Goal: Information Seeking & Learning: Learn about a topic

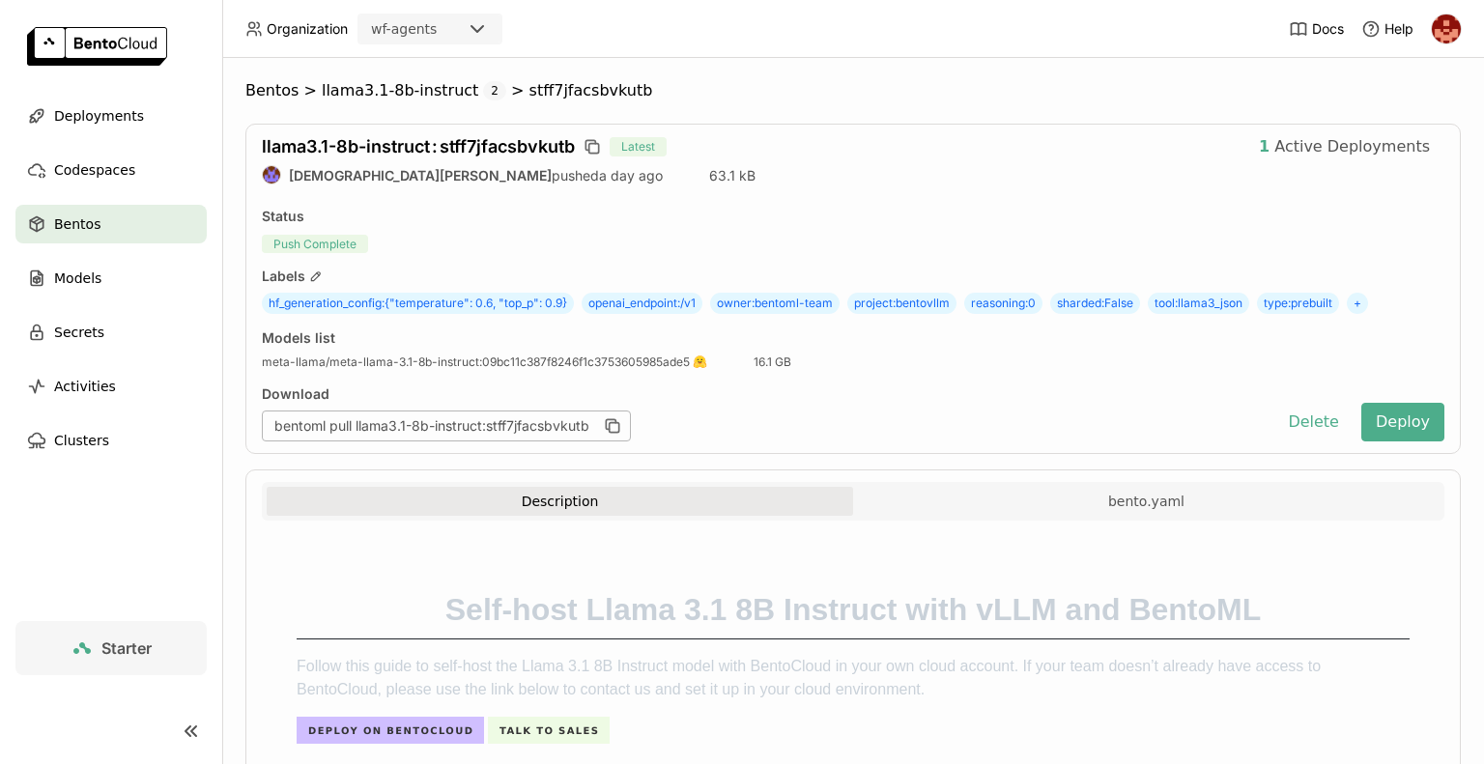
scroll to position [1040, 0]
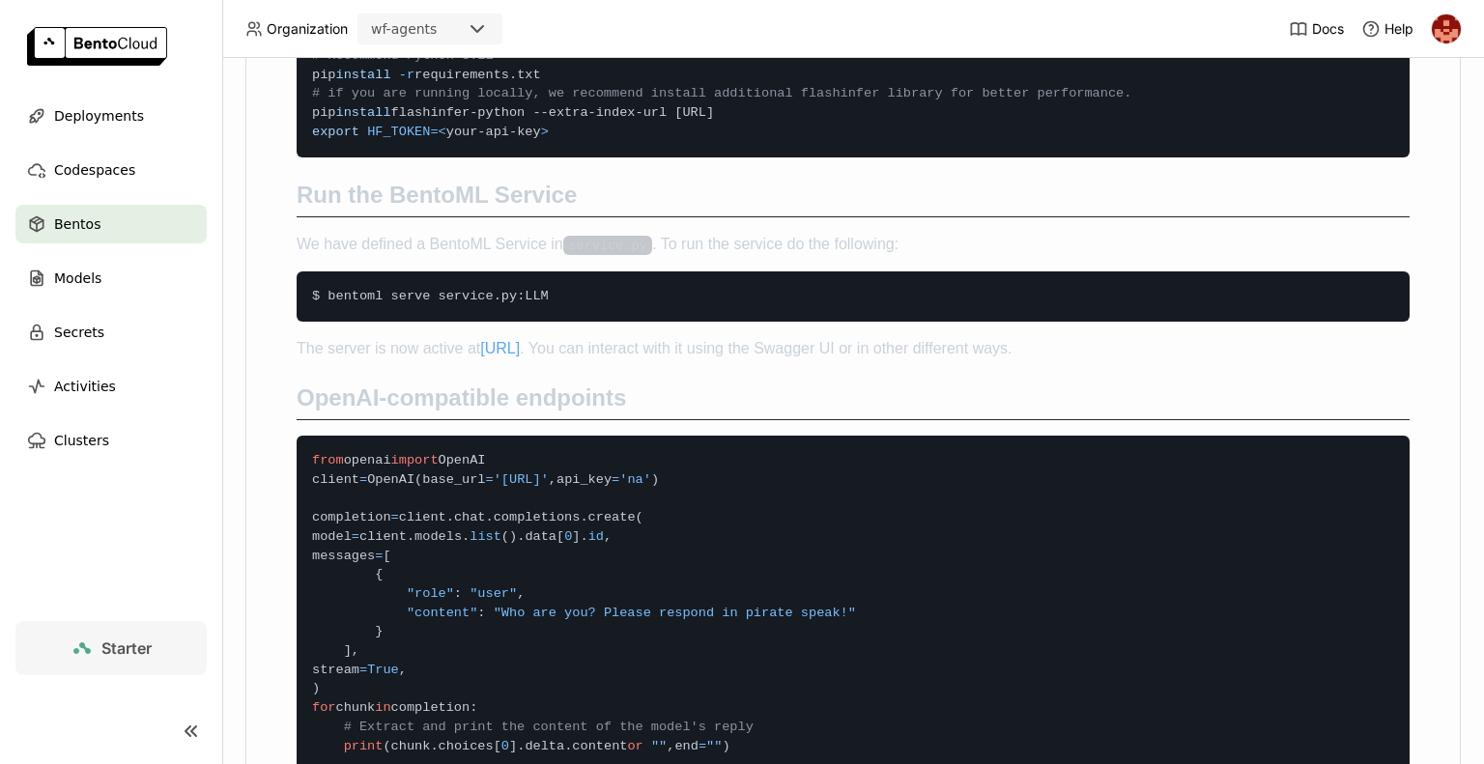
click at [808, 246] on div "Self-host Llama 3.1 8B Instruct with vLLM and BentoML Follow this guide to self…" at bounding box center [853, 768] width 1136 height 2499
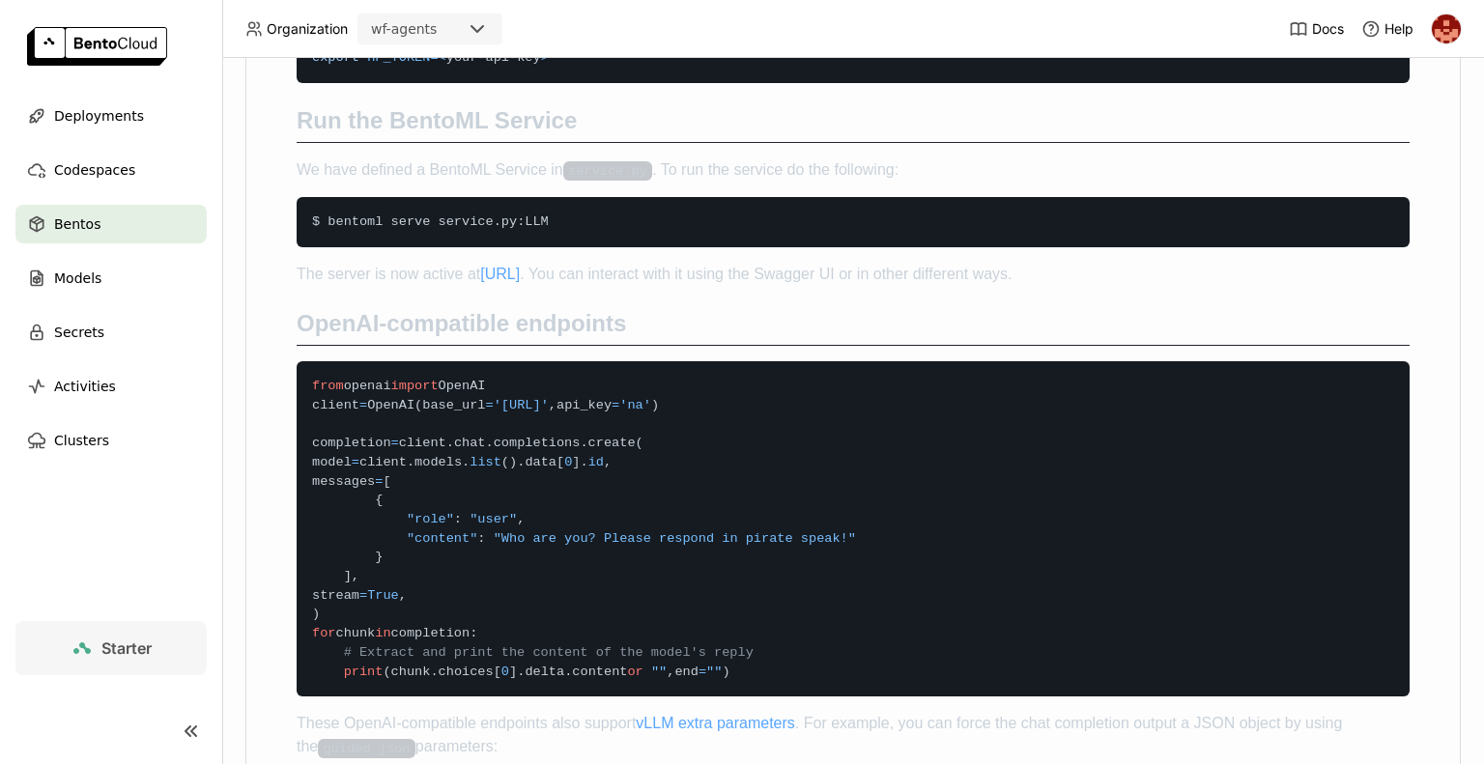
scroll to position [1118, 0]
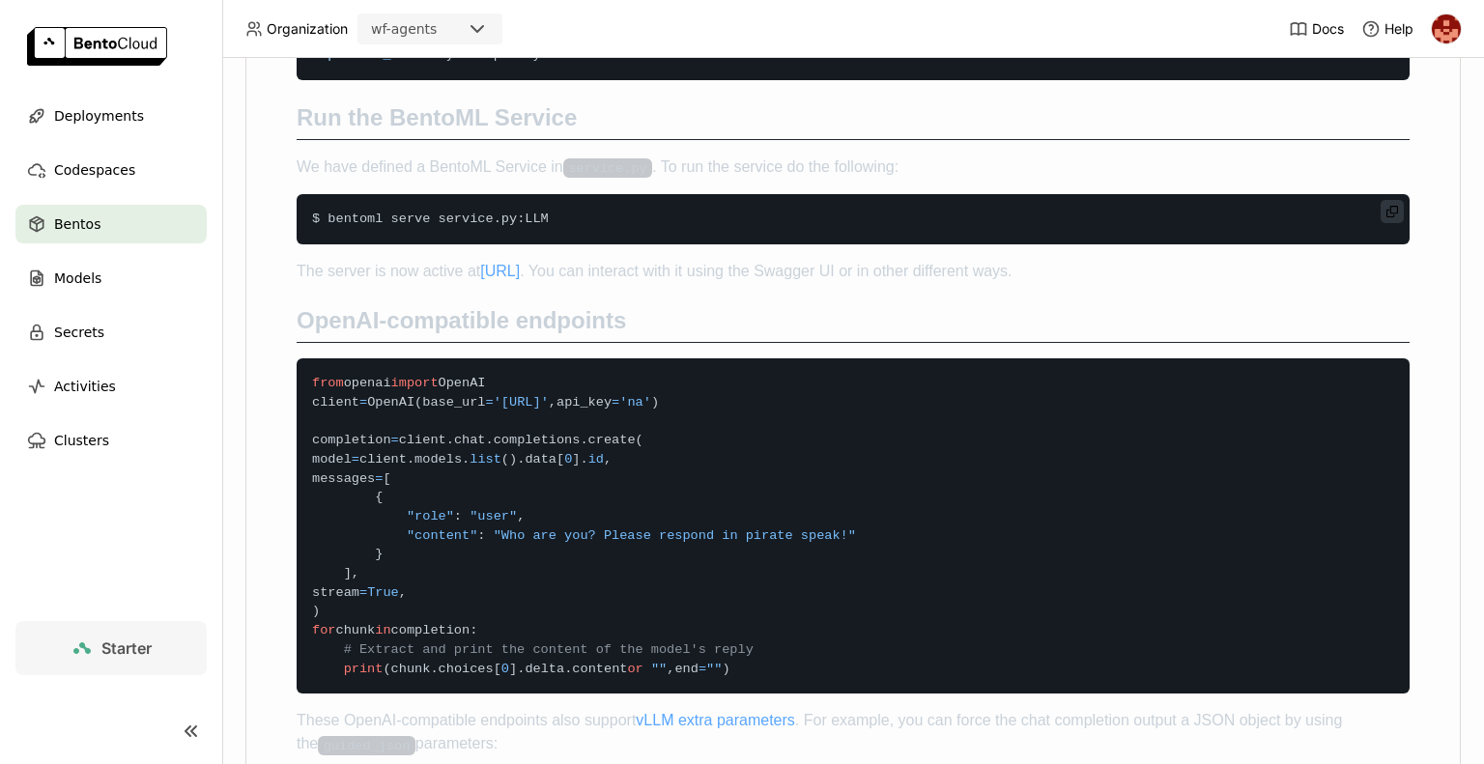
click at [548, 244] on code "$ bentoml serve service . py : LLM" at bounding box center [853, 219] width 1113 height 50
drag, startPoint x: 548, startPoint y: 294, endPoint x: 336, endPoint y: 281, distance: 211.9
click at [336, 244] on code "$ bentoml serve service . py : LLM" at bounding box center [853, 219] width 1113 height 50
copy div "bentoml serve service . py : LLM"
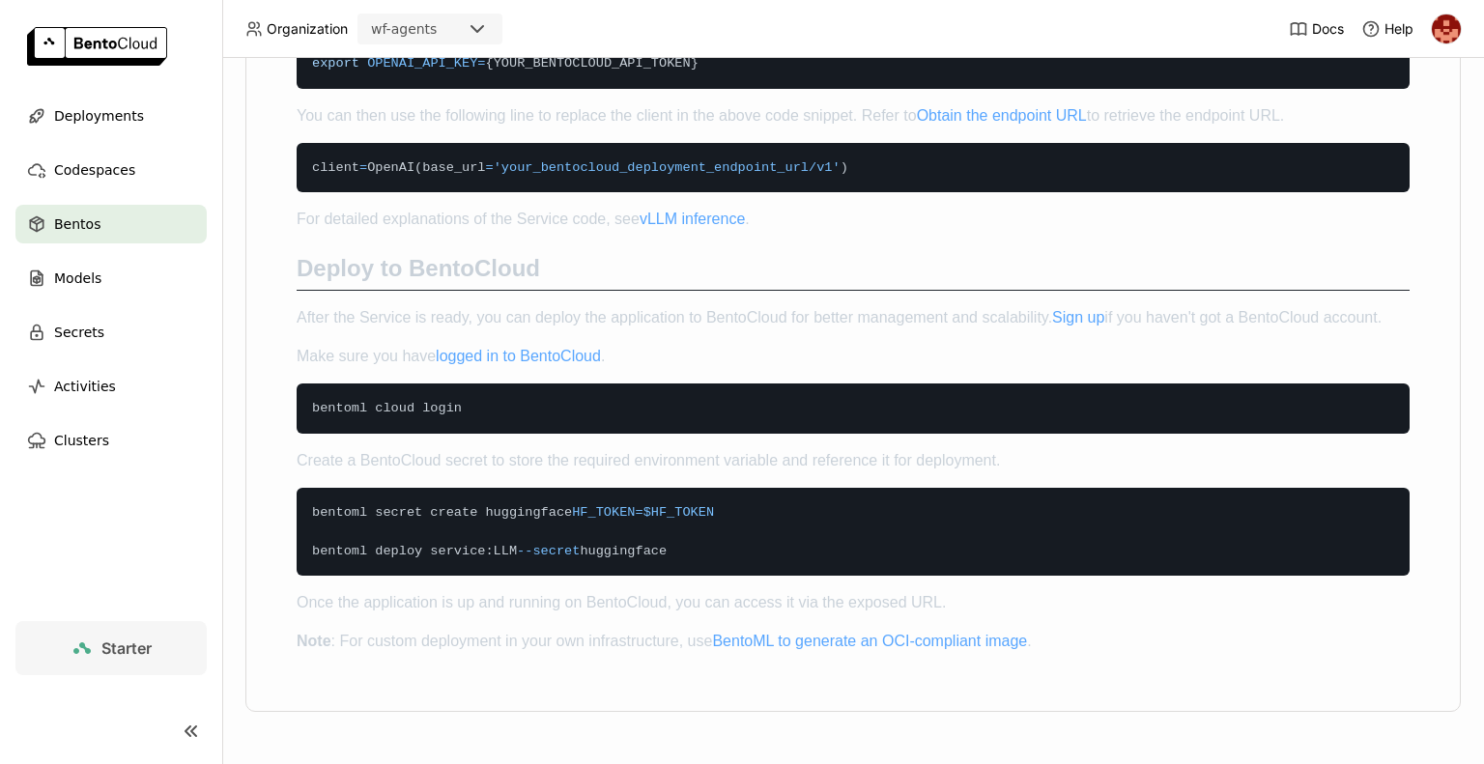
scroll to position [2470, 0]
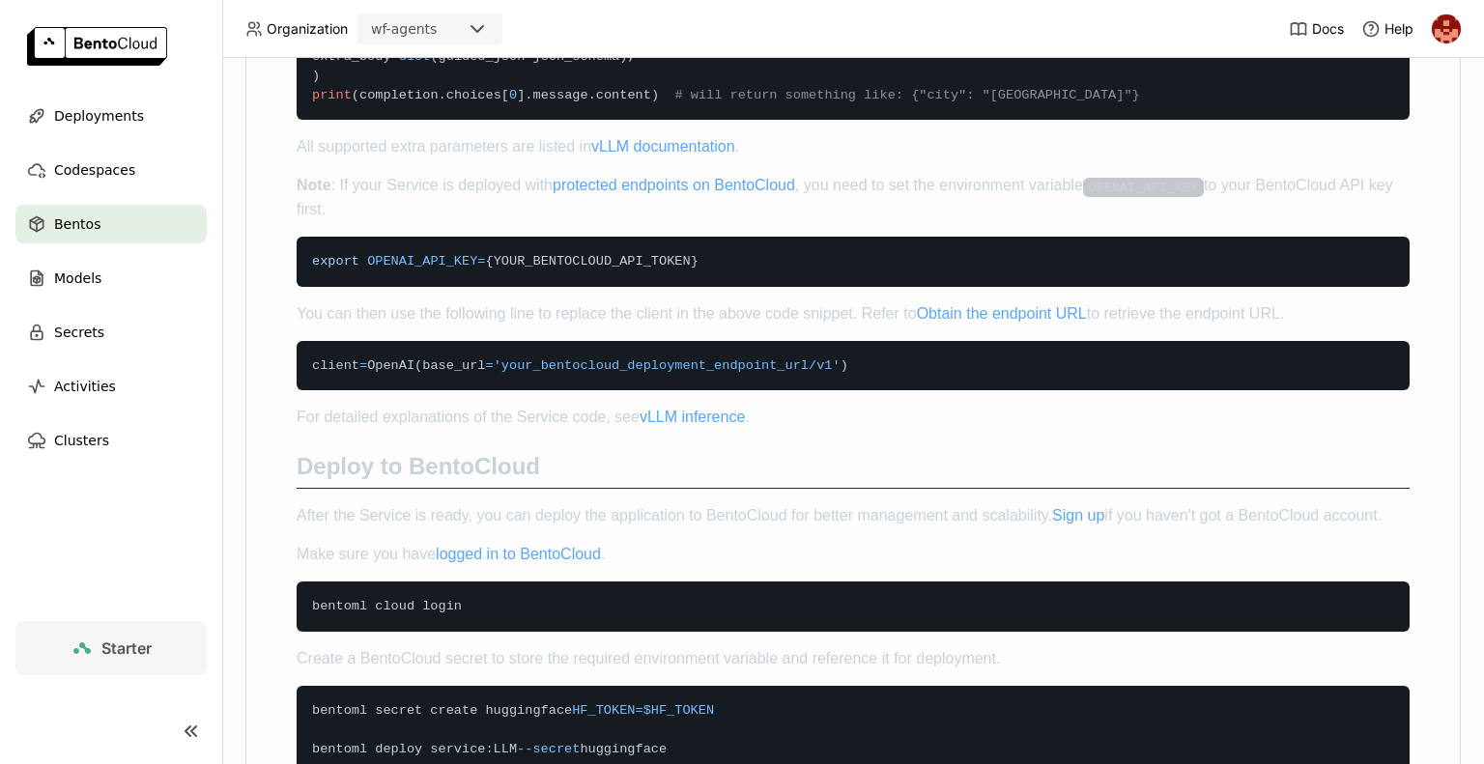
scroll to position [2161, 0]
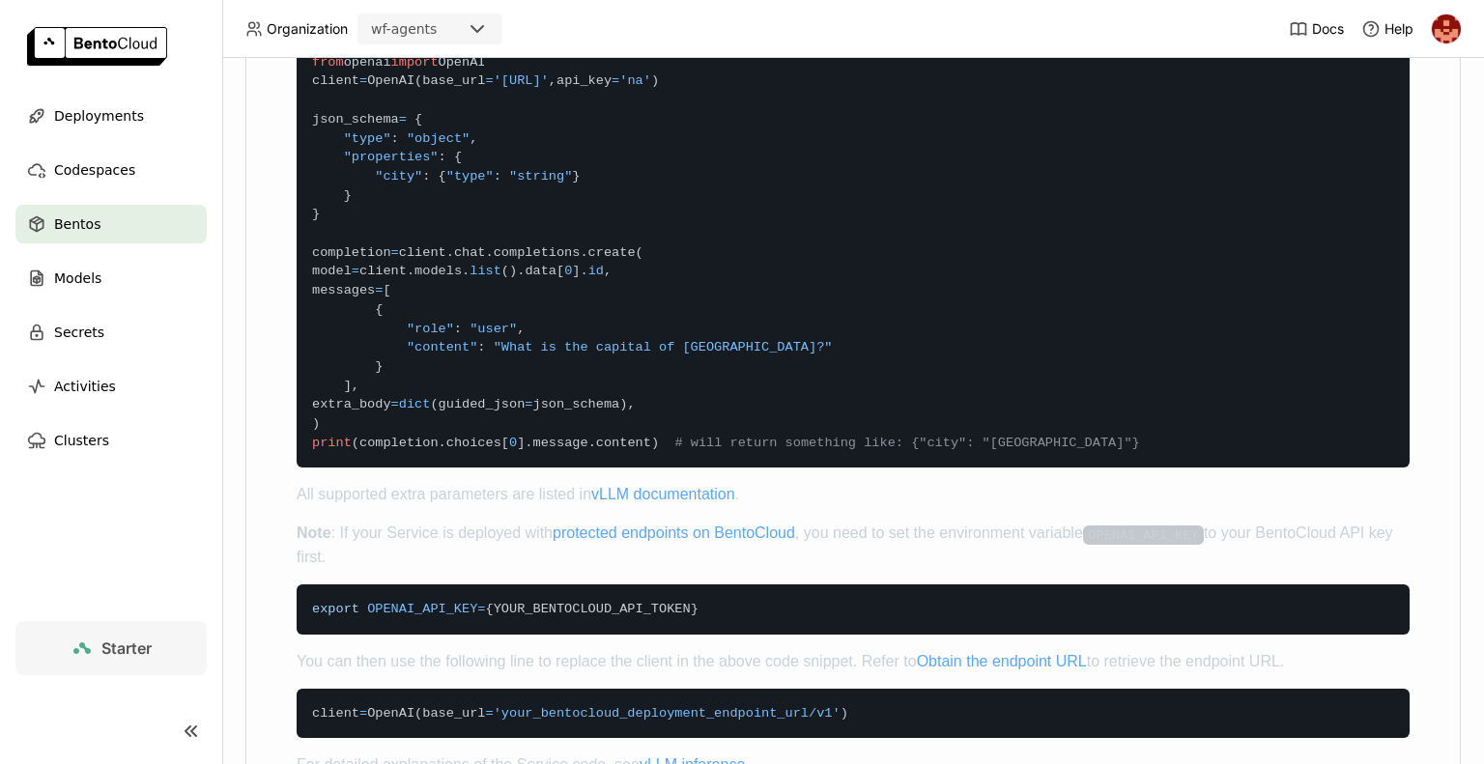
click at [753, 457] on code "from openai import OpenAI client = OpenAI ( base_url = '[URL]' , api_key = 'na'…" at bounding box center [853, 253] width 1113 height 431
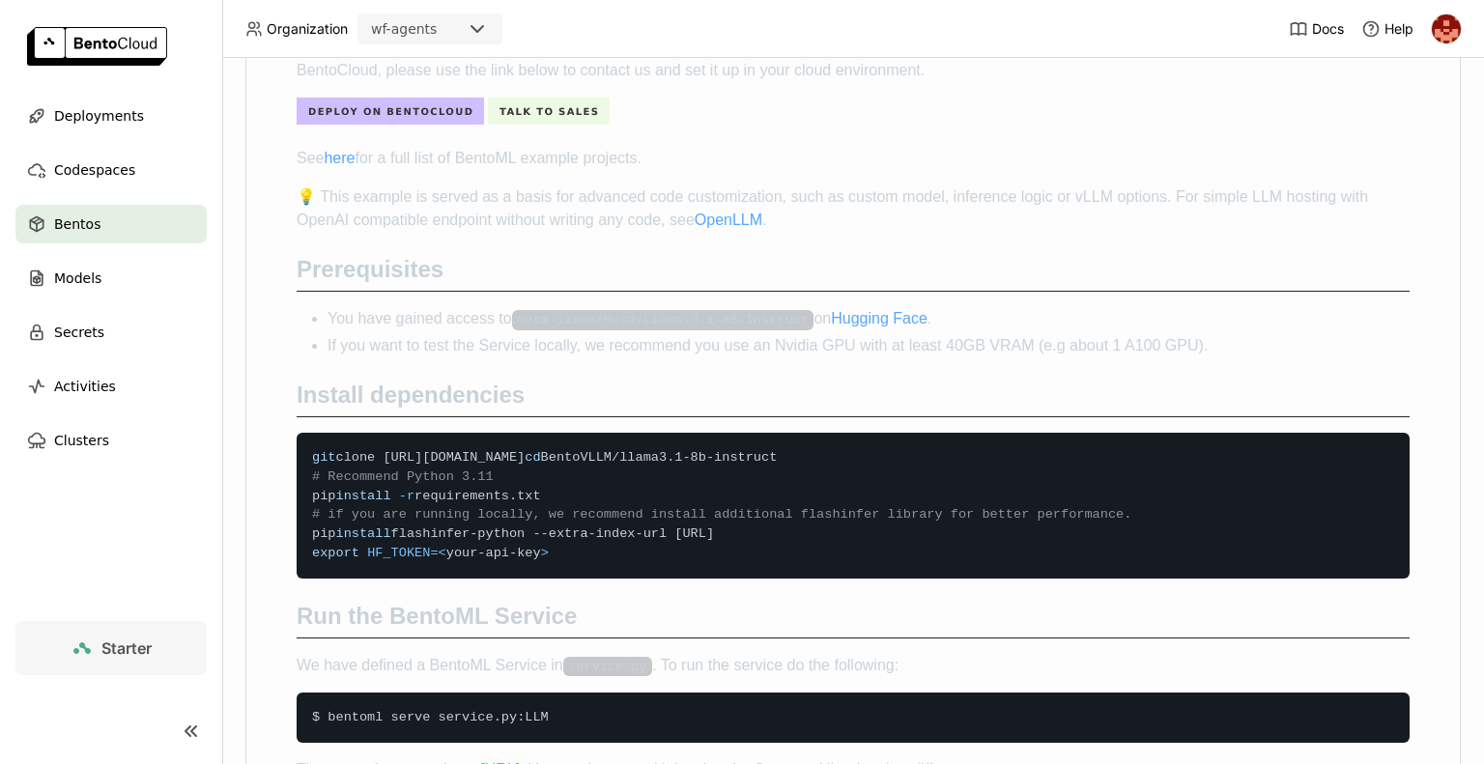
scroll to position [618, 0]
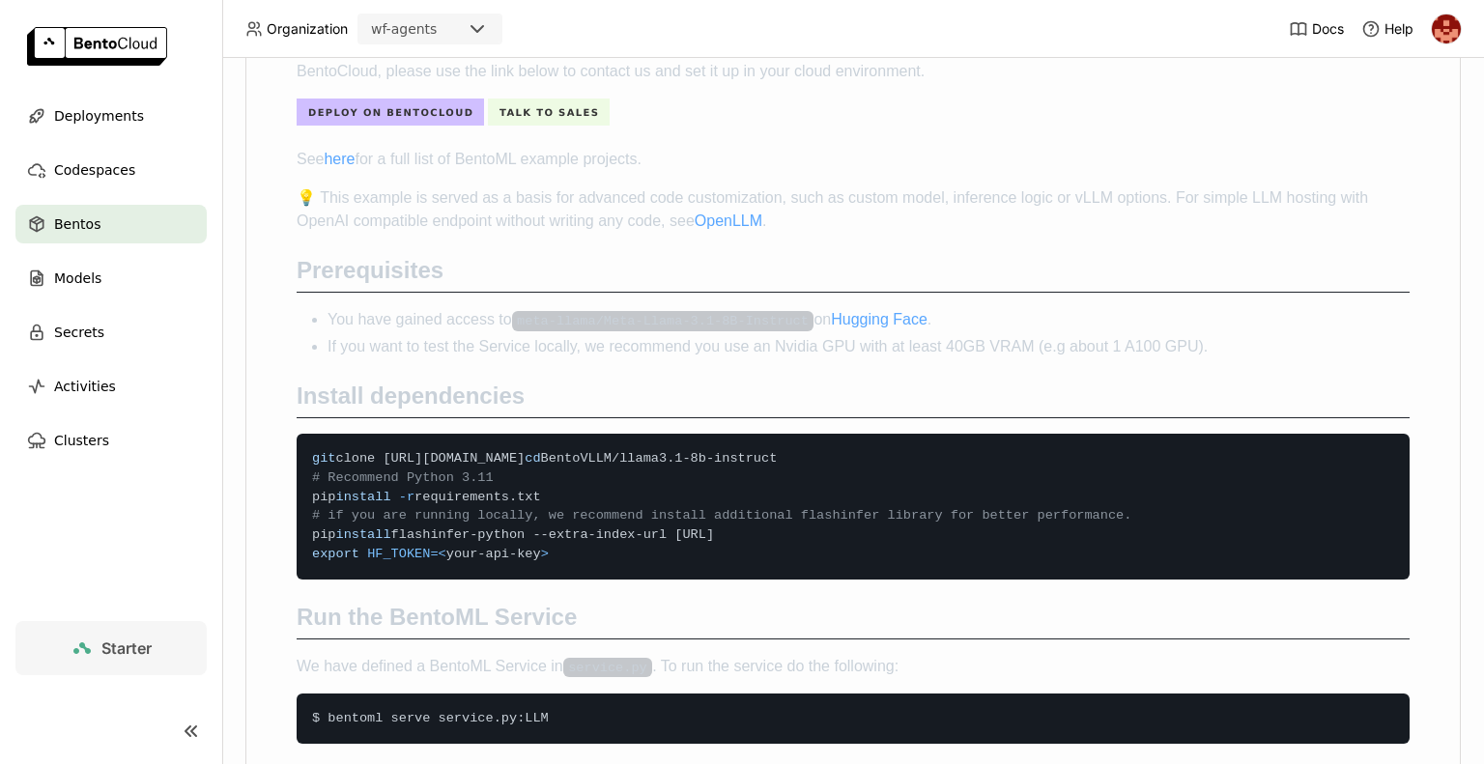
click at [753, 457] on code "git clone [URL][DOMAIN_NAME] cd BentoVLLM/llama3.1-8b-instruct # Recommend Pyth…" at bounding box center [853, 506] width 1113 height 145
click at [351, 154] on link "here" at bounding box center [339, 159] width 31 height 16
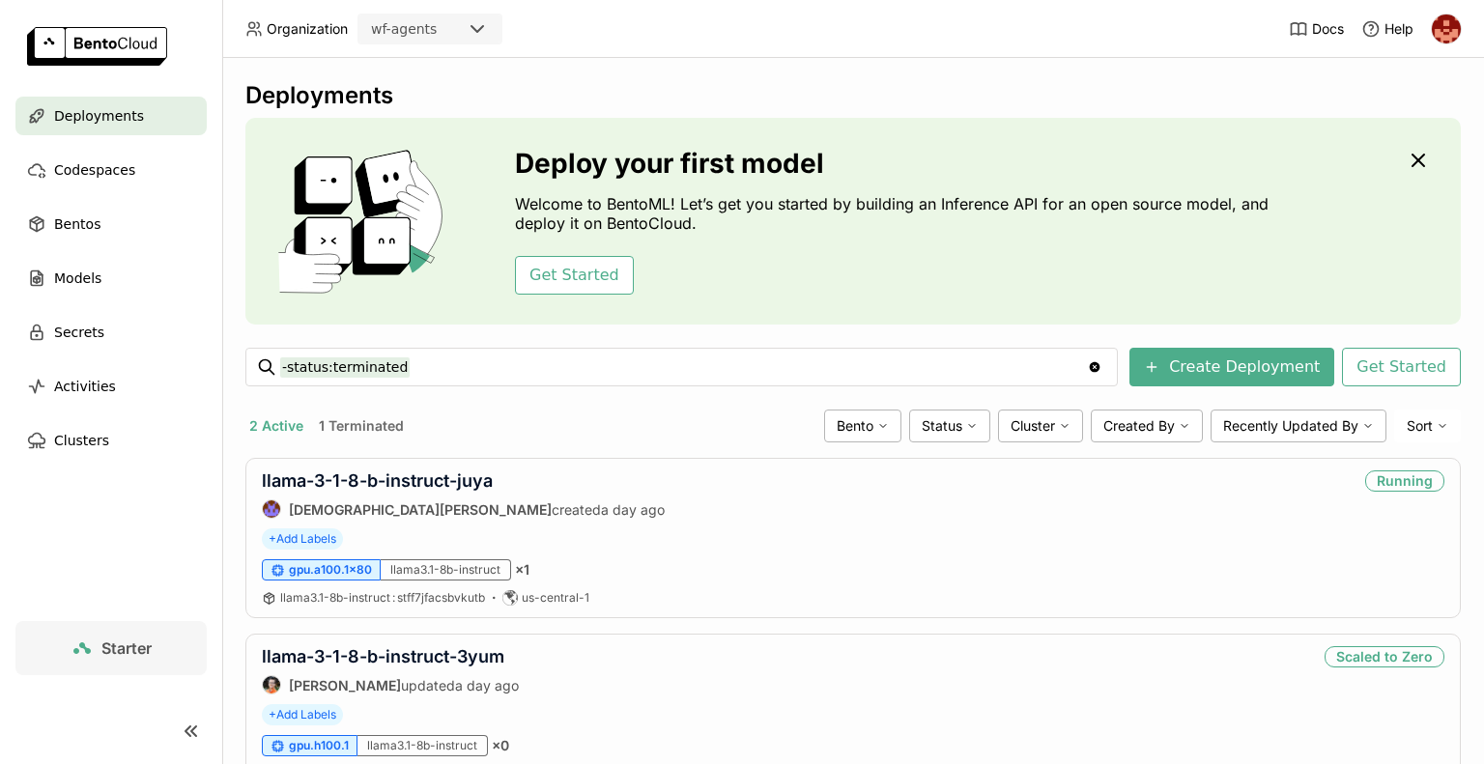
click at [923, 279] on div "Get Started" at bounding box center [896, 275] width 763 height 39
click at [702, 552] on div "llama-3-1-8-b-instruct-juya Krishna Paleti created a day ago Running + Add Labe…" at bounding box center [852, 538] width 1215 height 160
click at [415, 487] on link "llama-3-1-8-b-instruct-juya" at bounding box center [377, 480] width 231 height 20
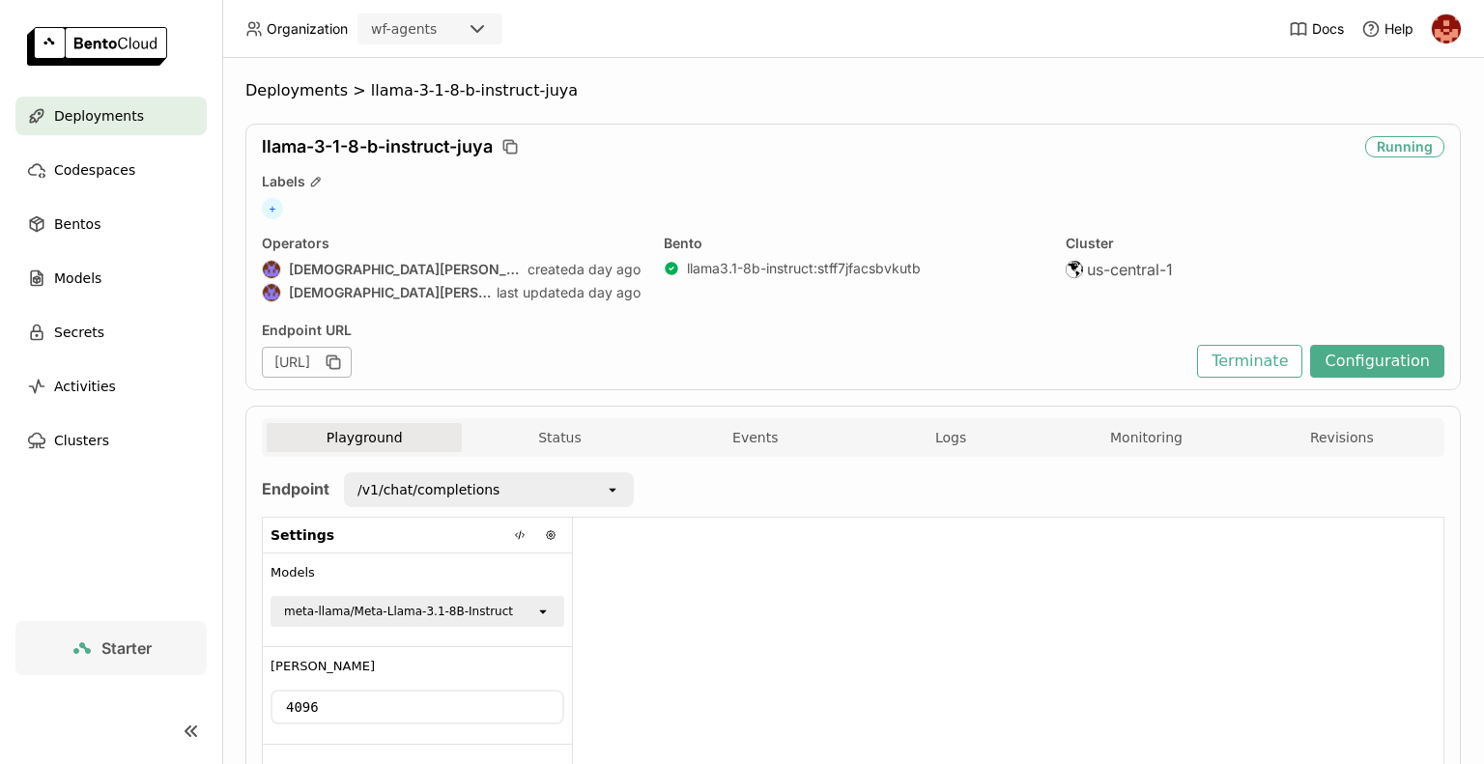
click at [1219, 291] on div "Cluster us-central-1" at bounding box center [1254, 270] width 379 height 71
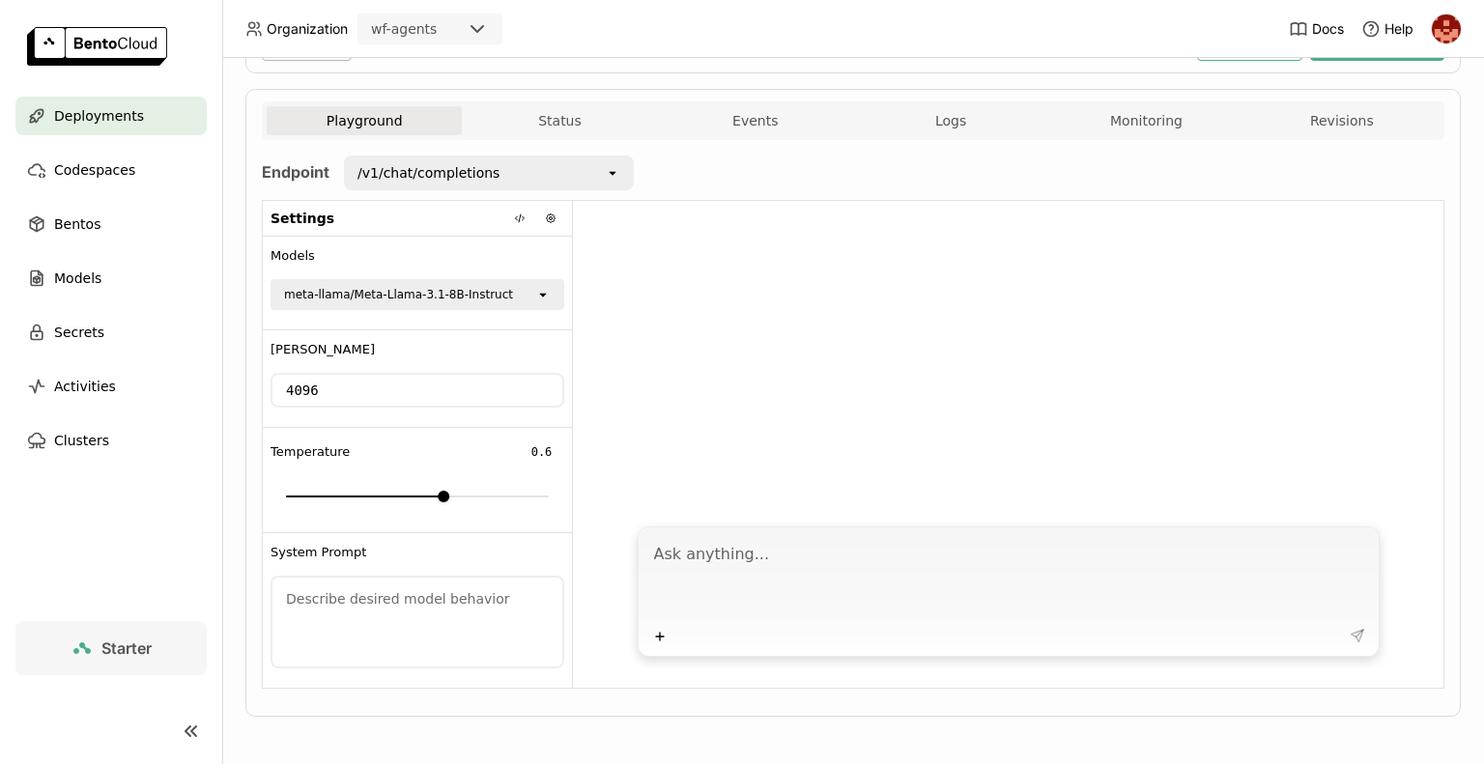
scroll to position [319, 0]
click at [815, 577] on textarea at bounding box center [1010, 575] width 713 height 89
type textarea "w"
type textarea "impact on AI in banking"
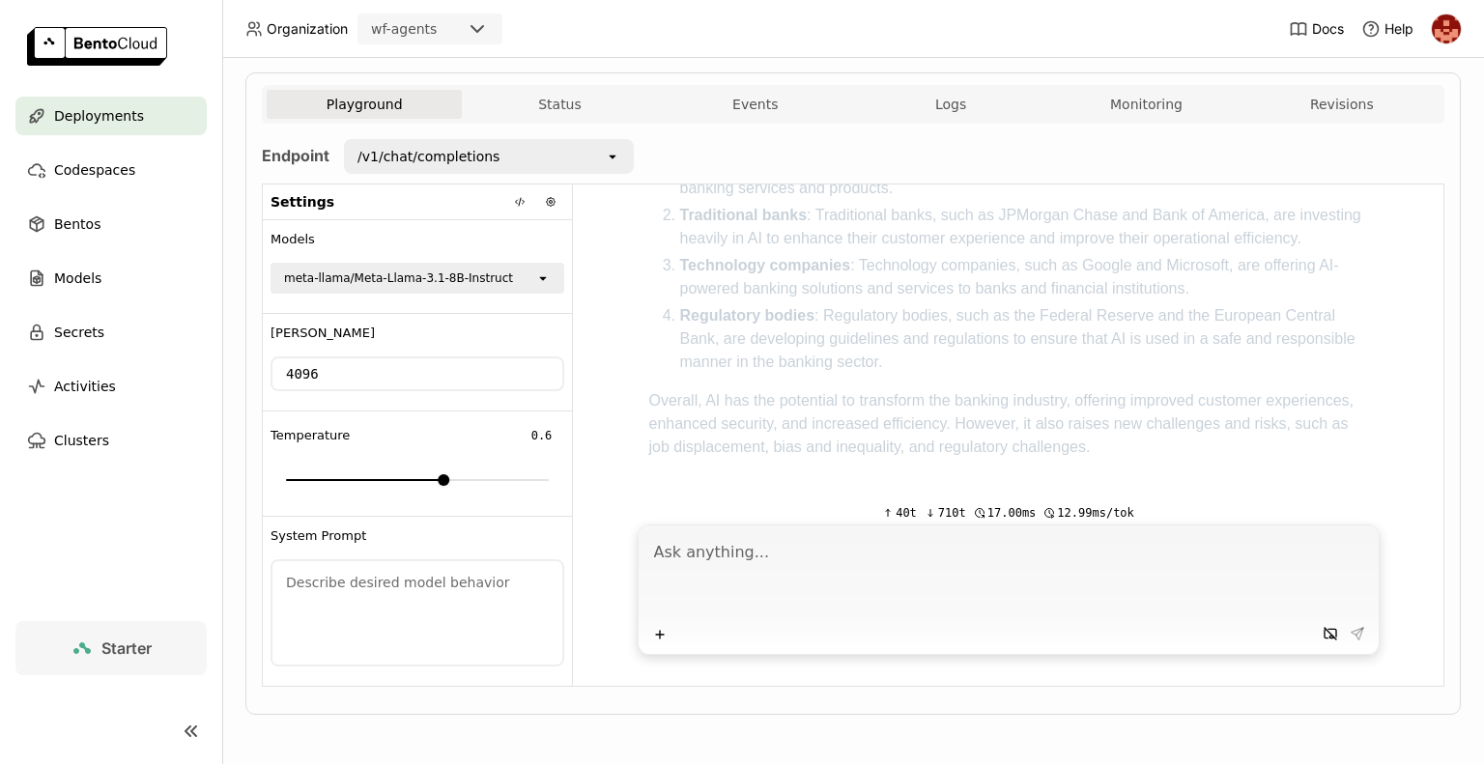
scroll to position [0, 0]
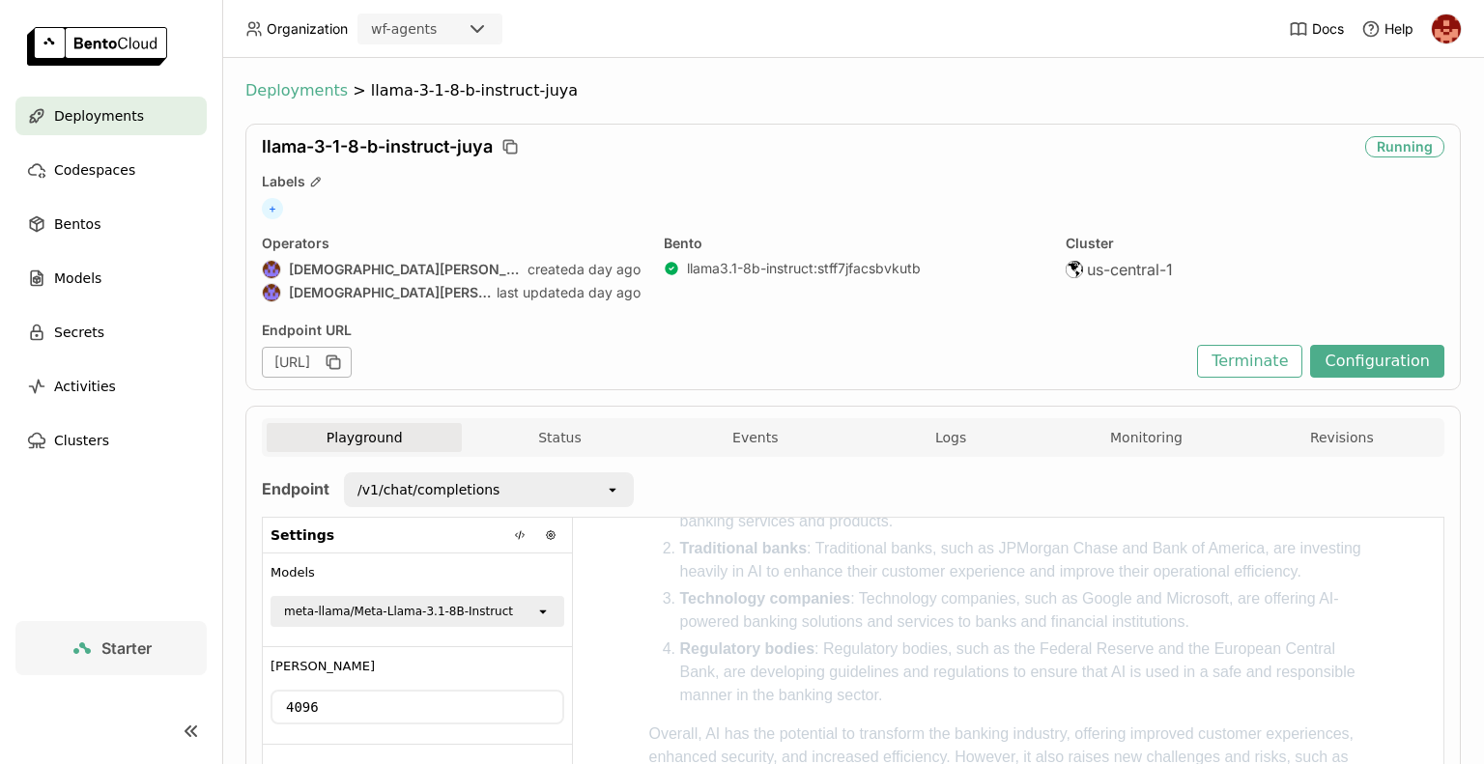
click at [296, 99] on span "Deployments" at bounding box center [296, 90] width 102 height 19
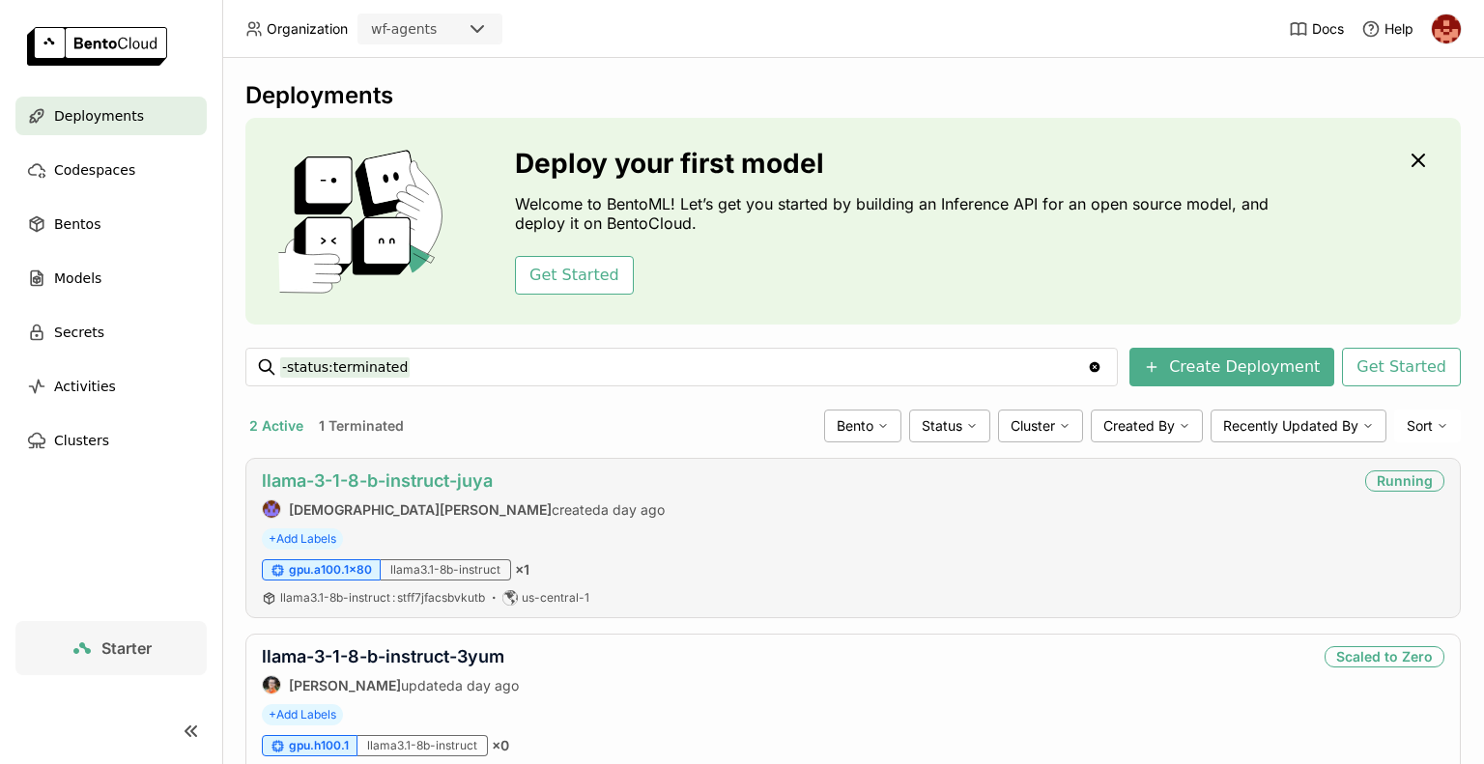
click at [325, 476] on link "llama-3-1-8-b-instruct-juya" at bounding box center [377, 480] width 231 height 20
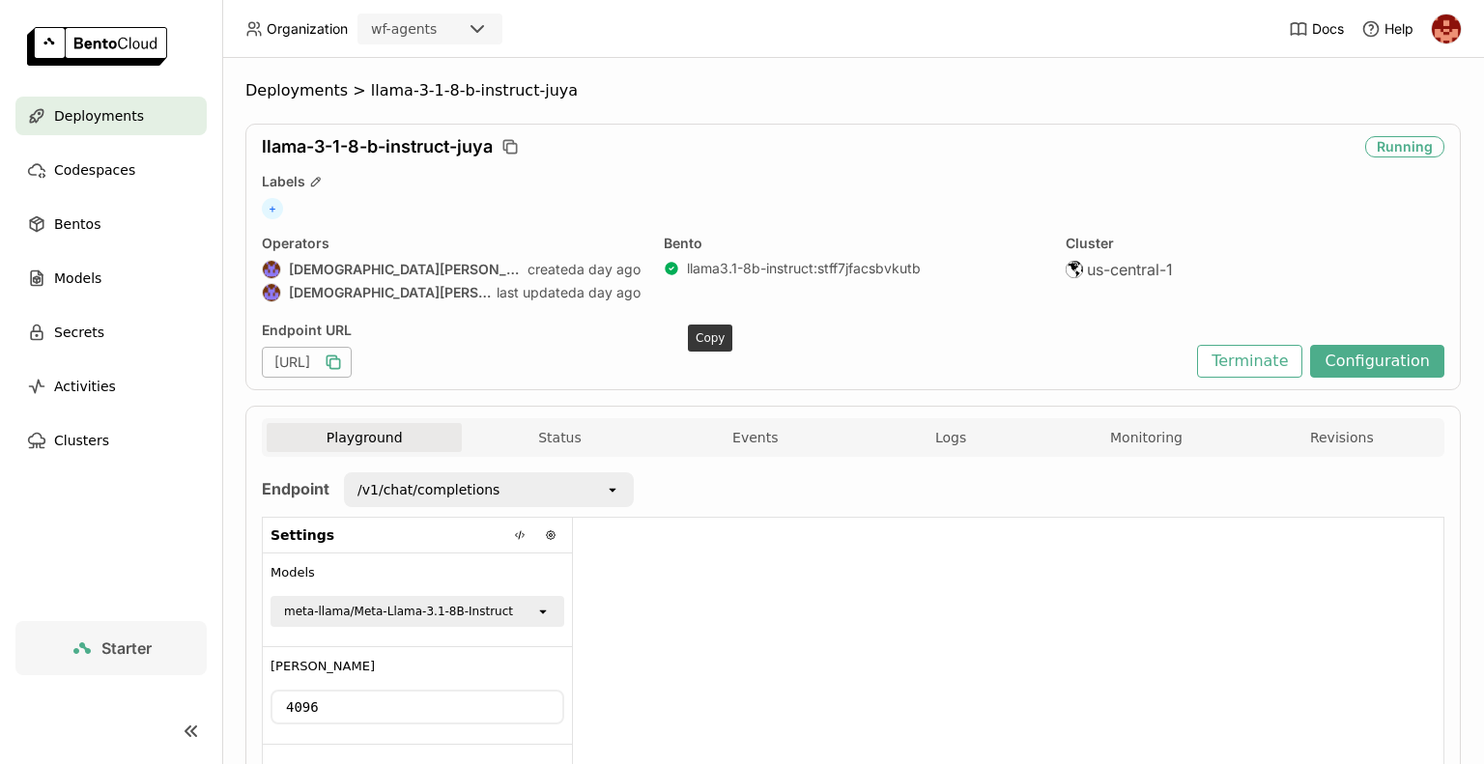
click at [343, 363] on icon "button" at bounding box center [333, 362] width 19 height 19
click at [336, 365] on icon "button" at bounding box center [331, 360] width 10 height 10
click at [545, 613] on icon "open" at bounding box center [542, 611] width 15 height 15
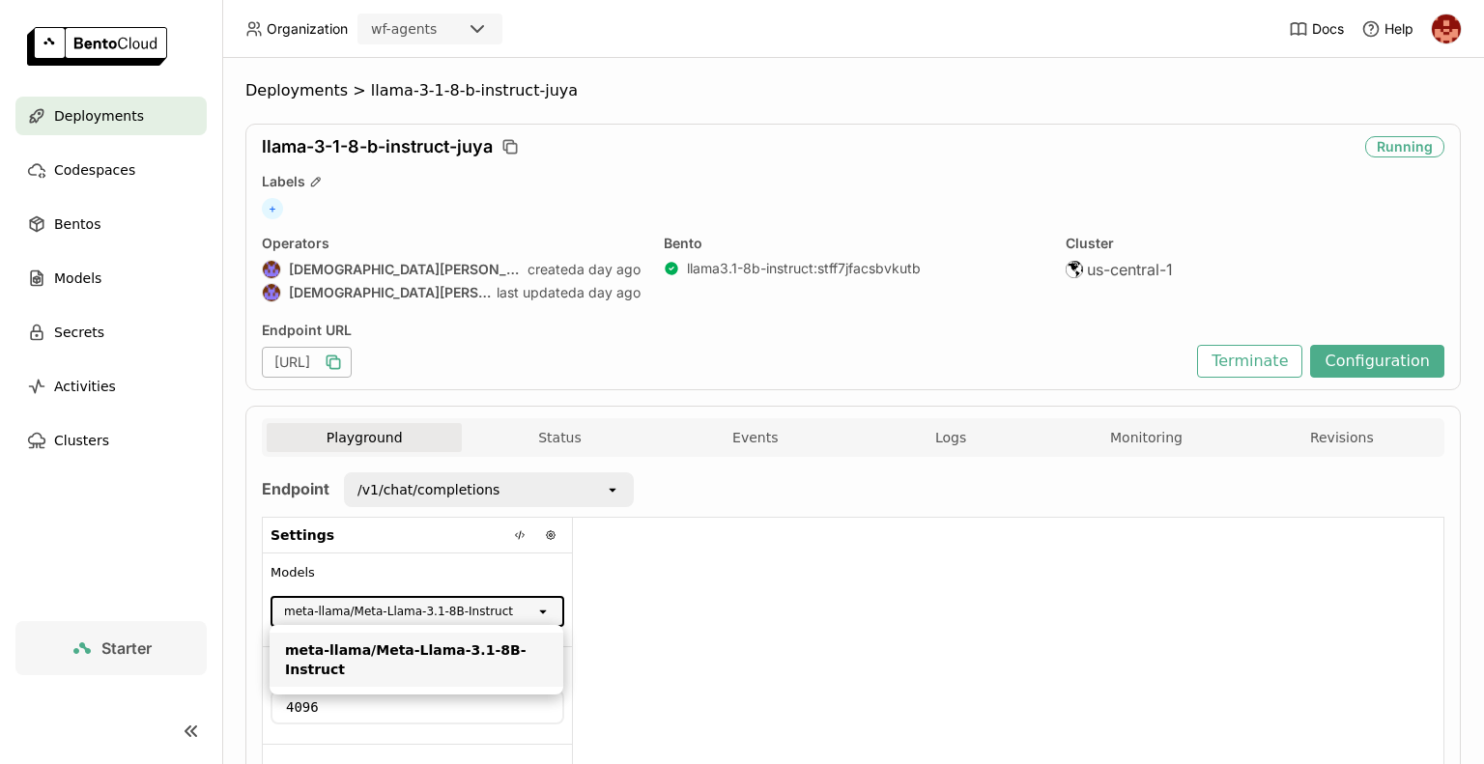
click at [456, 649] on div "meta-llama/Meta-Llama-3.1-8B-Instruct" at bounding box center [416, 659] width 263 height 39
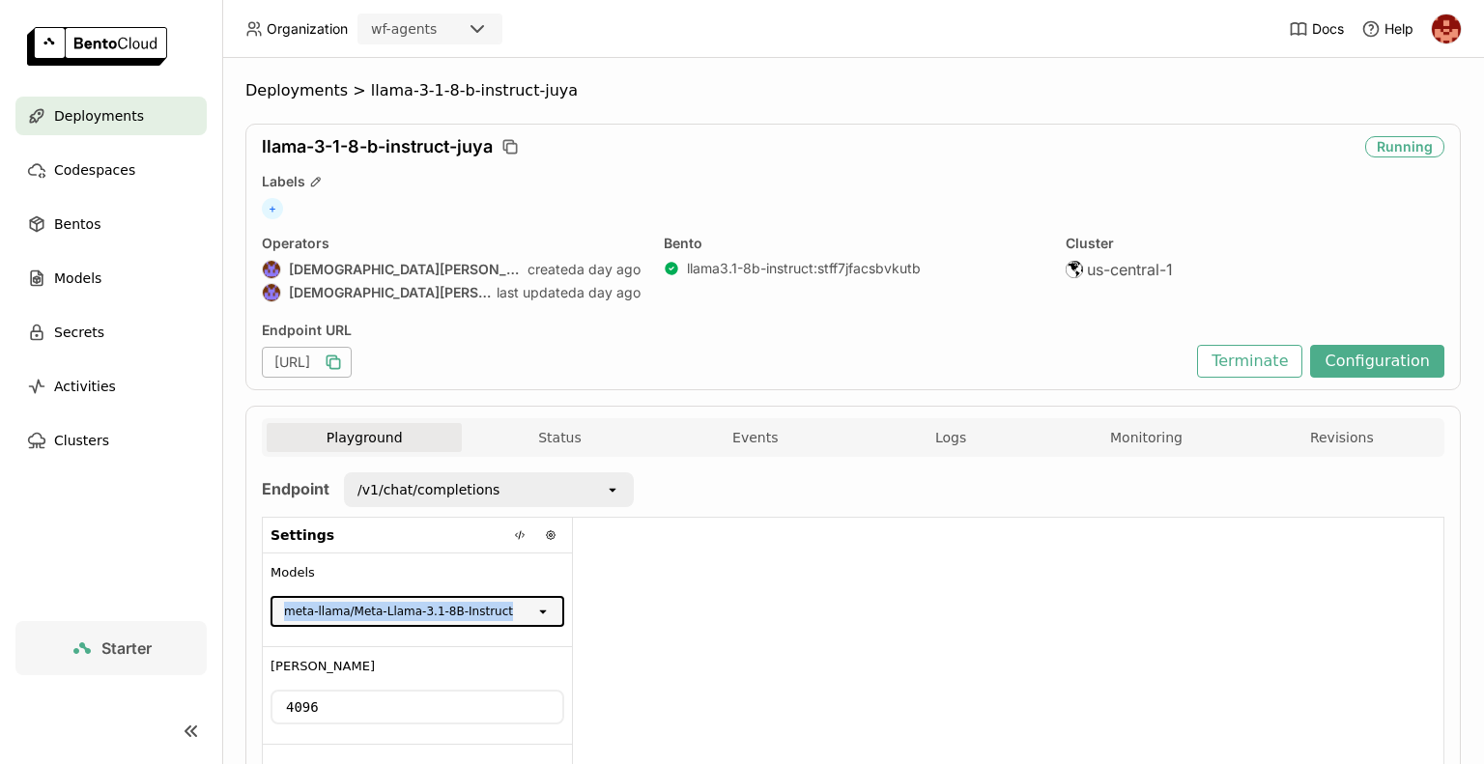
drag, startPoint x: 517, startPoint y: 609, endPoint x: 274, endPoint y: 598, distance: 242.7
click at [274, 598] on div "meta-llama/Meta-Llama-3.1-8B-Instruct" at bounding box center [403, 611] width 263 height 27
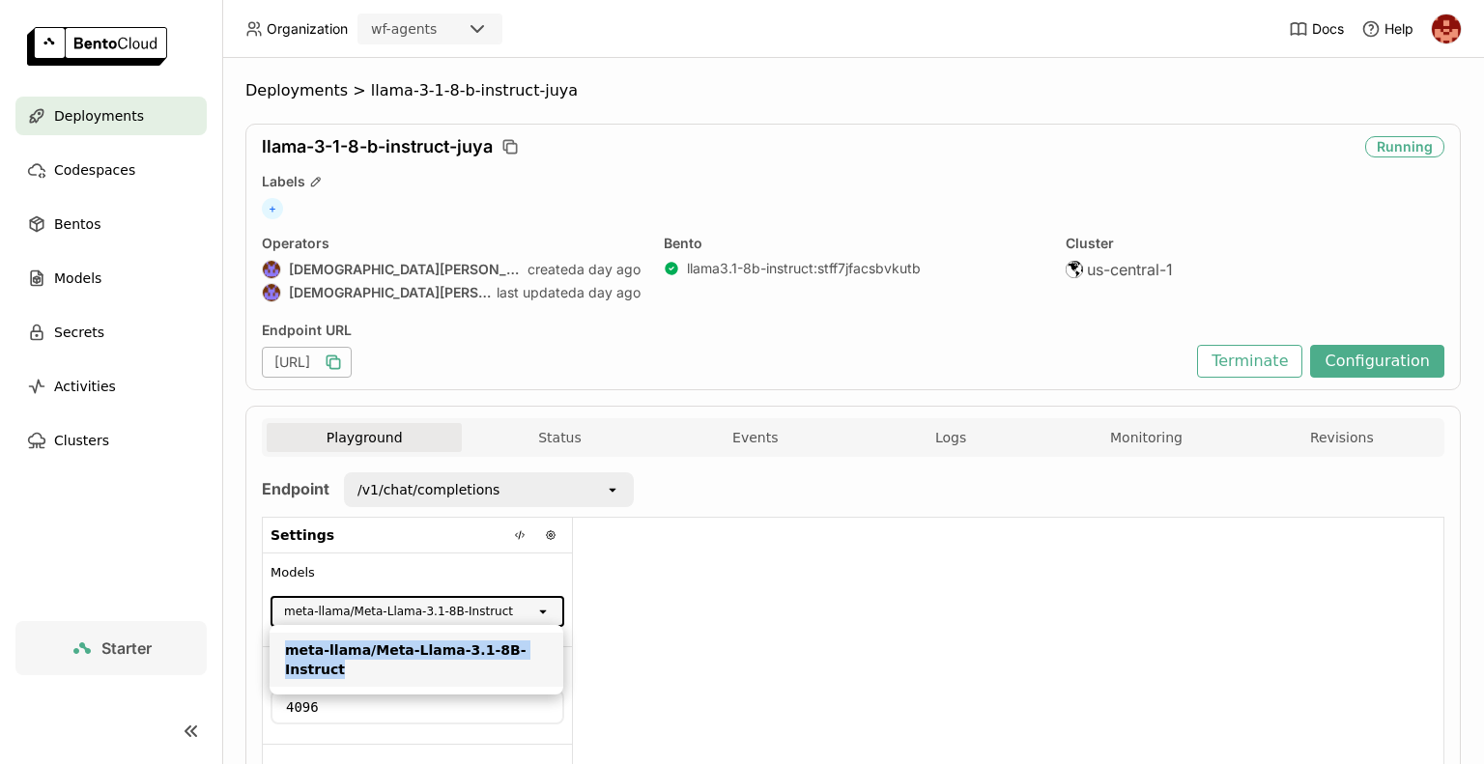
drag, startPoint x: 284, startPoint y: 647, endPoint x: 550, endPoint y: 650, distance: 265.6
click at [550, 650] on li "meta-llama/Meta-Llama-3.1-8B-Instruct" at bounding box center [416, 660] width 294 height 54
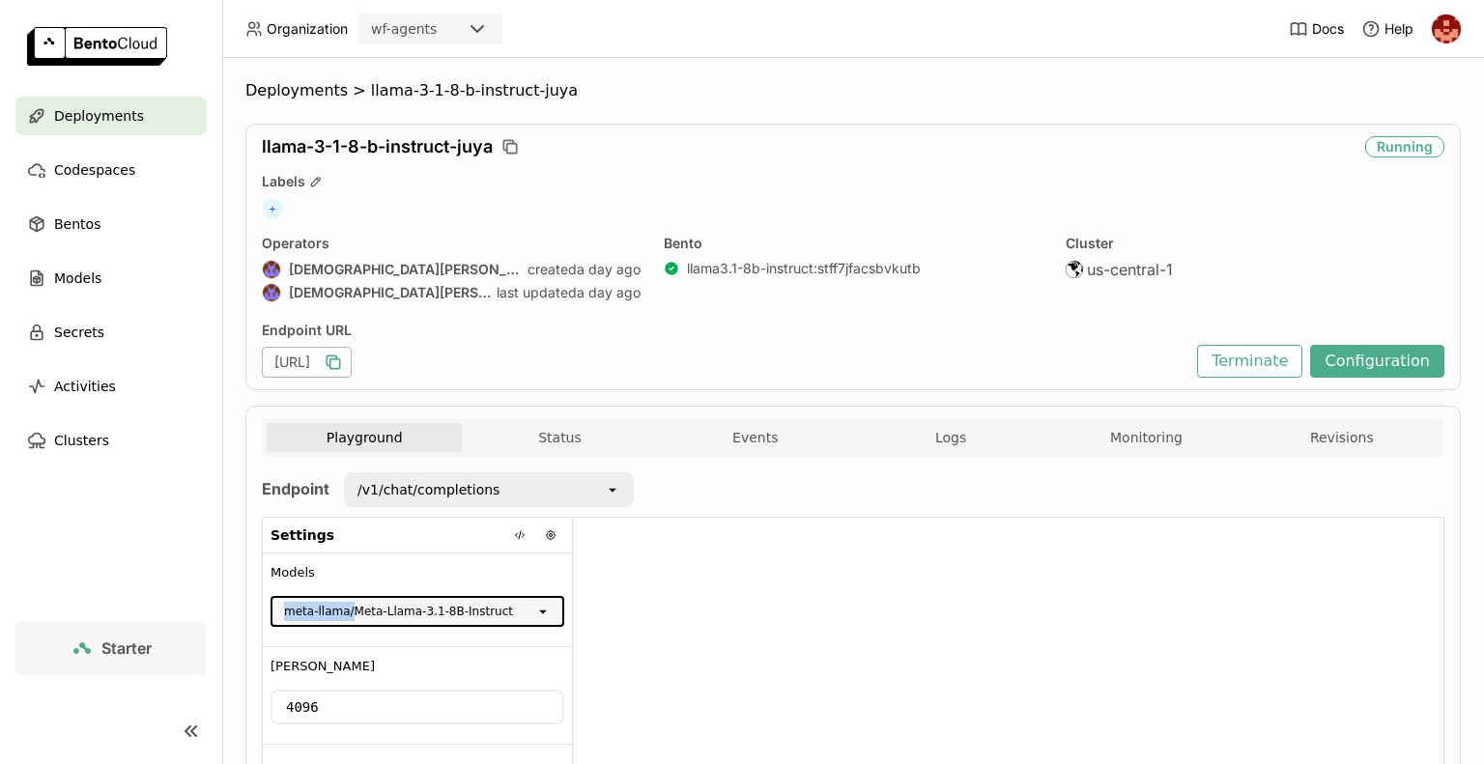
drag, startPoint x: 281, startPoint y: 612, endPoint x: 351, endPoint y: 602, distance: 70.4
click at [351, 602] on div "meta-llama/Meta-Llama-3.1-8B-Instruct" at bounding box center [403, 611] width 263 height 27
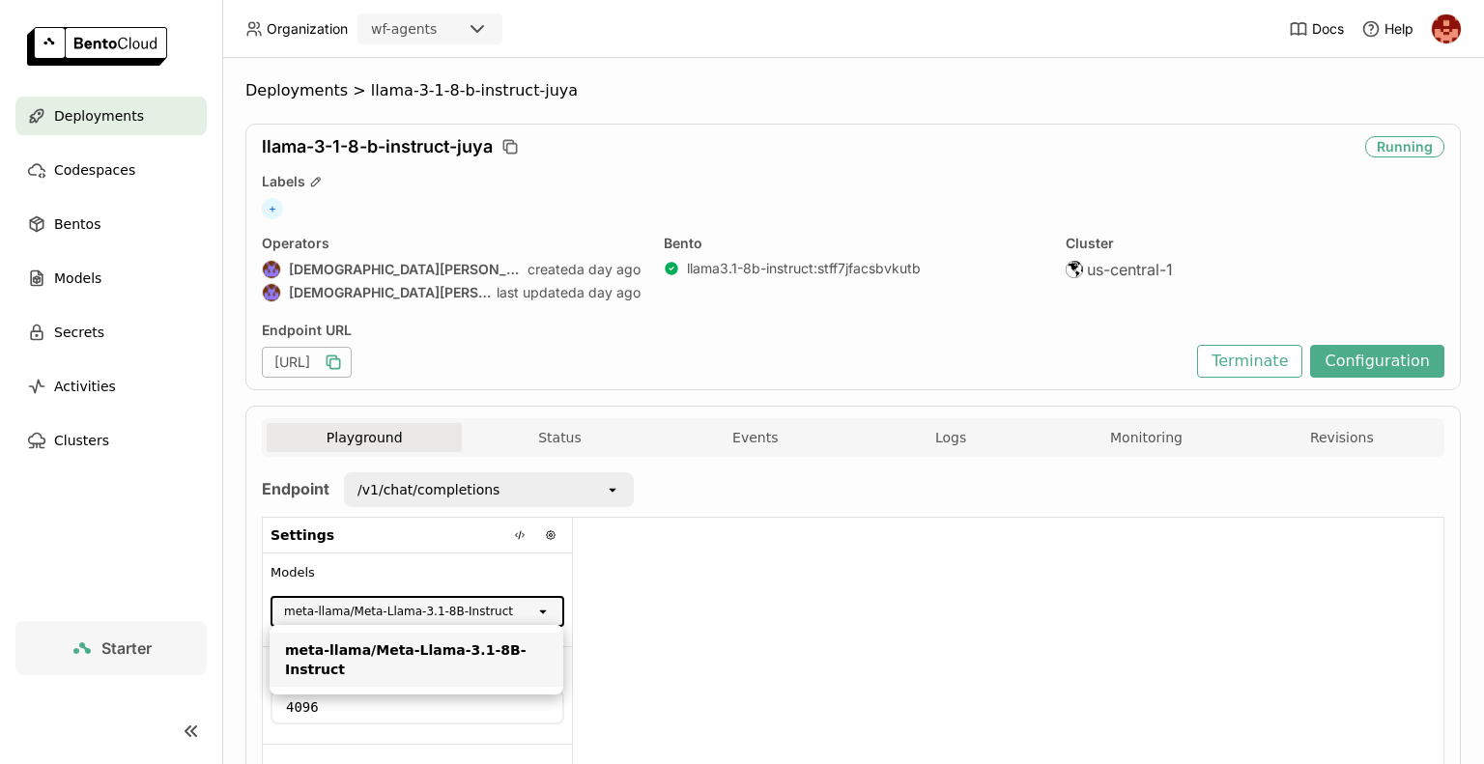
click at [826, 564] on div at bounding box center [1008, 675] width 870 height 314
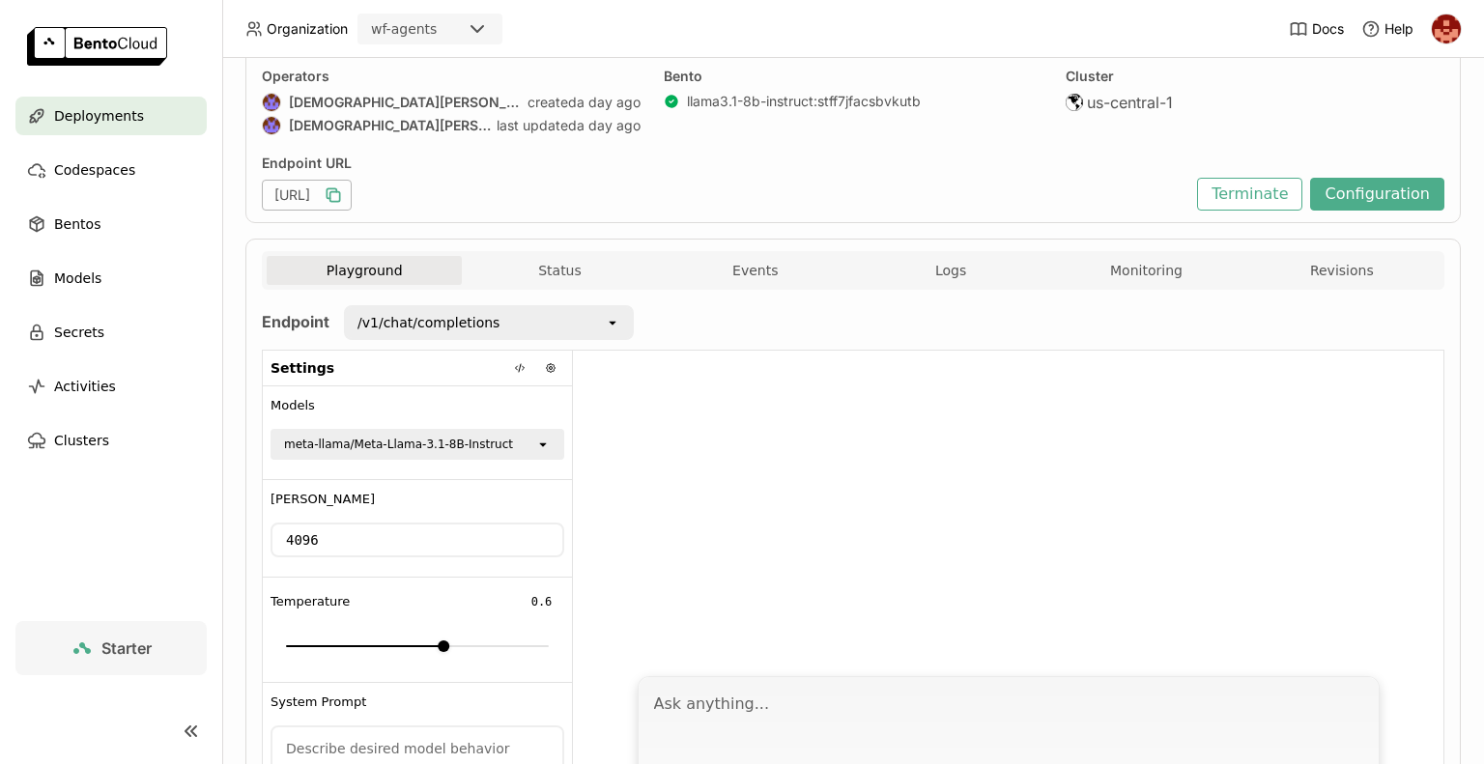
scroll to position [164, 0]
click at [1032, 408] on div at bounding box center [1008, 511] width 870 height 314
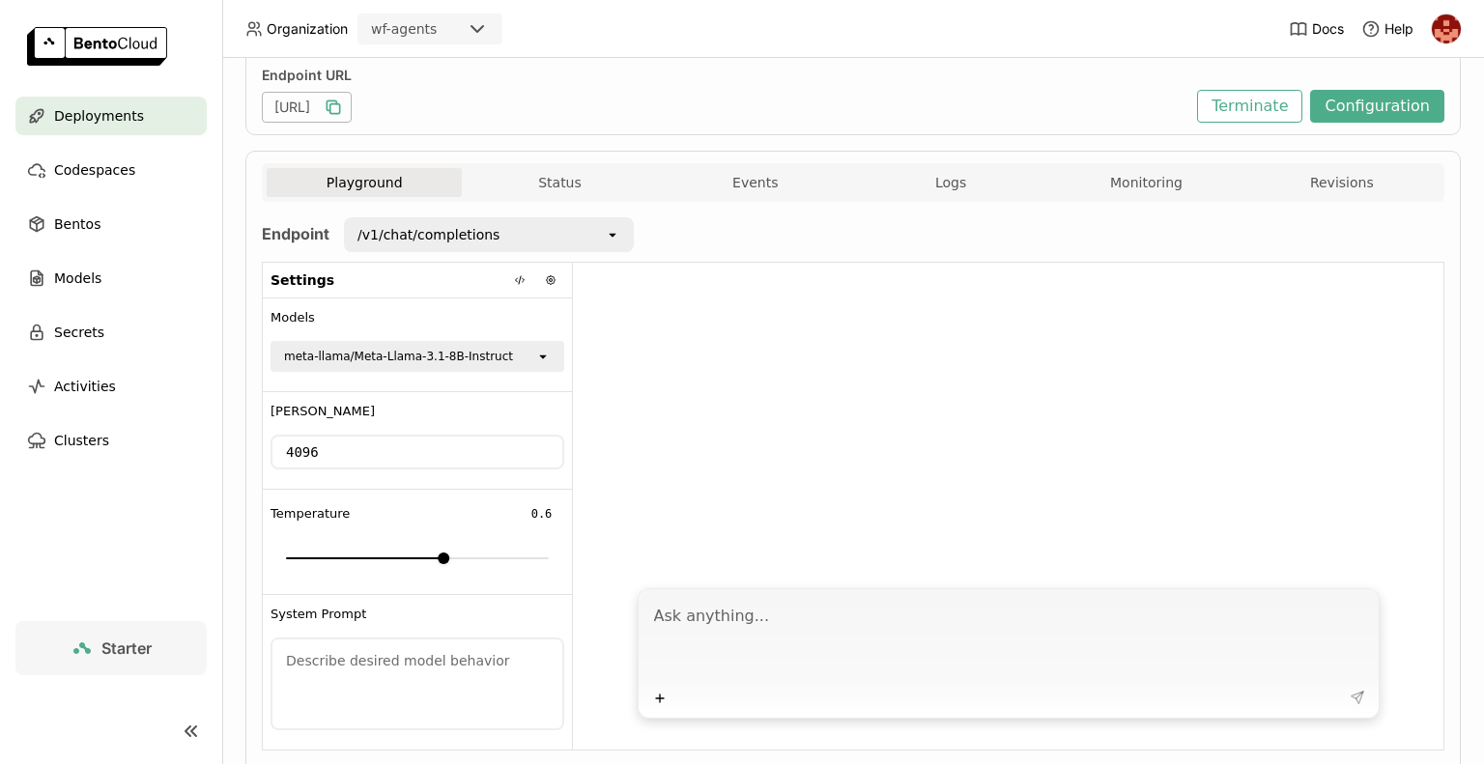
scroll to position [270, 0]
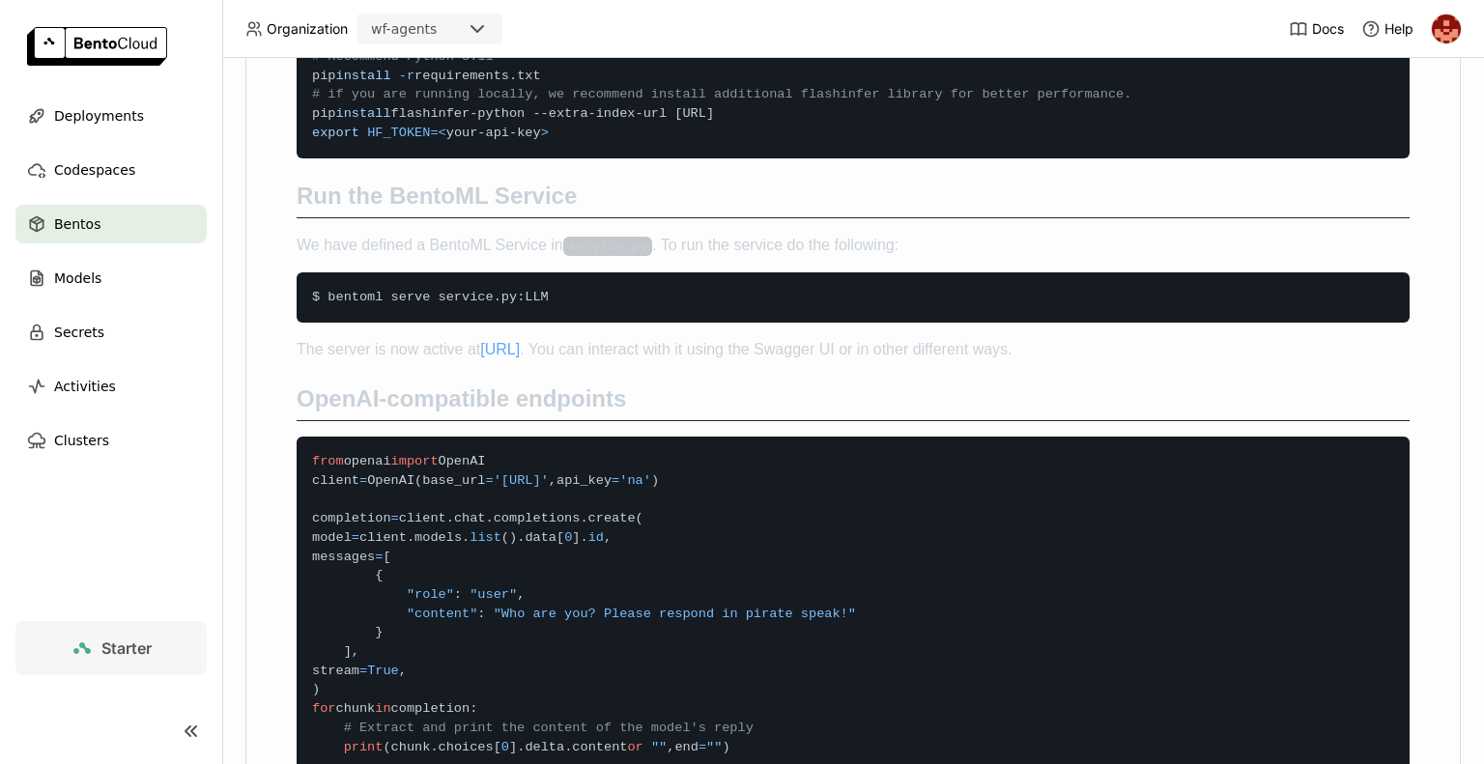
scroll to position [1082, 0]
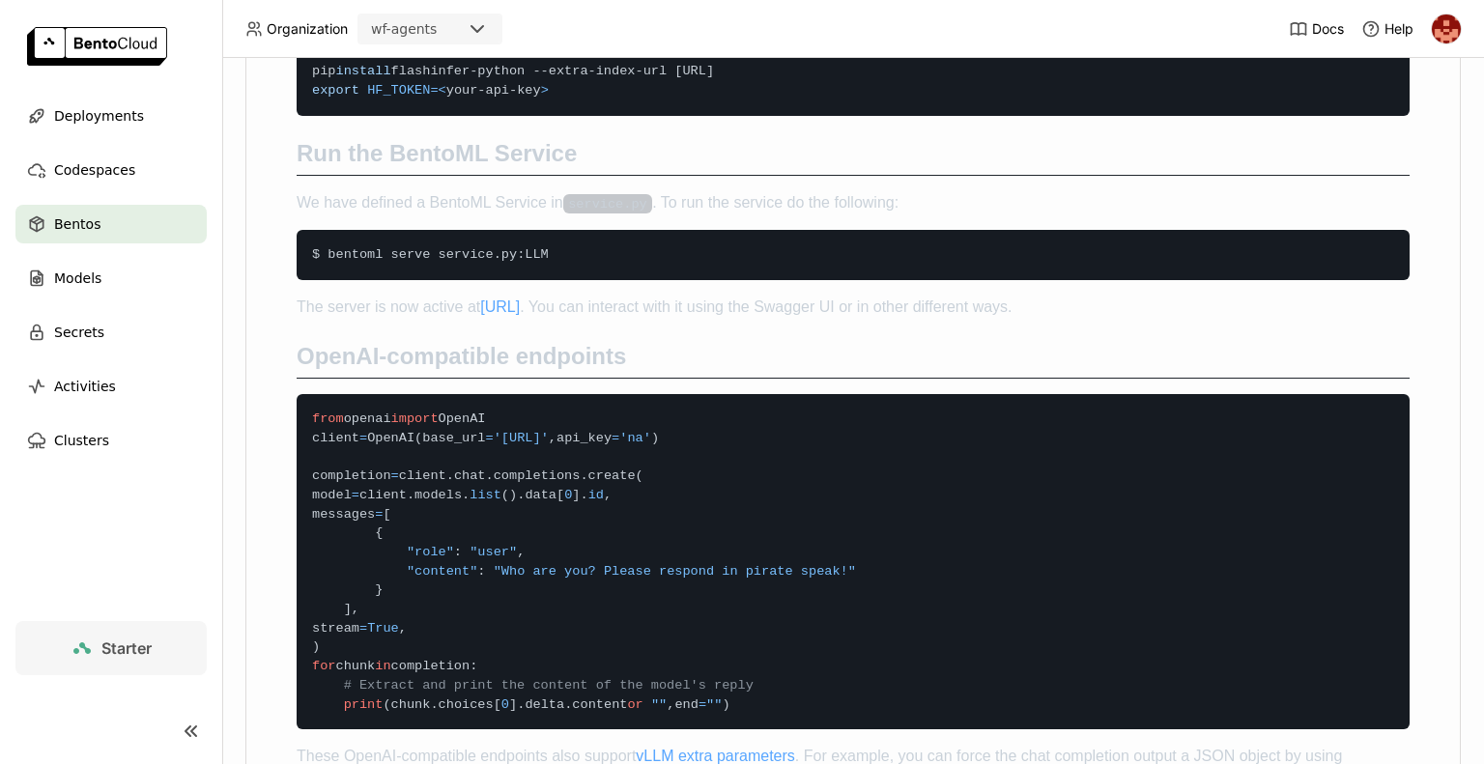
click at [848, 711] on code "from openai import OpenAI client = OpenAI ( base_url = 'http://localhost:3000/v…" at bounding box center [853, 561] width 1113 height 335
drag, startPoint x: 325, startPoint y: 329, endPoint x: 579, endPoint y: 326, distance: 254.1
click at [579, 280] on code "$ bentoml serve service . py : LLM" at bounding box center [853, 255] width 1113 height 50
copy span "bentoml serve service . py : LLM"
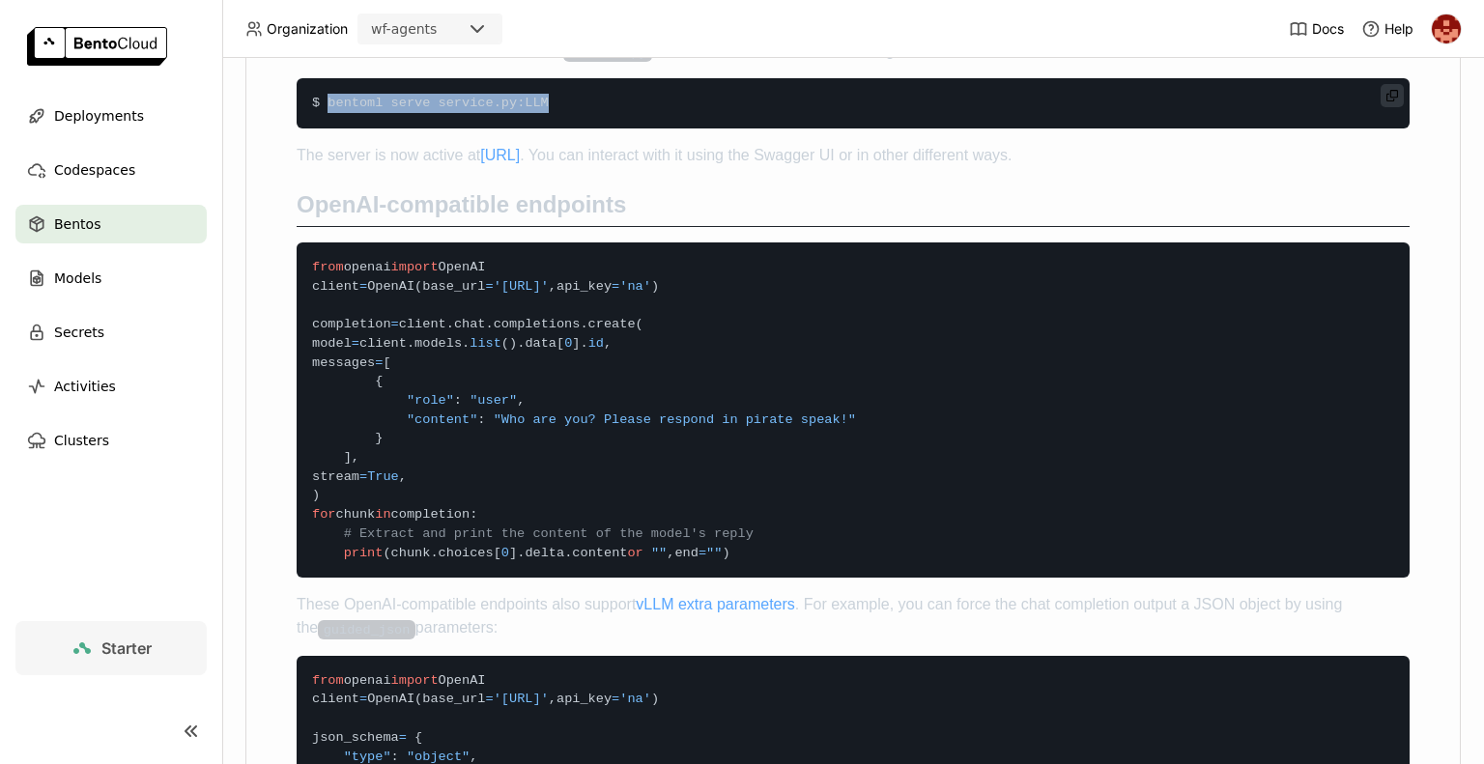
scroll to position [1272, 0]
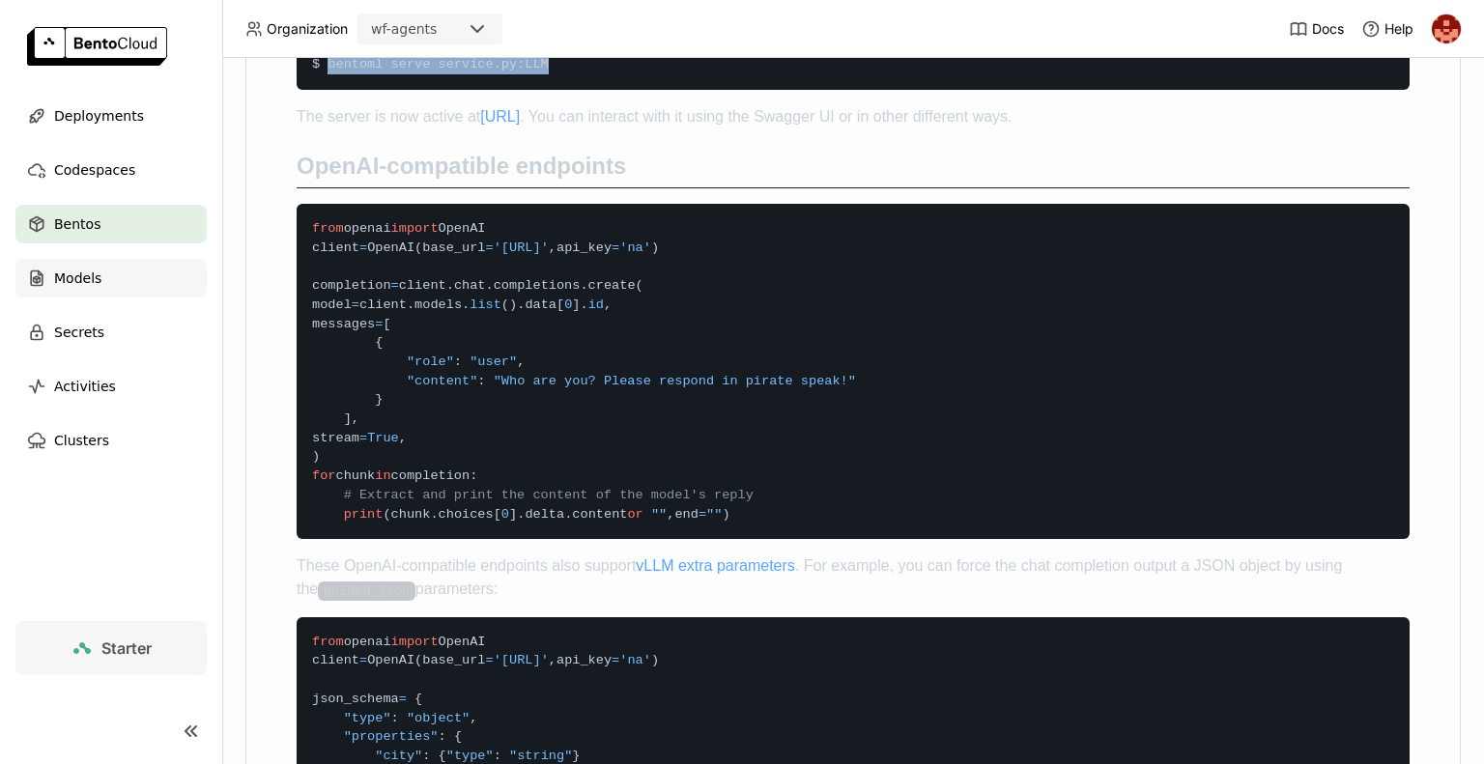
click at [97, 275] on span "Models" at bounding box center [77, 278] width 47 height 23
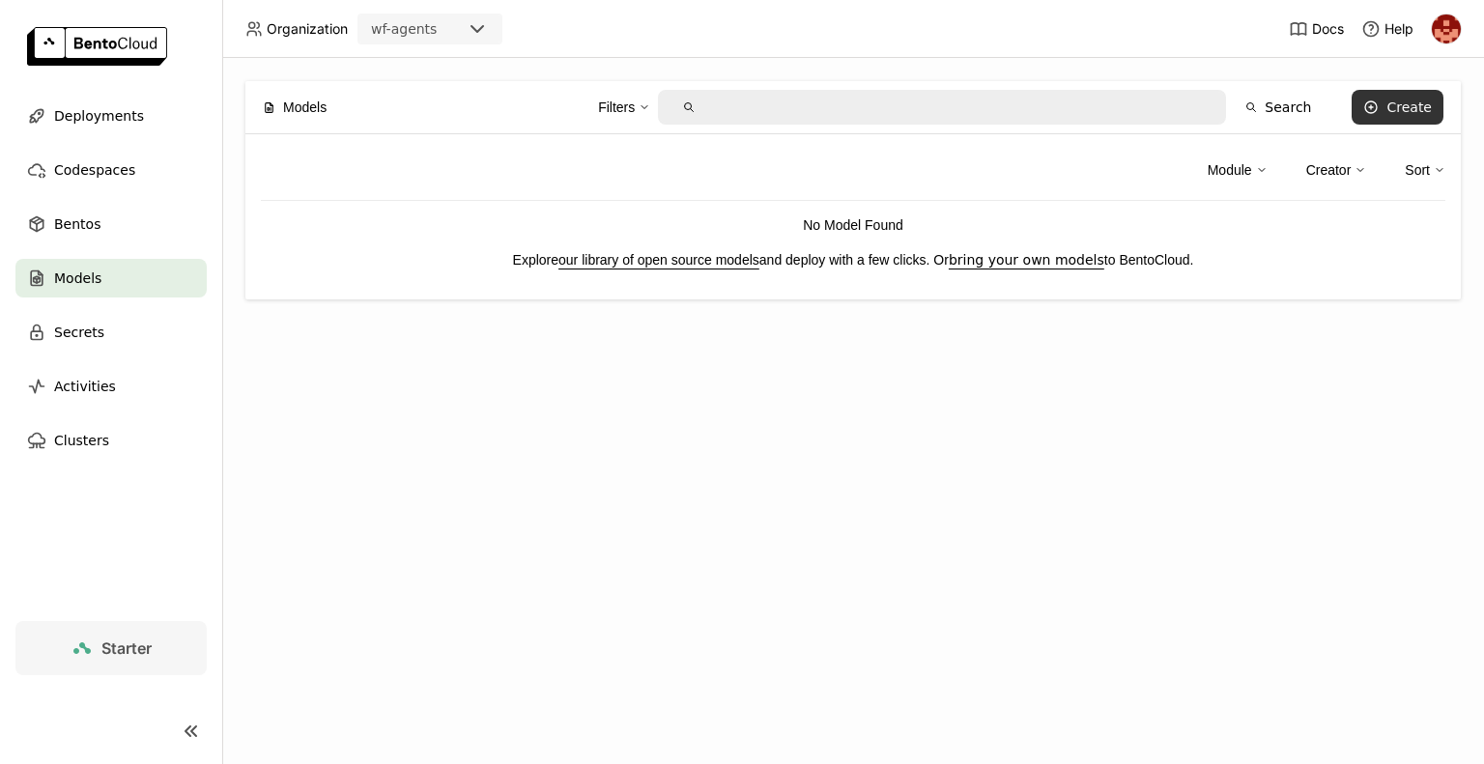
click at [1409, 105] on div "Create" at bounding box center [1408, 106] width 45 height 15
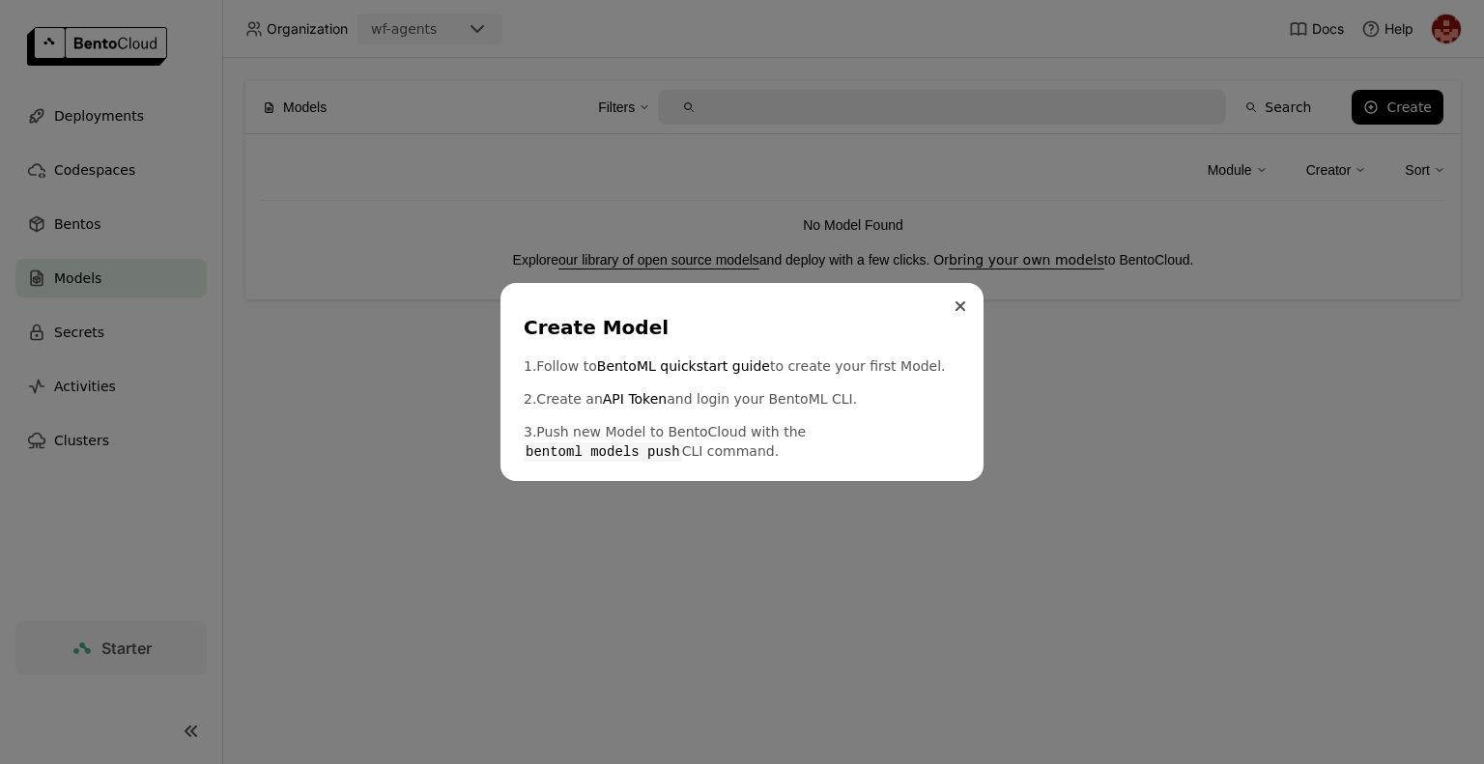
click at [961, 313] on button "Close" at bounding box center [960, 306] width 23 height 23
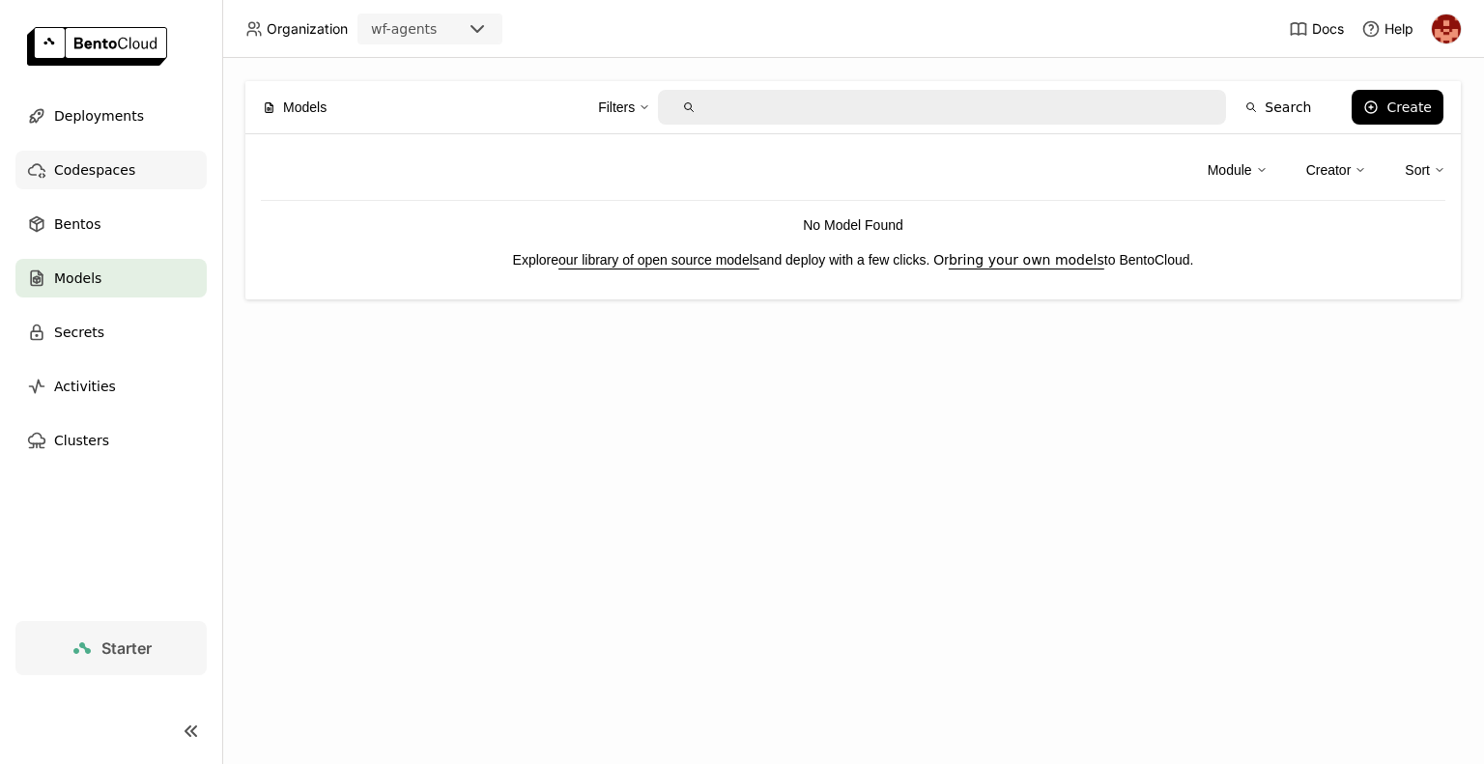
click at [109, 185] on div "Codespaces" at bounding box center [110, 170] width 191 height 39
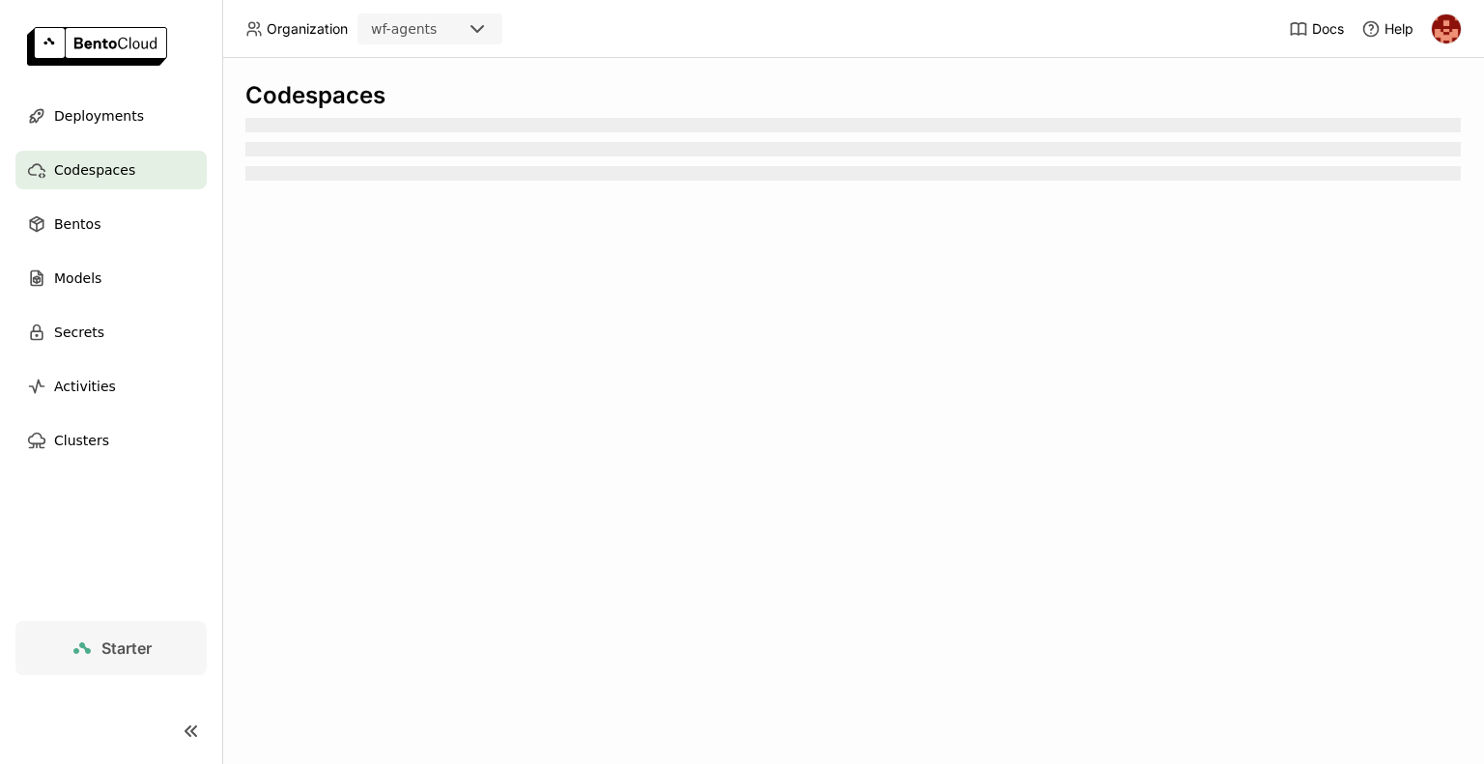
click at [109, 185] on div "Codespaces" at bounding box center [110, 170] width 191 height 39
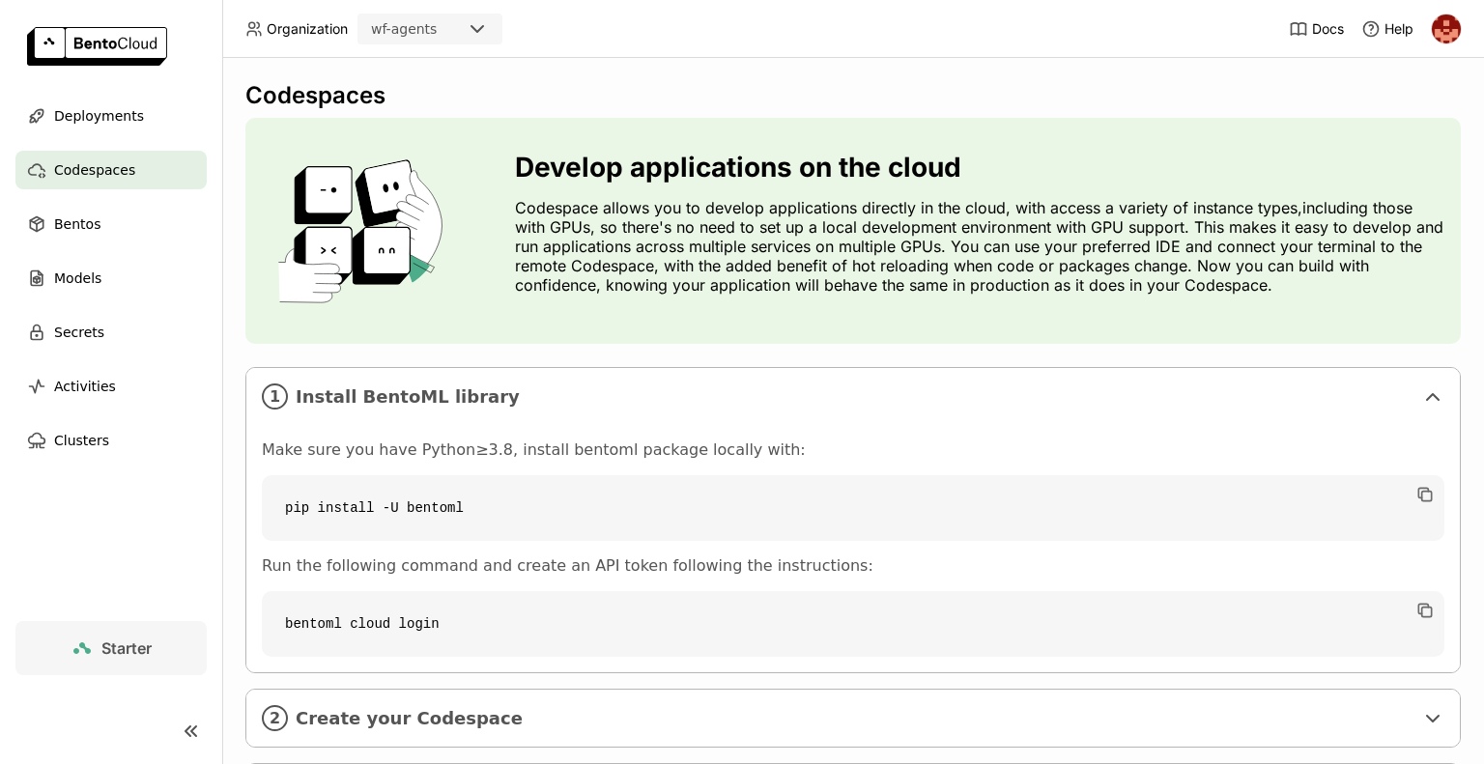
click at [448, 26] on div "wf-agents" at bounding box center [412, 28] width 106 height 27
click at [632, 110] on div "Codespaces Develop applications on the cloud Codespace allows you to develop ap…" at bounding box center [852, 466] width 1215 height 770
click at [743, 524] on code "pip install -U bentoml" at bounding box center [853, 508] width 1182 height 66
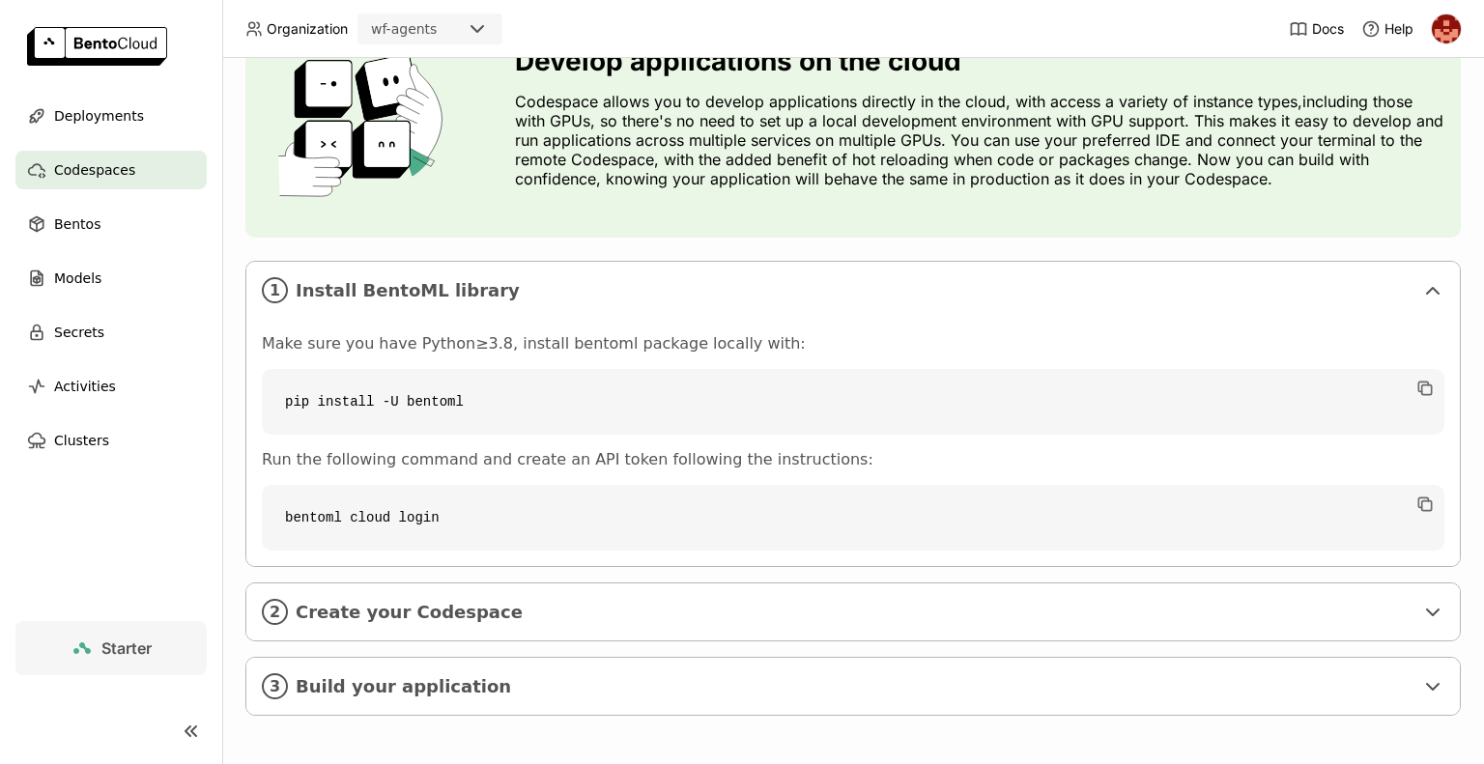
scroll to position [108, 0]
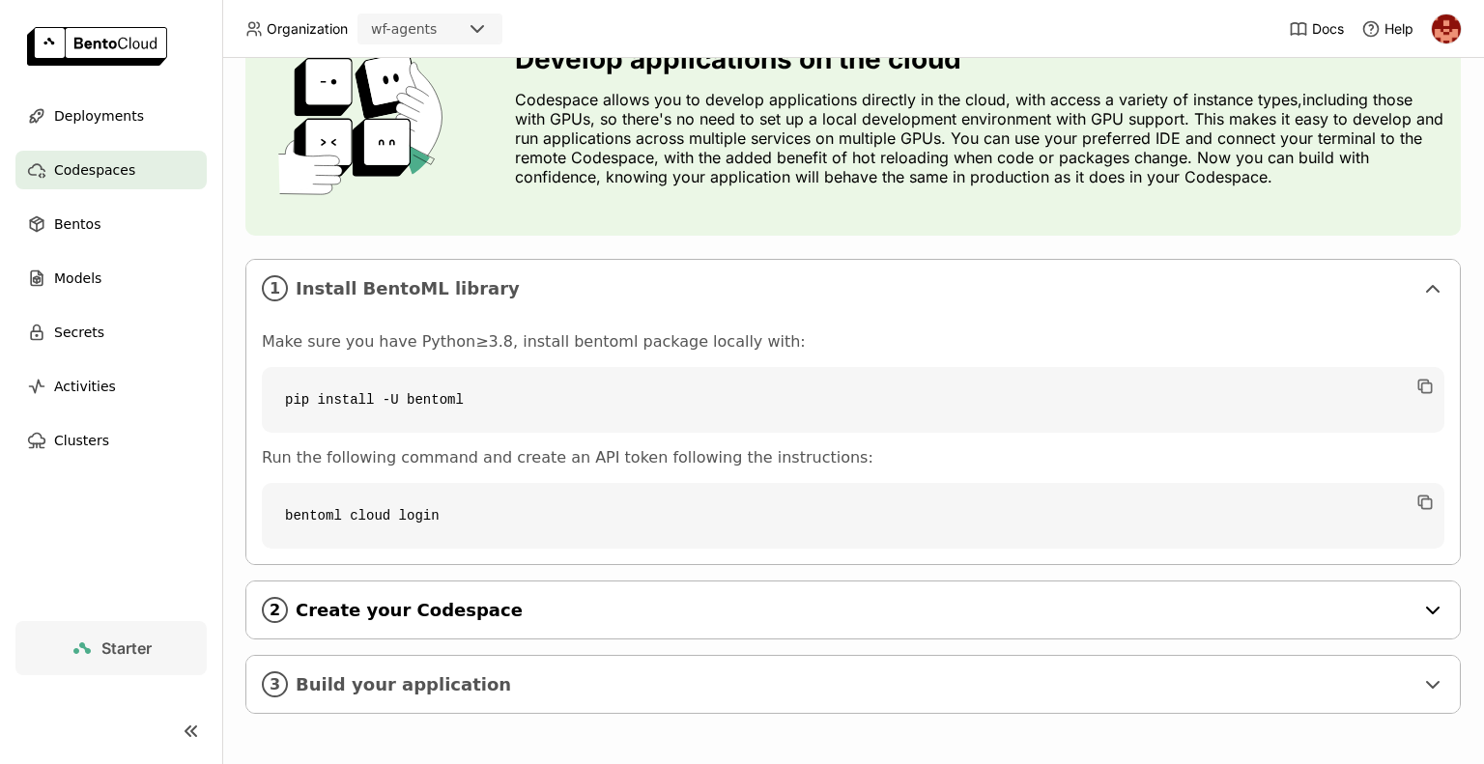
click at [514, 602] on span "Create your Codespace" at bounding box center [855, 610] width 1118 height 21
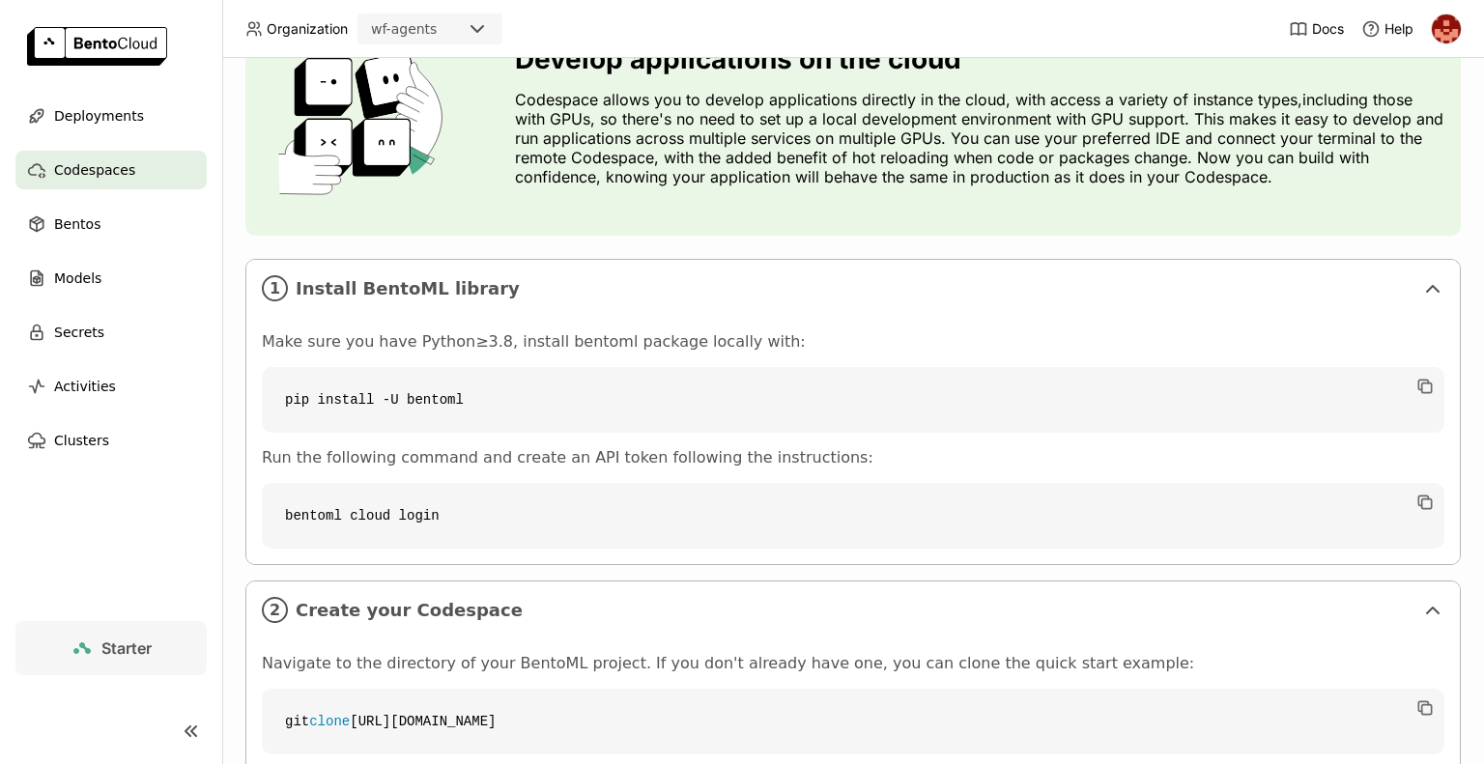
click at [950, 638] on div "Navigate to the directory of your BentoML project. If you don't already have on…" at bounding box center [852, 761] width 1213 height 247
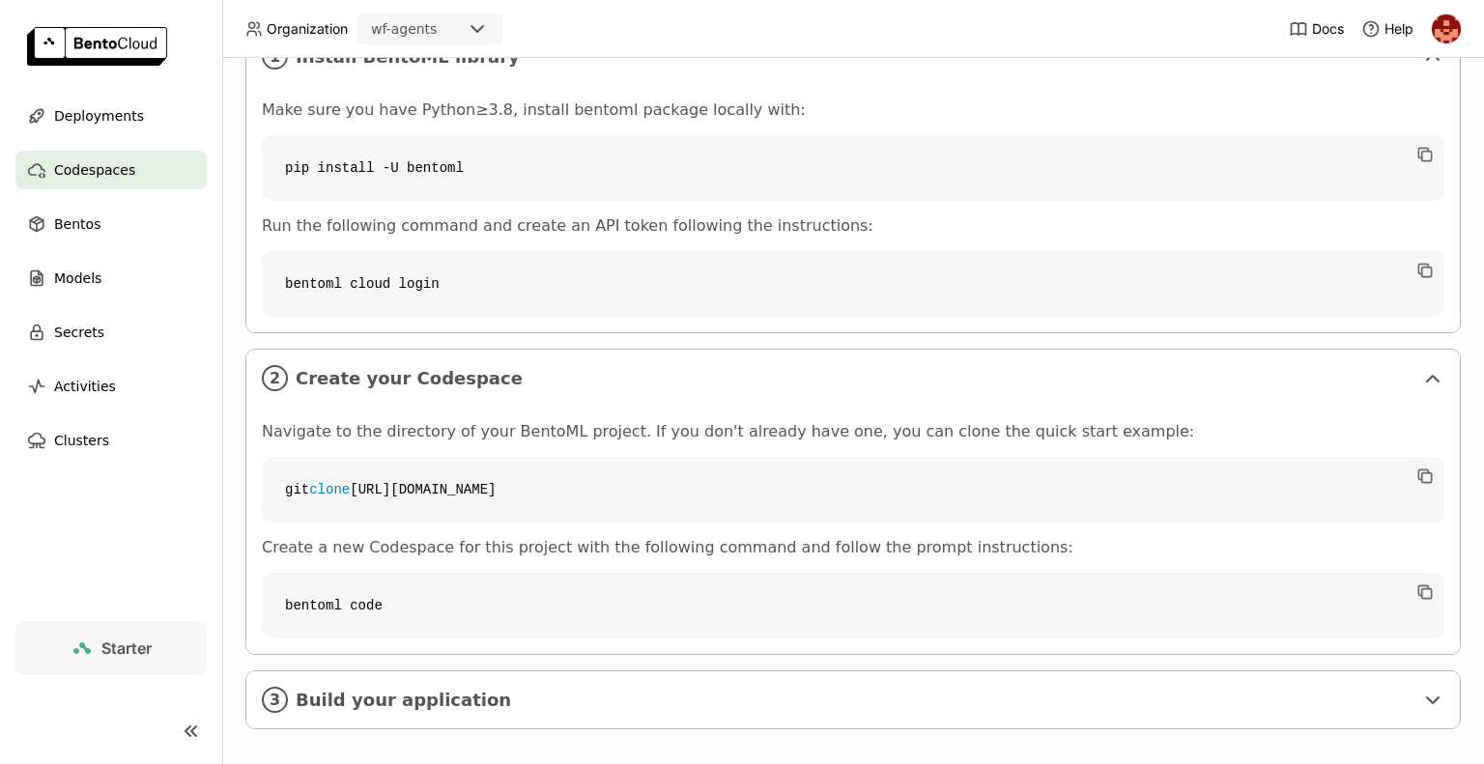
scroll to position [355, 0]
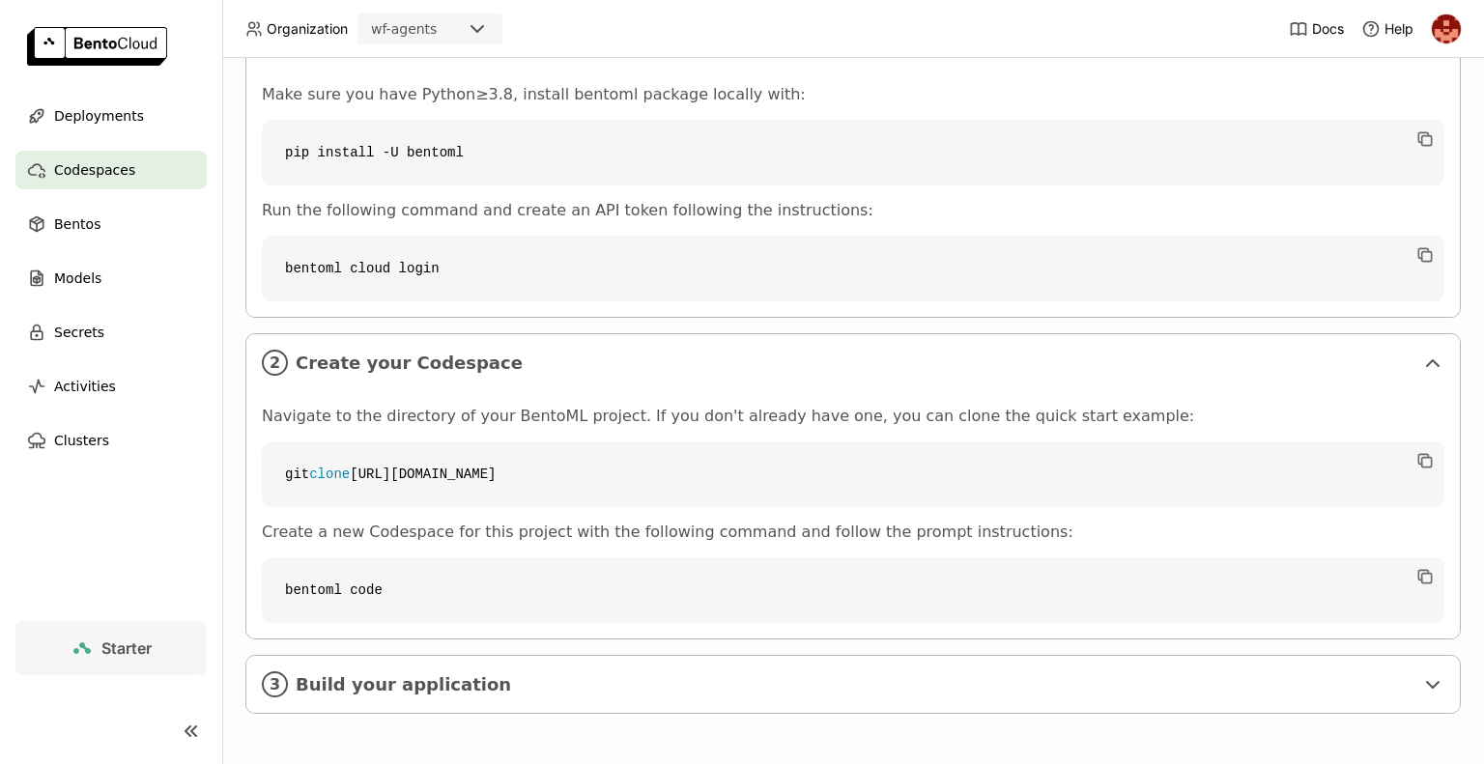
click at [950, 637] on div "1 Install BentoML library Make sure you have Python≥3.8, install bentoml packag…" at bounding box center [852, 363] width 1215 height 702
click at [889, 685] on span "Build your application" at bounding box center [855, 684] width 1118 height 21
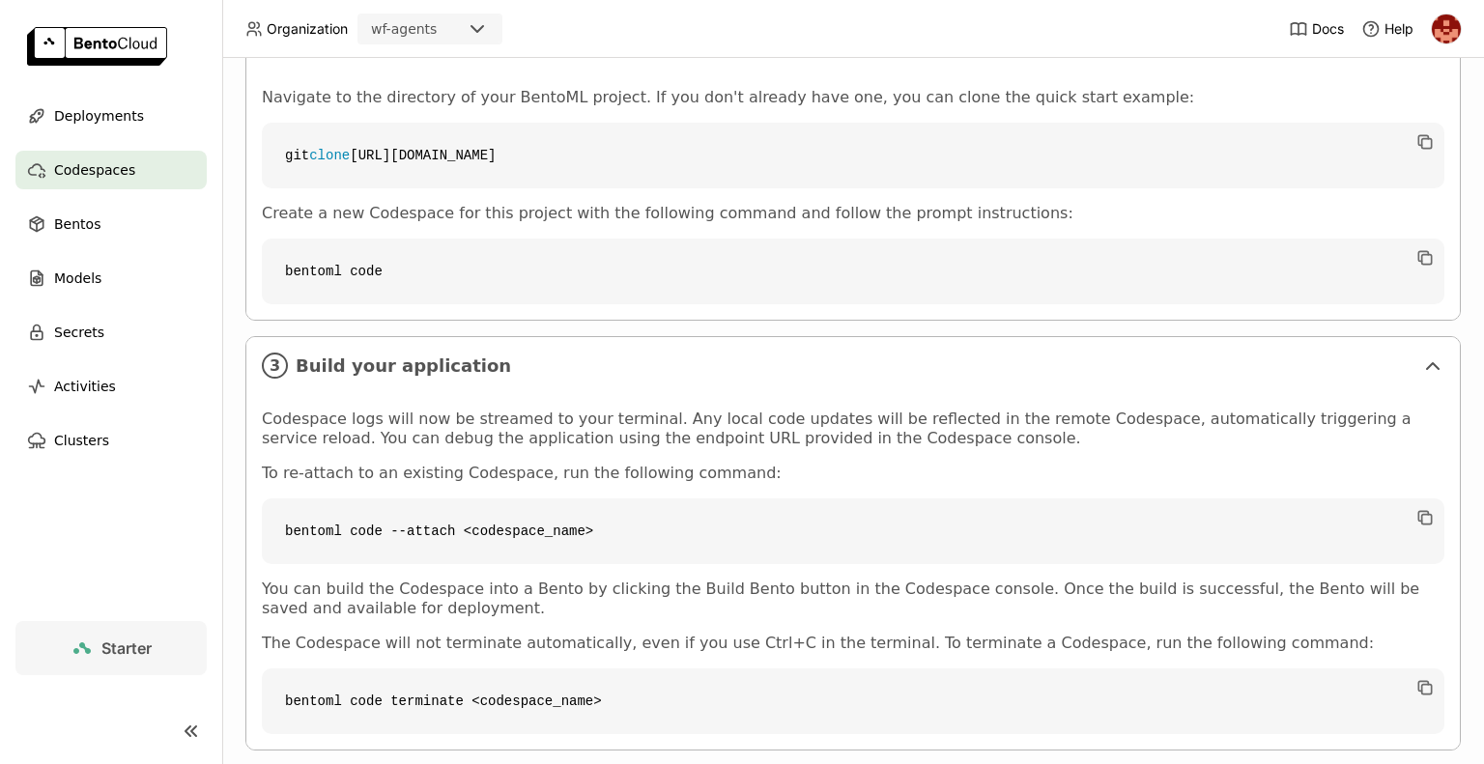
scroll to position [426, 0]
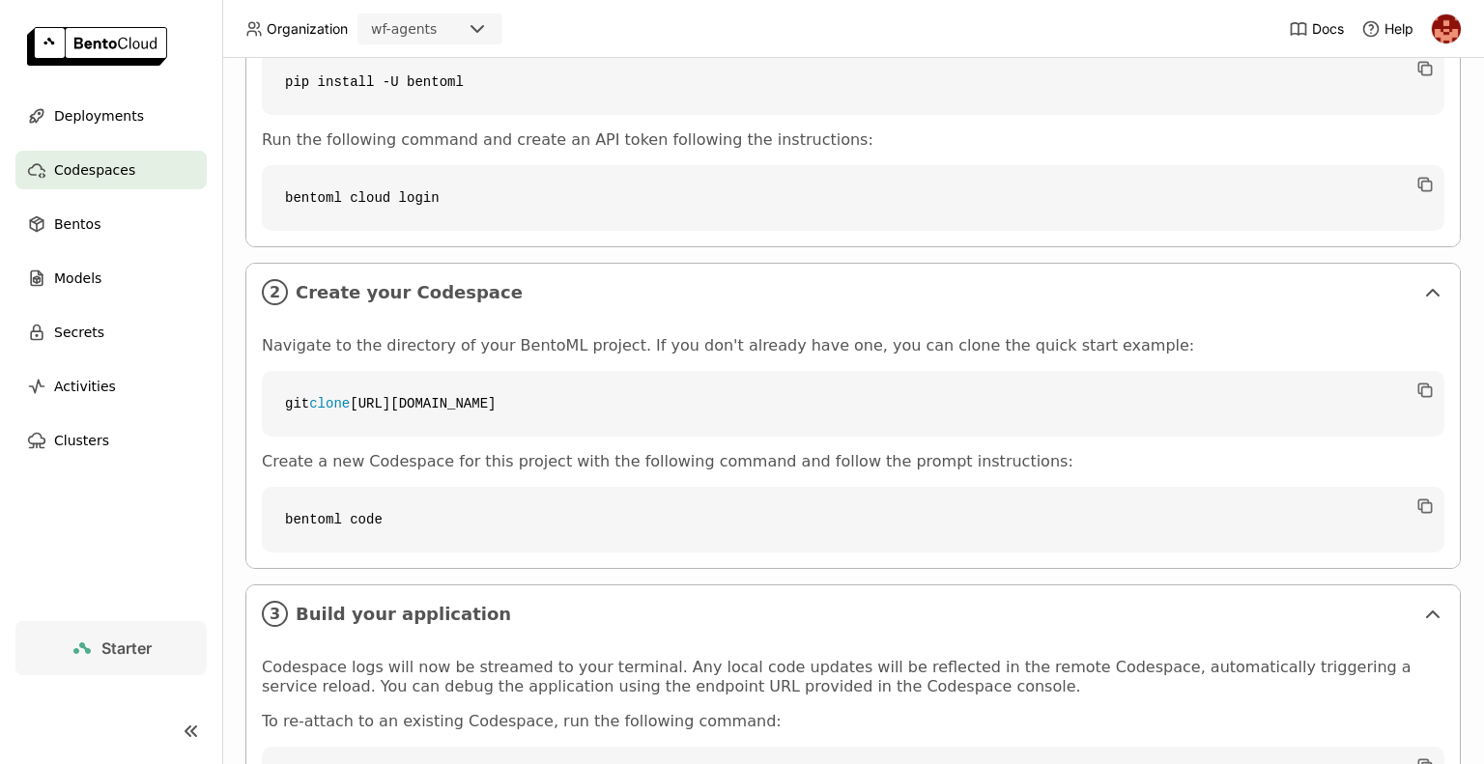
drag, startPoint x: 1449, startPoint y: 392, endPoint x: 1418, endPoint y: 212, distance: 182.3
click at [1418, 212] on div "Codespaces Develop applications on the cloud Codespace allows you to develop ap…" at bounding box center [852, 411] width 1261 height 706
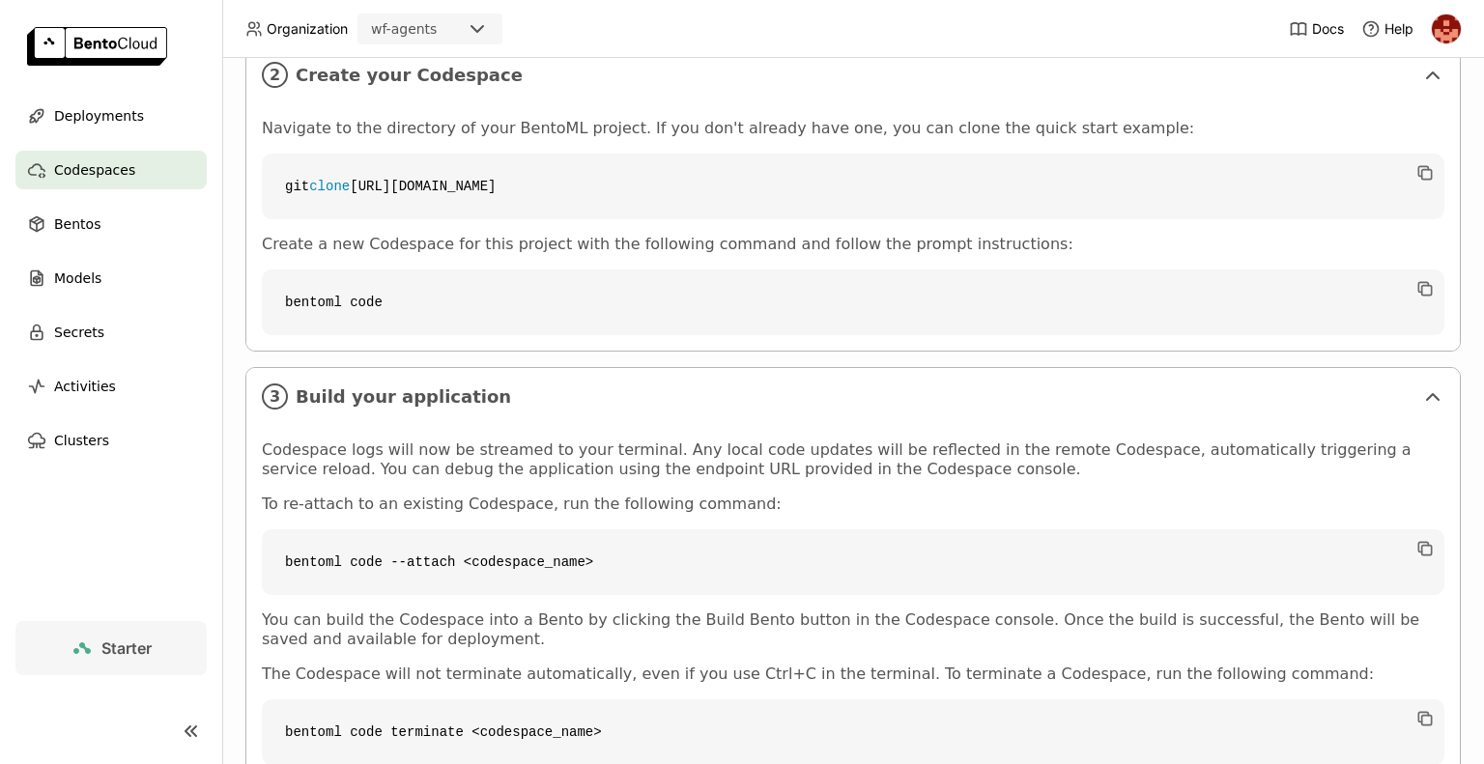
scroll to position [711, 0]
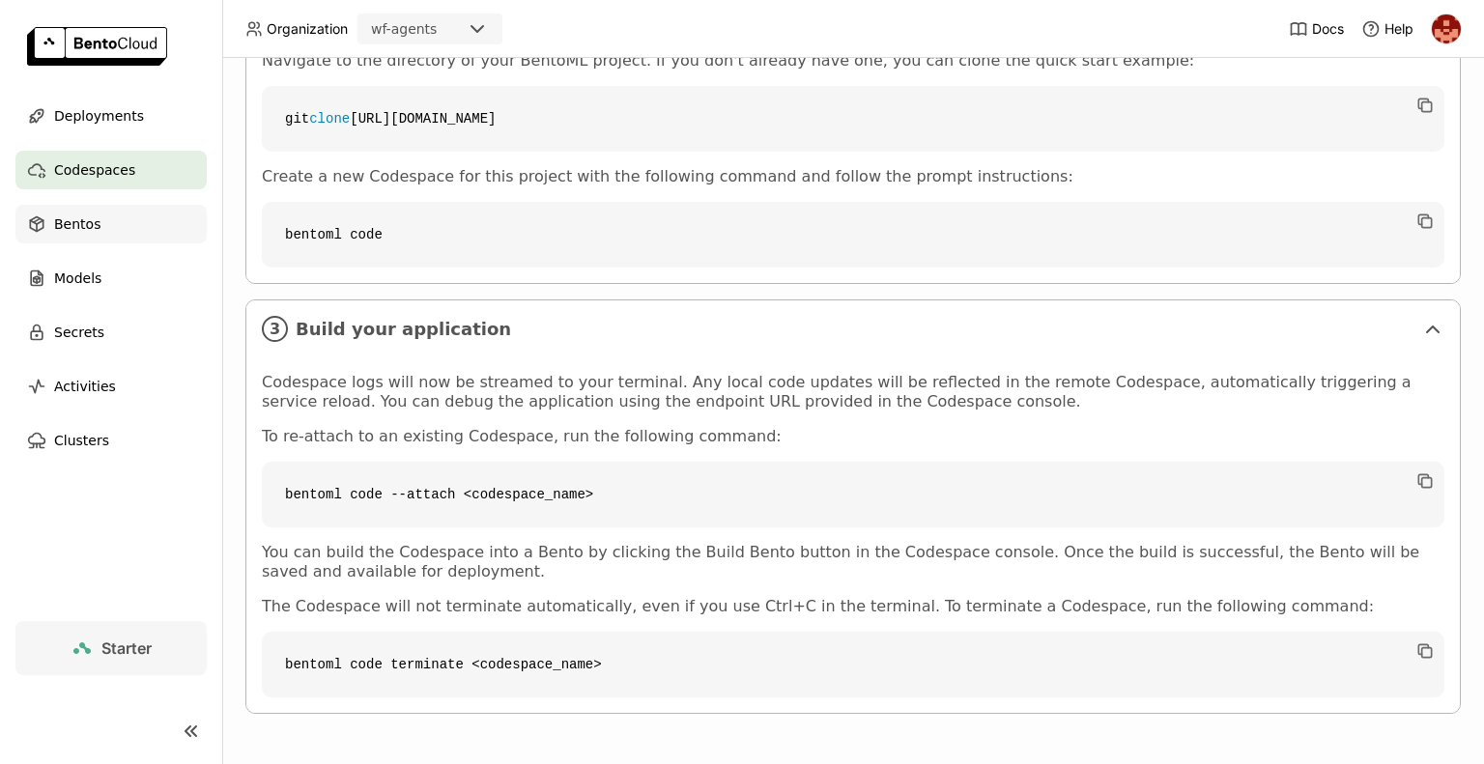
click at [94, 227] on span "Bentos" at bounding box center [77, 223] width 46 height 23
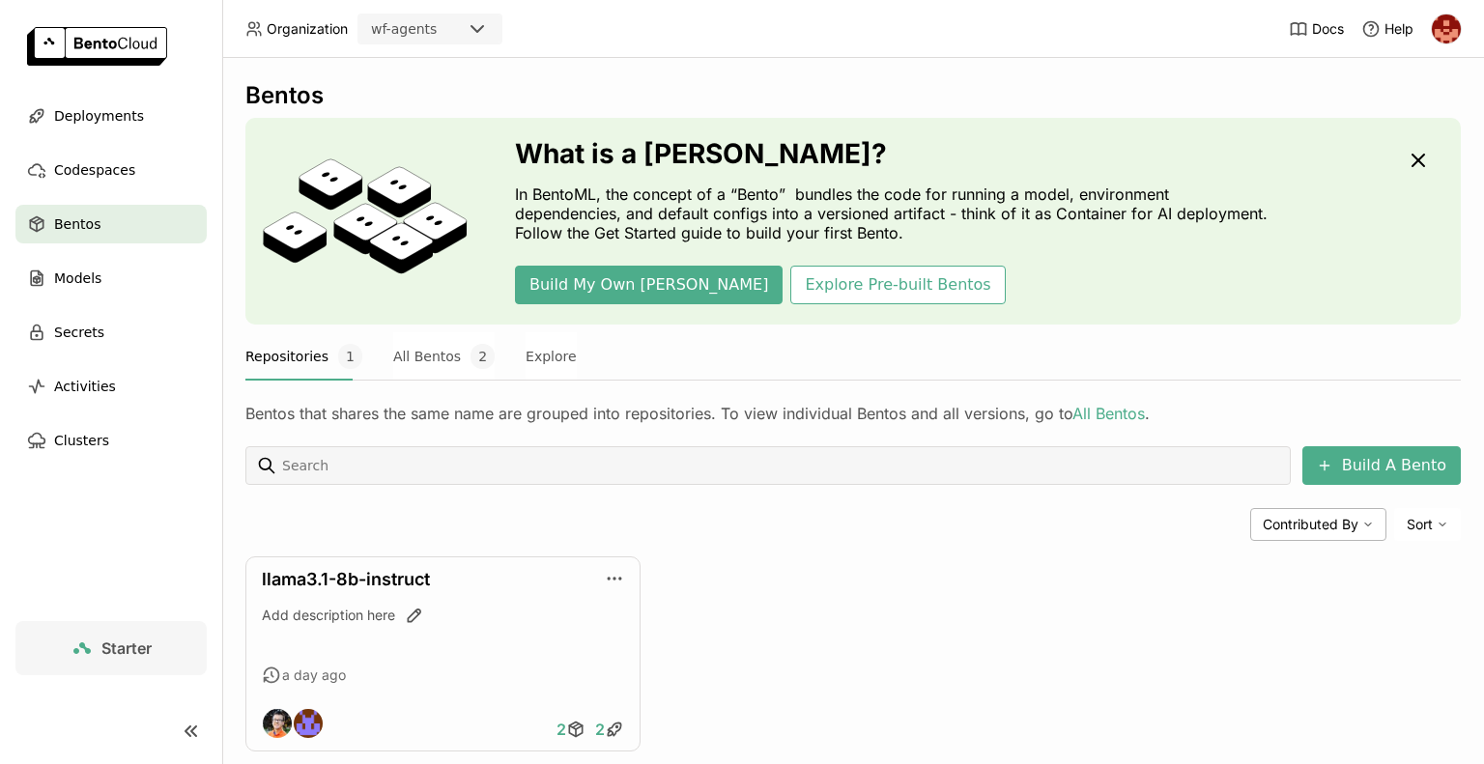
click at [1006, 581] on div "llama3.1-8b-instruct Add description here a day ago 2 2" at bounding box center [852, 653] width 1215 height 195
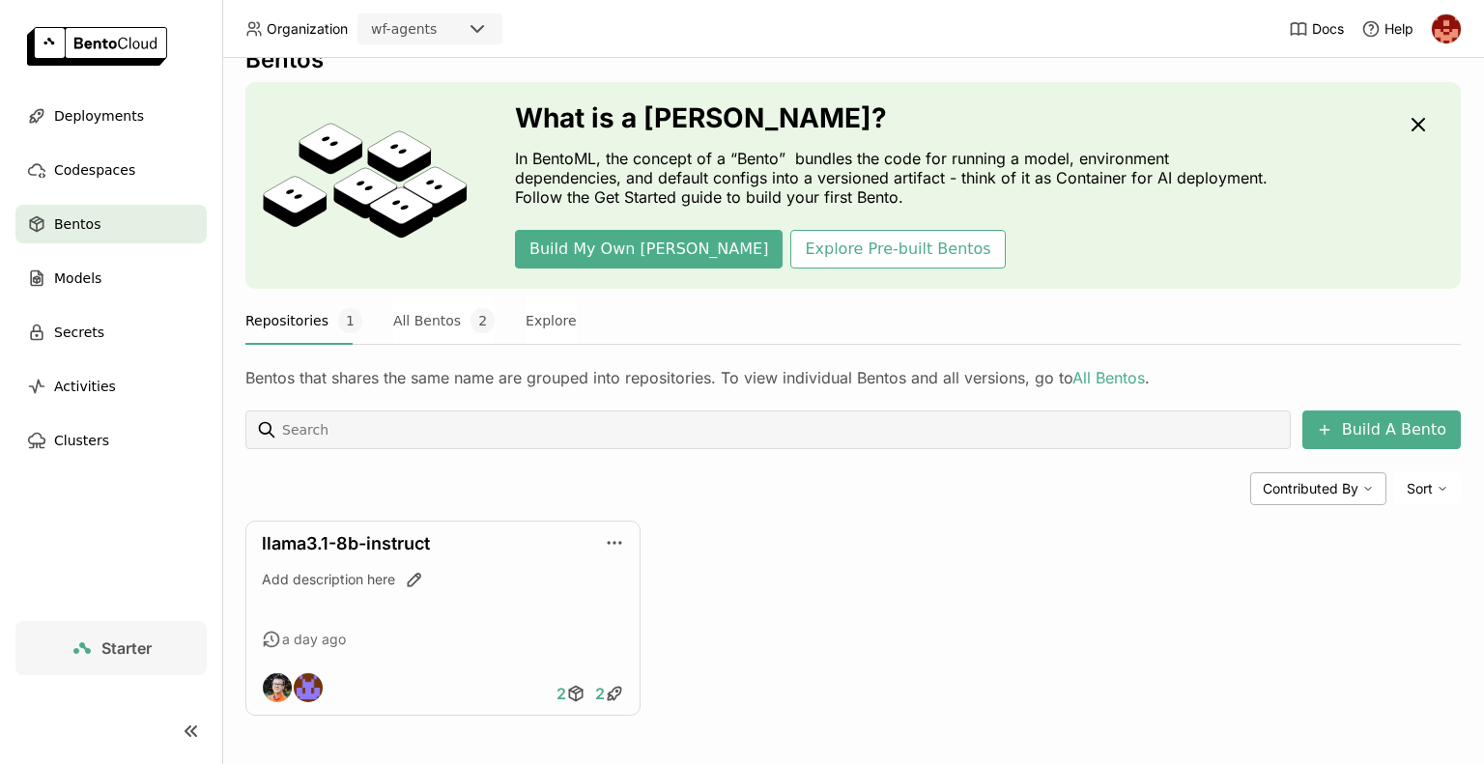
scroll to position [38, 0]
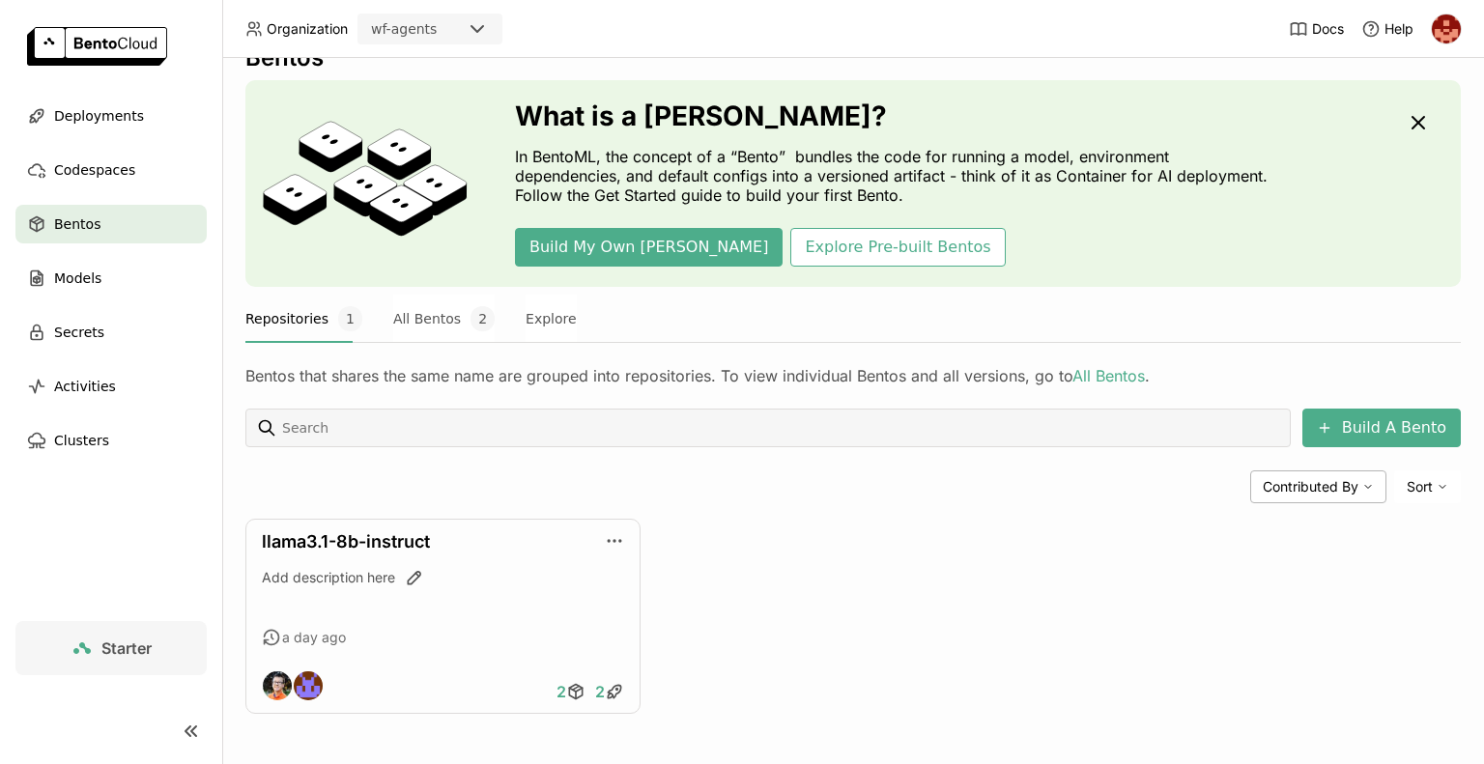
click at [1006, 581] on div "llama3.1-8b-instruct Add description here a day ago 2 2" at bounding box center [852, 616] width 1215 height 195
click at [441, 326] on button "All Bentos 2" at bounding box center [443, 319] width 101 height 48
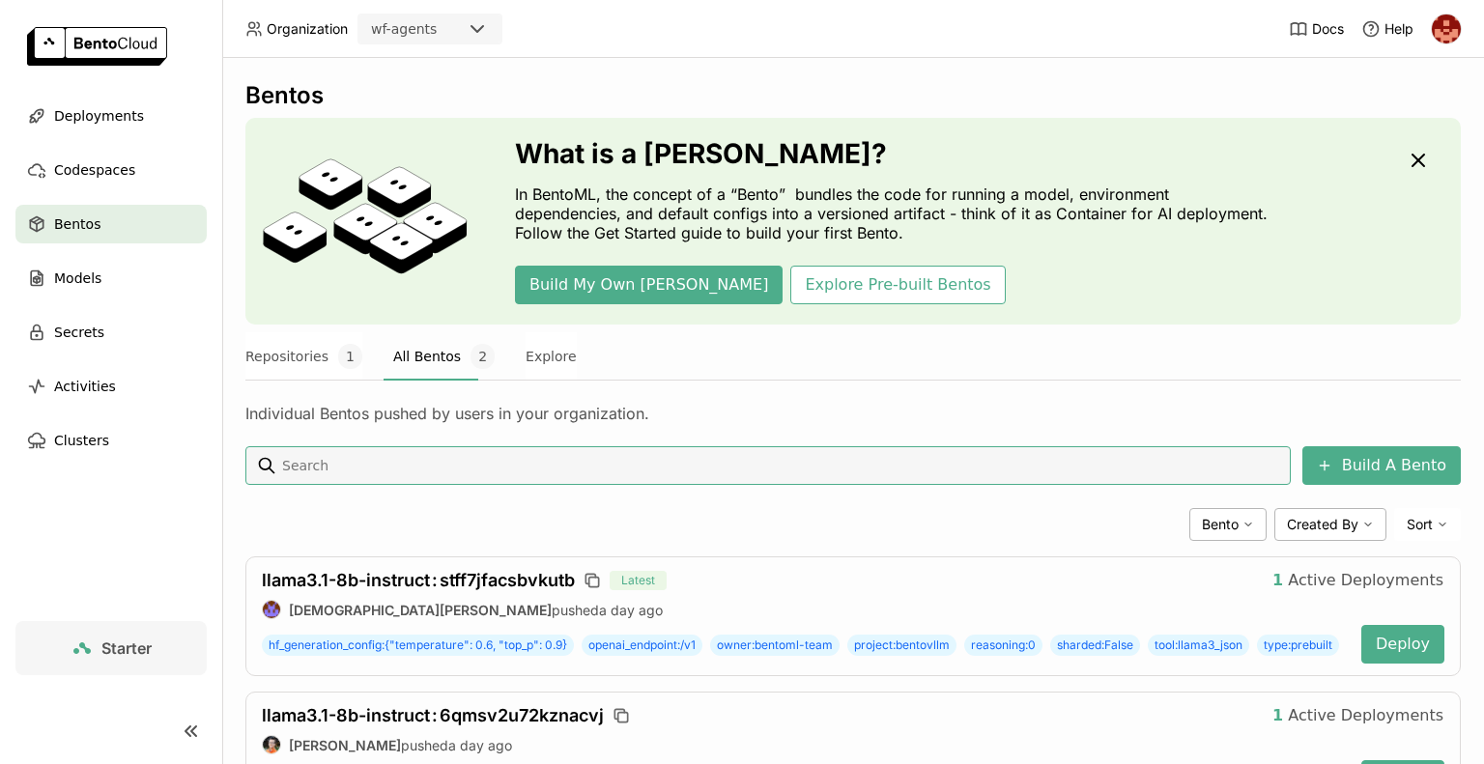
click at [1030, 528] on div "Bento Created By Sort" at bounding box center [852, 524] width 1215 height 33
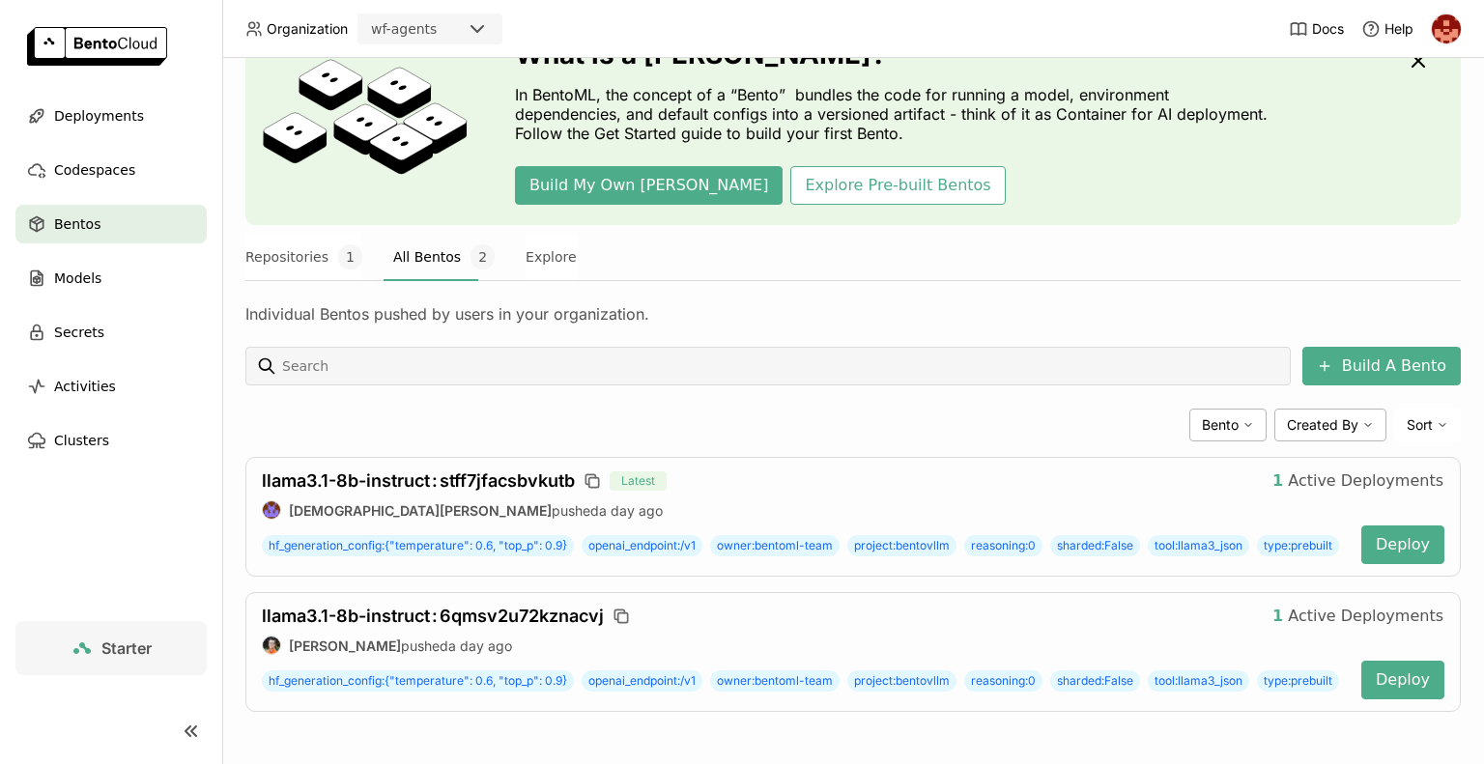
scroll to position [116, 0]
click at [1030, 535] on span "reasoning : 0" at bounding box center [1003, 545] width 78 height 21
type input "label:reasoning=0"
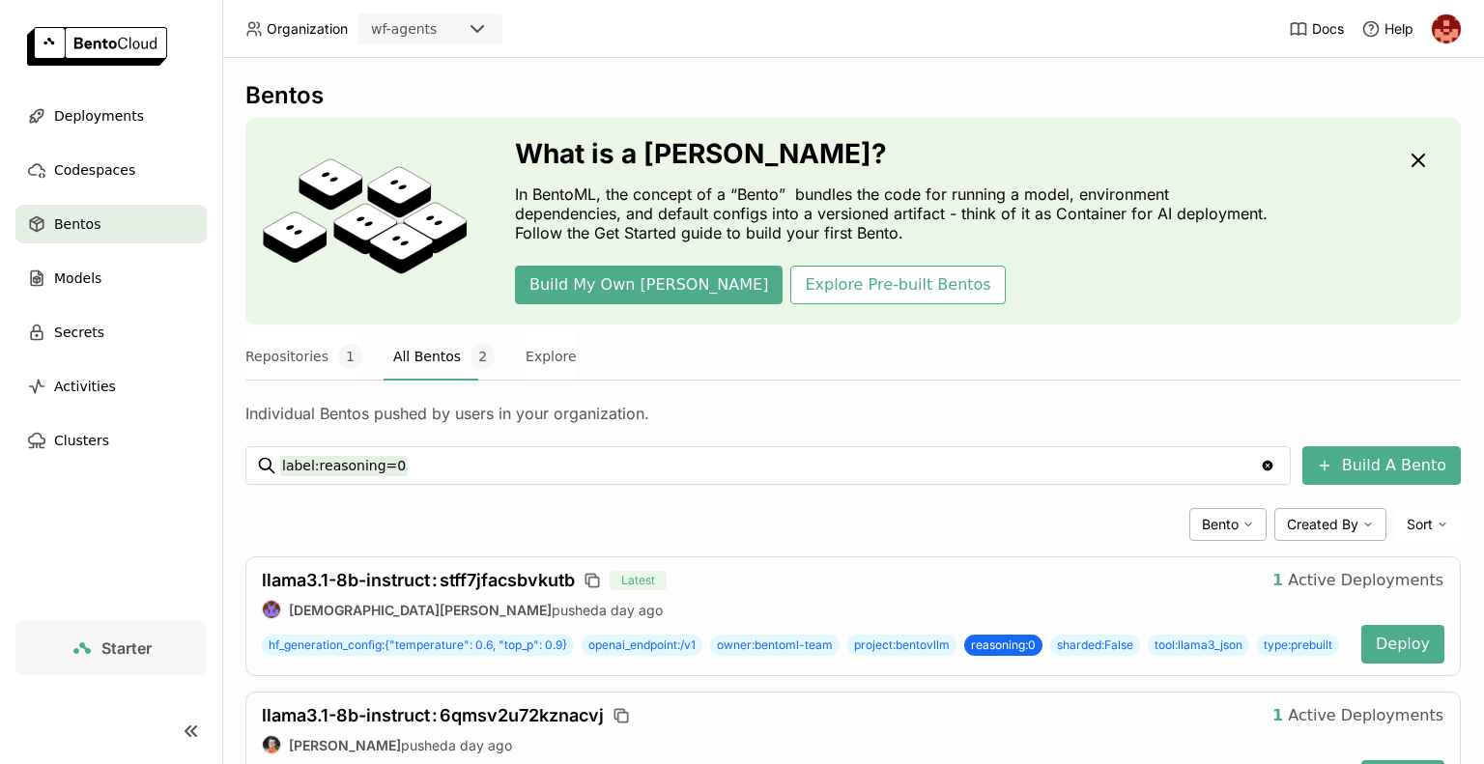
click at [869, 510] on div "Bento Created By Sort" at bounding box center [852, 524] width 1215 height 33
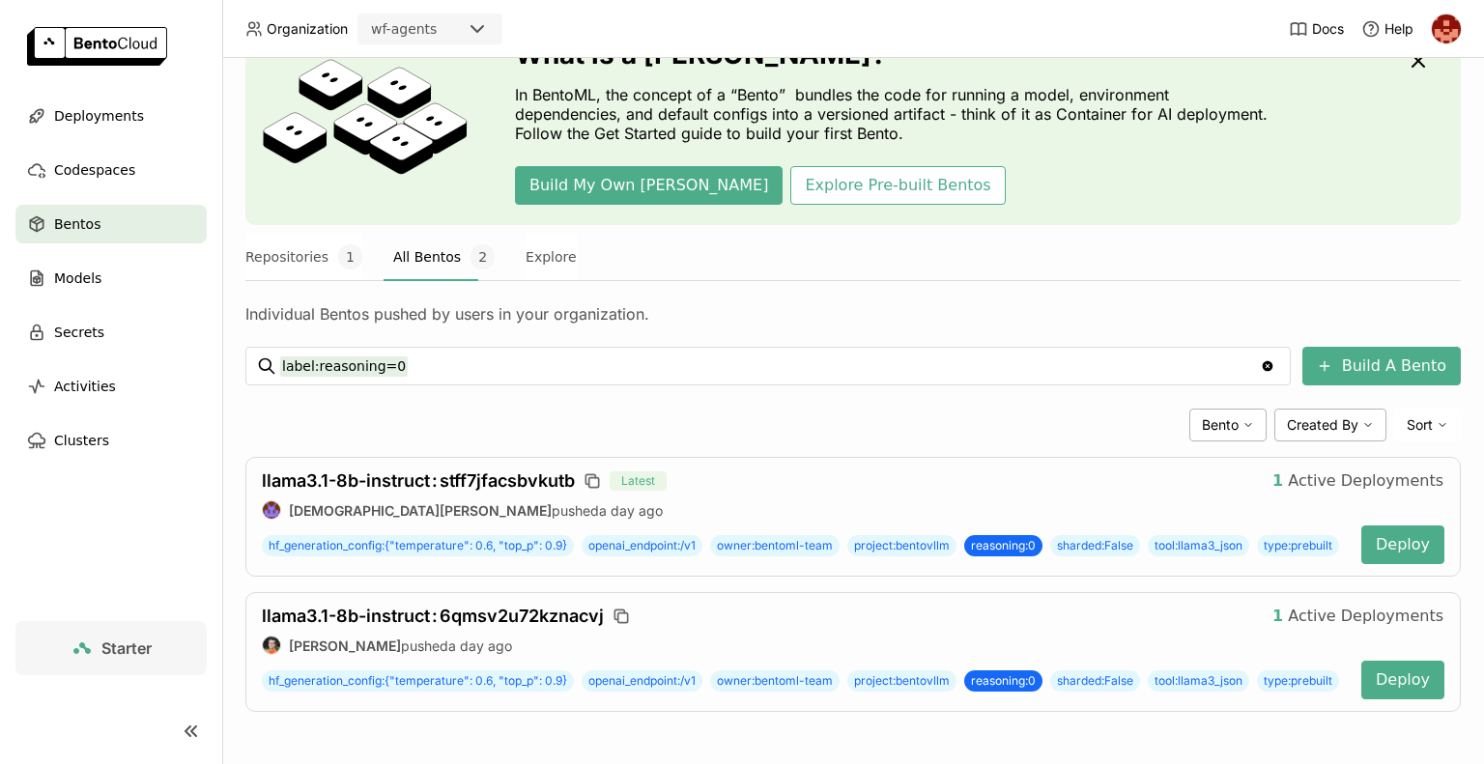
scroll to position [155, 0]
click at [293, 233] on button "Repositories 1" at bounding box center [303, 257] width 117 height 48
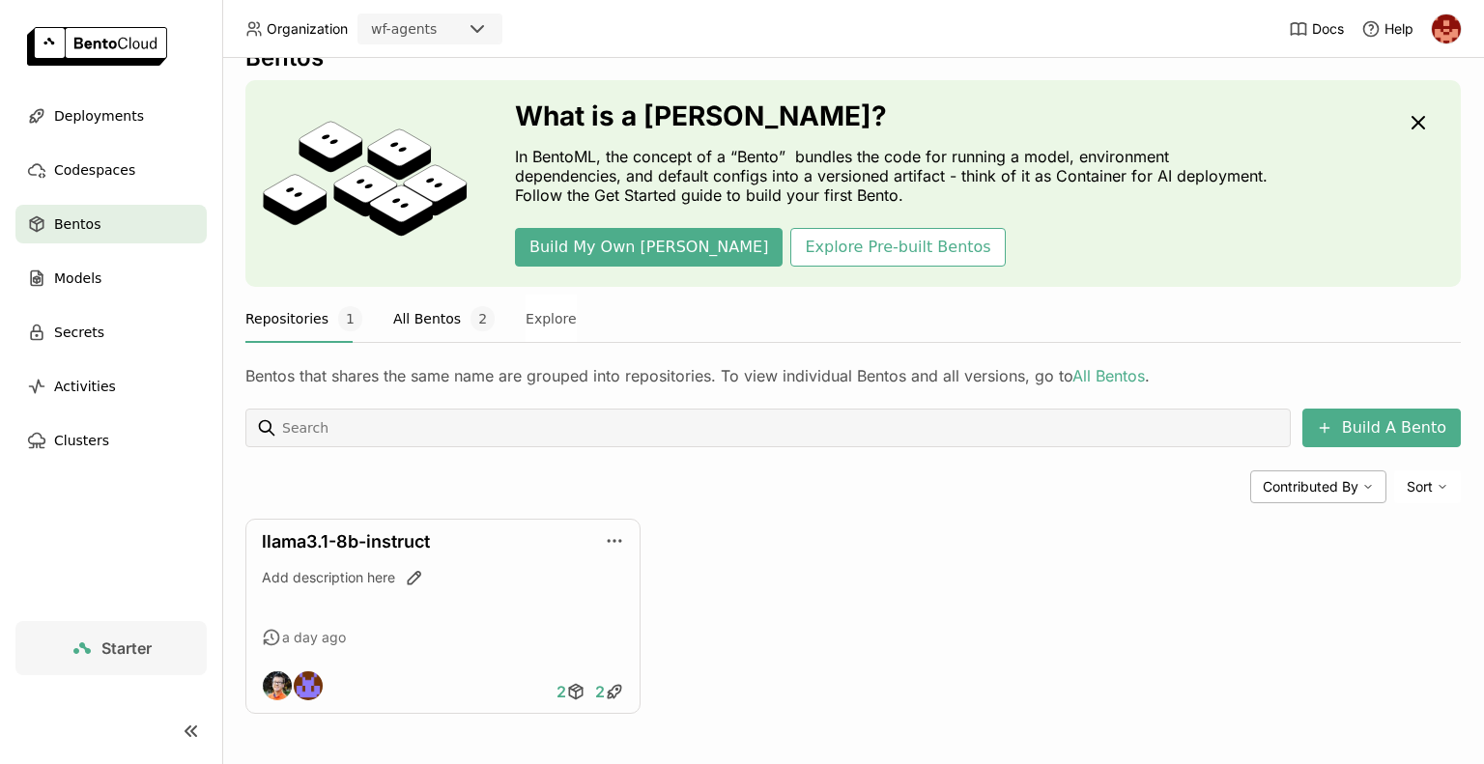
click at [433, 311] on button "All Bentos 2" at bounding box center [443, 319] width 101 height 48
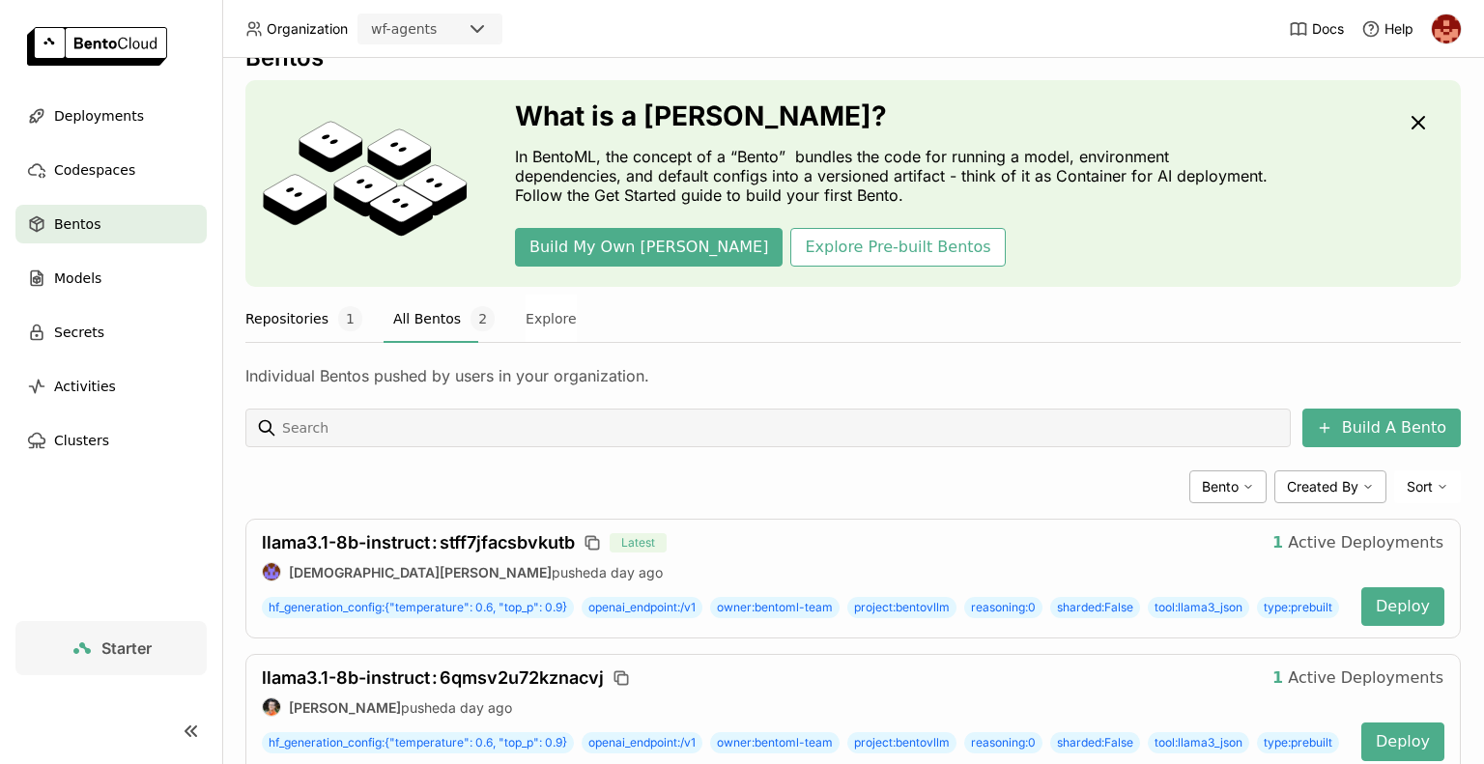
click at [309, 330] on button "Repositories 1" at bounding box center [303, 319] width 117 height 48
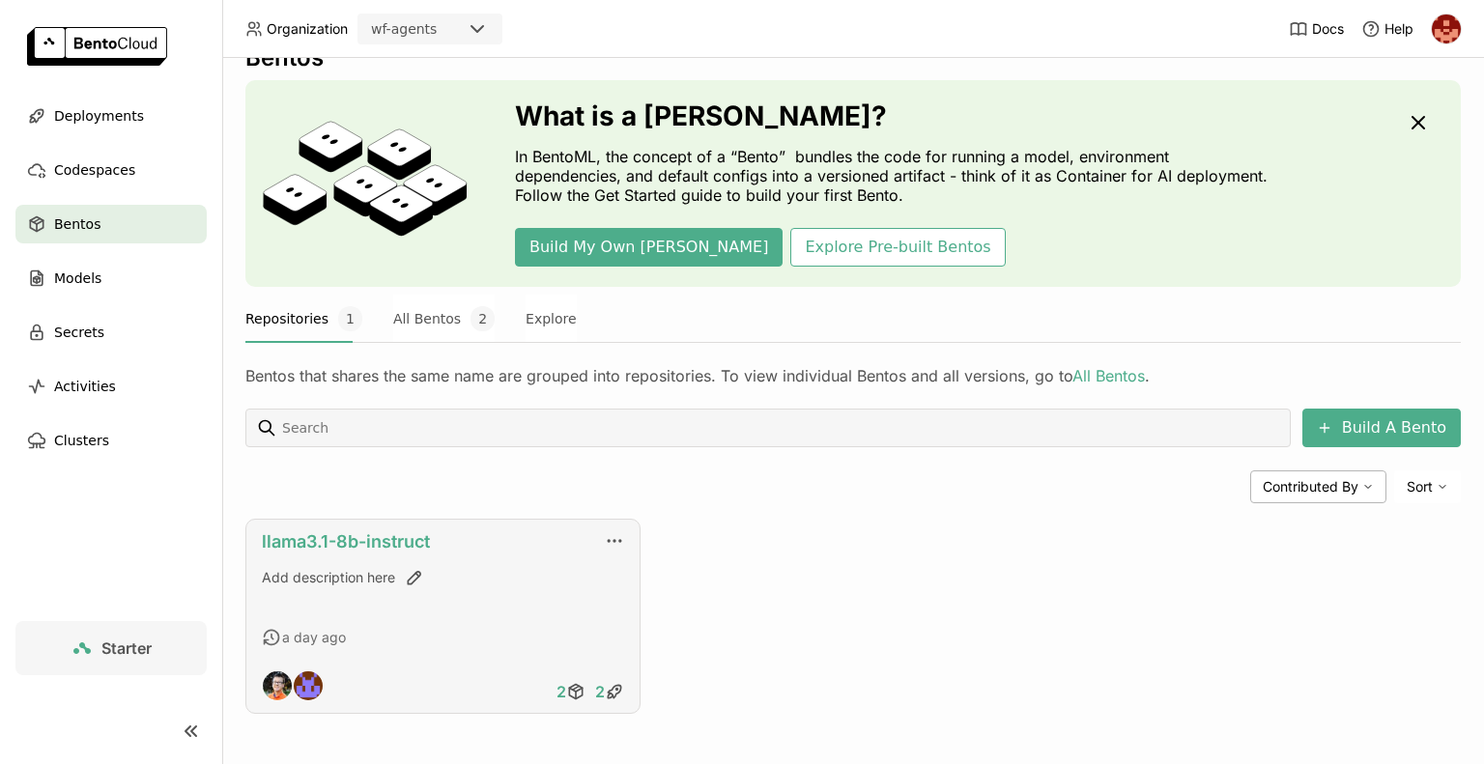
click at [334, 537] on link "llama3.1-8b-instruct" at bounding box center [346, 541] width 168 height 20
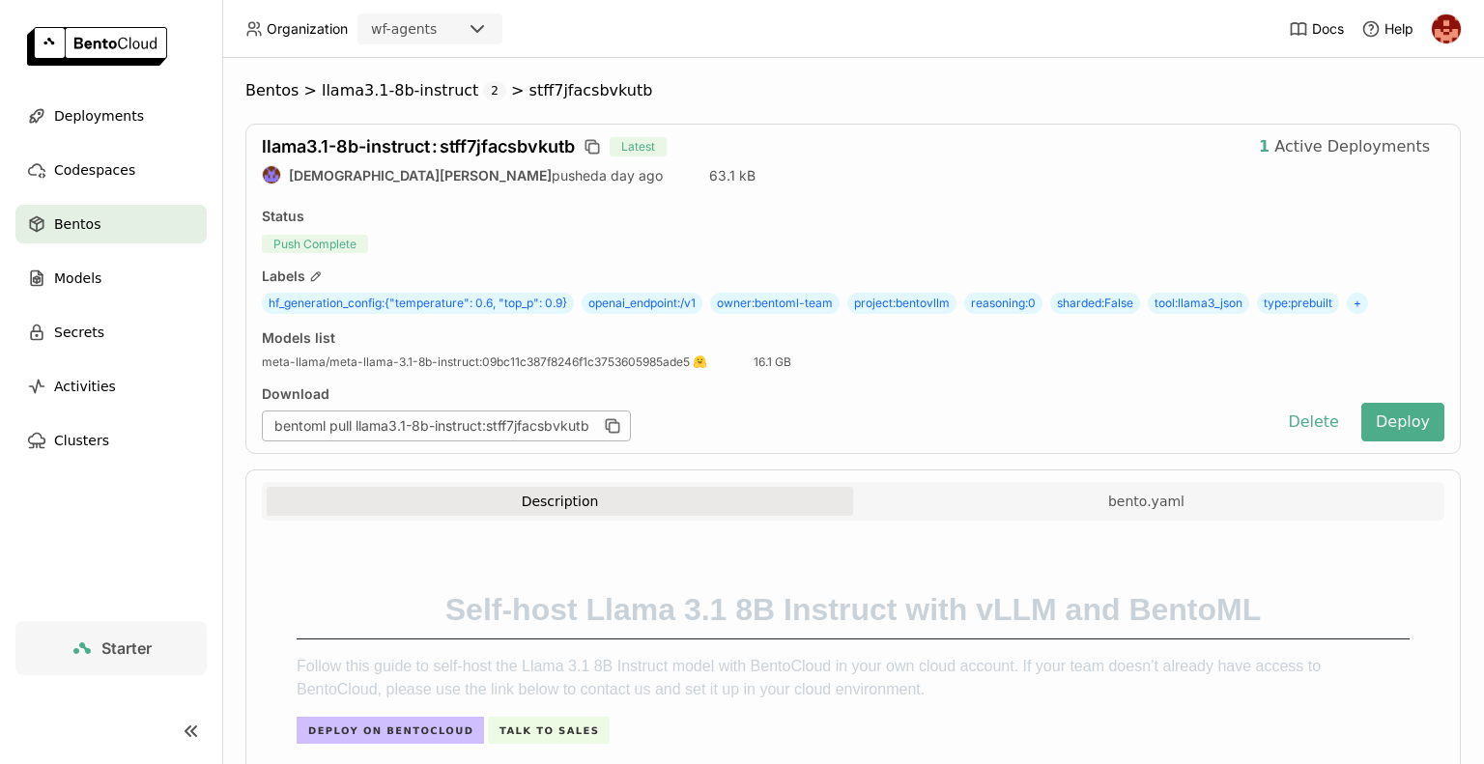
click at [809, 421] on div "bentoml pull llama3.1-8b-instruct:stff7jfacsbvkutb" at bounding box center [764, 426] width 1004 height 31
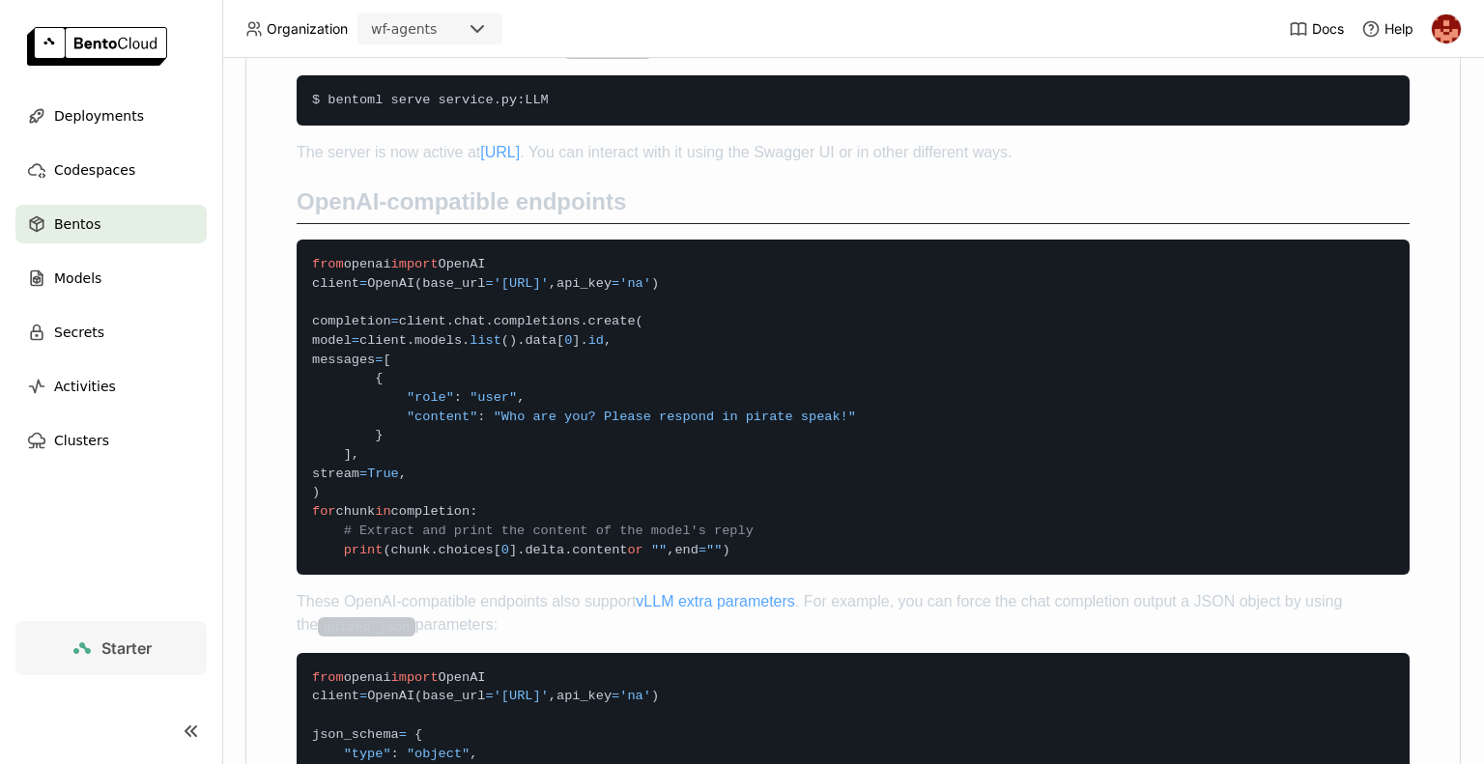
scroll to position [1275, 0]
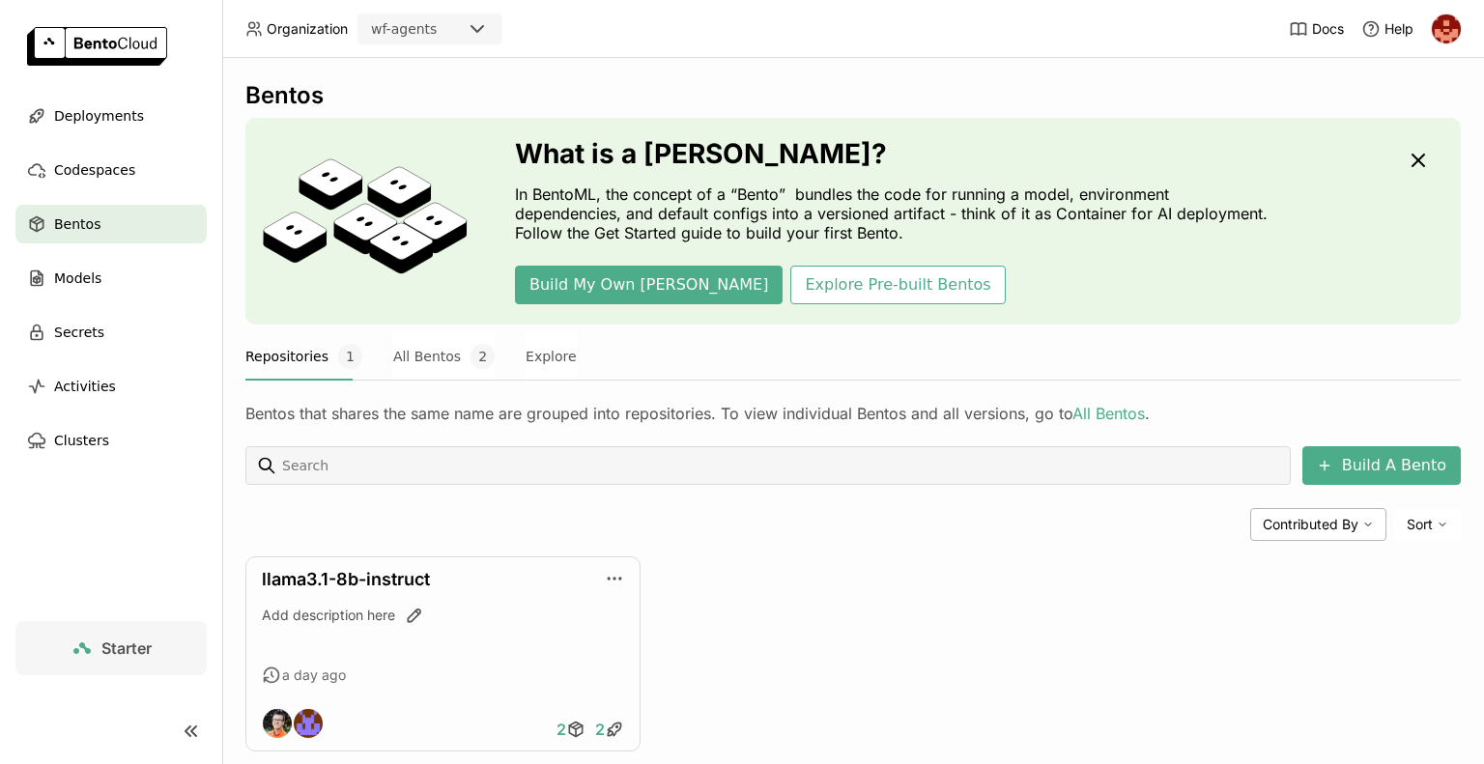
click at [830, 581] on div "llama3.1-8b-instruct Add description here a day ago 2 2" at bounding box center [852, 653] width 1215 height 195
click at [405, 359] on button "All Bentos 2" at bounding box center [443, 356] width 101 height 48
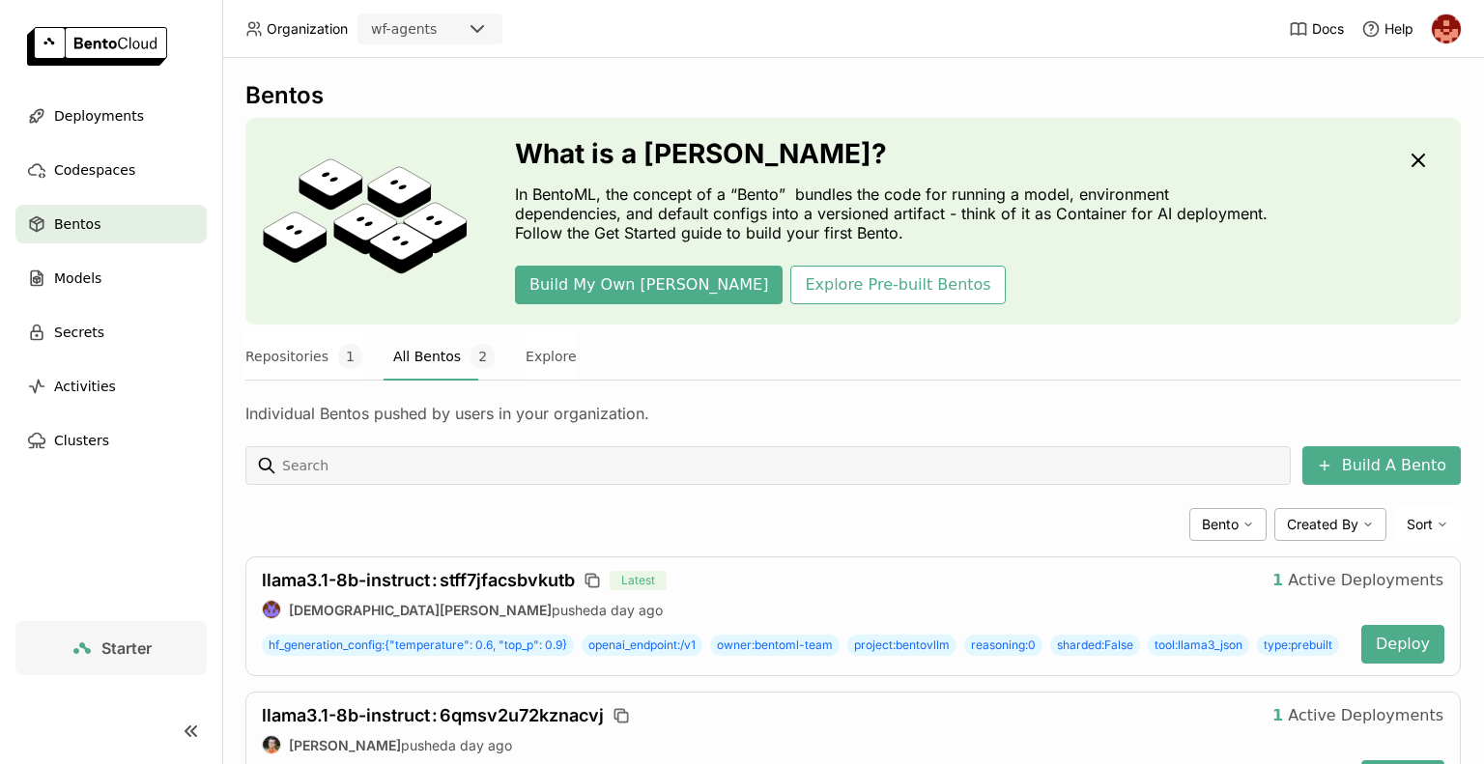
click at [930, 521] on div "Bento Created By Sort" at bounding box center [852, 524] width 1215 height 33
click at [525, 369] on button "Explore" at bounding box center [550, 356] width 51 height 48
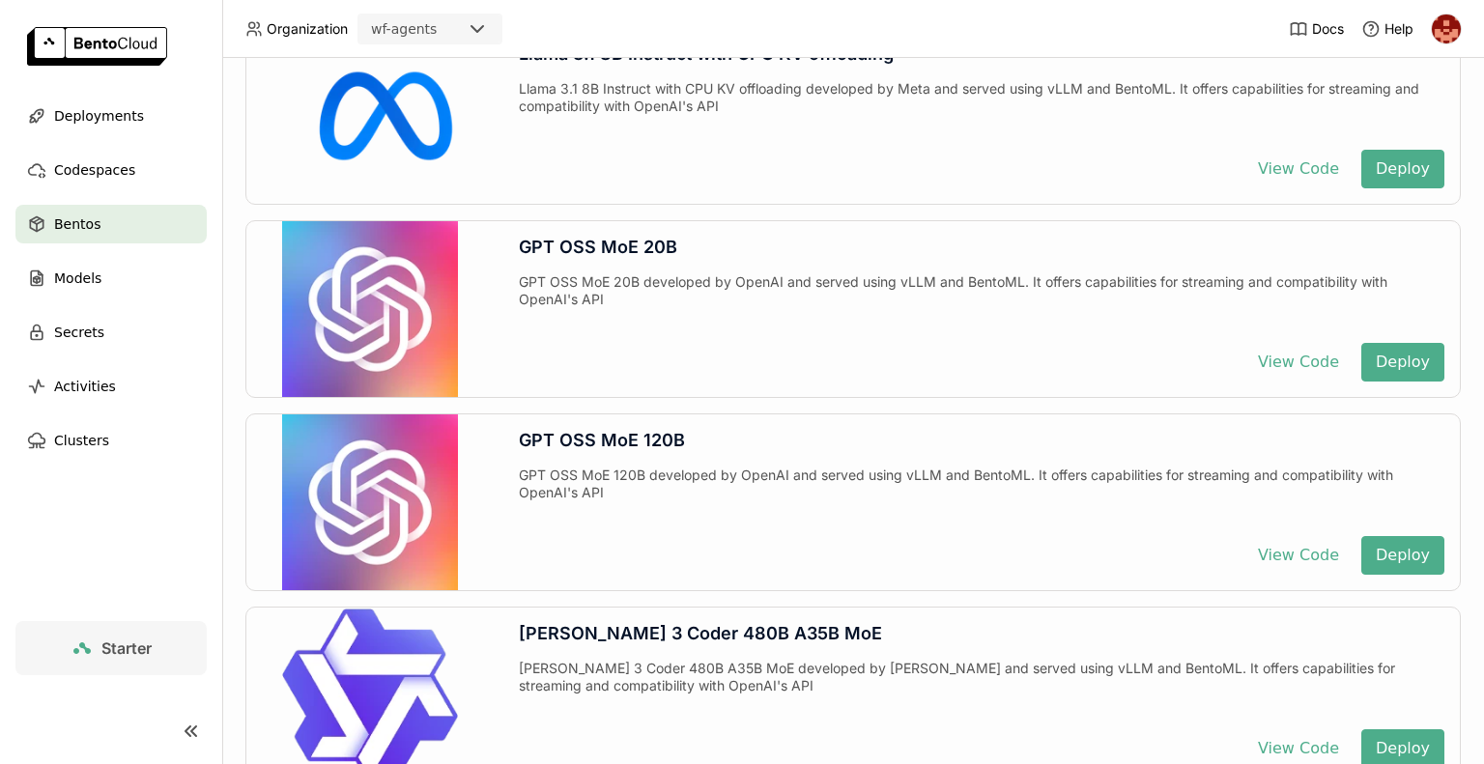
scroll to position [927, 0]
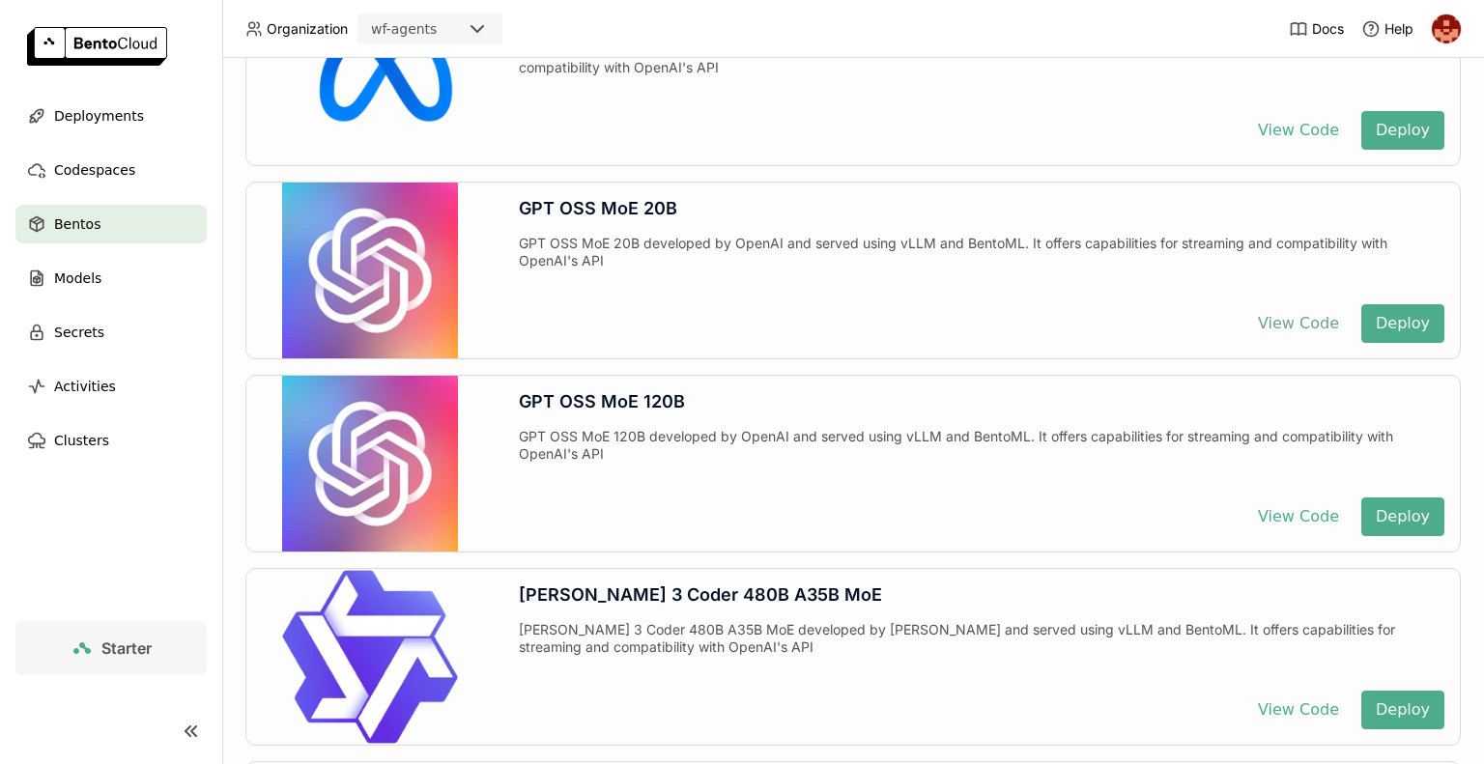
click at [1270, 321] on button "View Code" at bounding box center [1298, 323] width 110 height 39
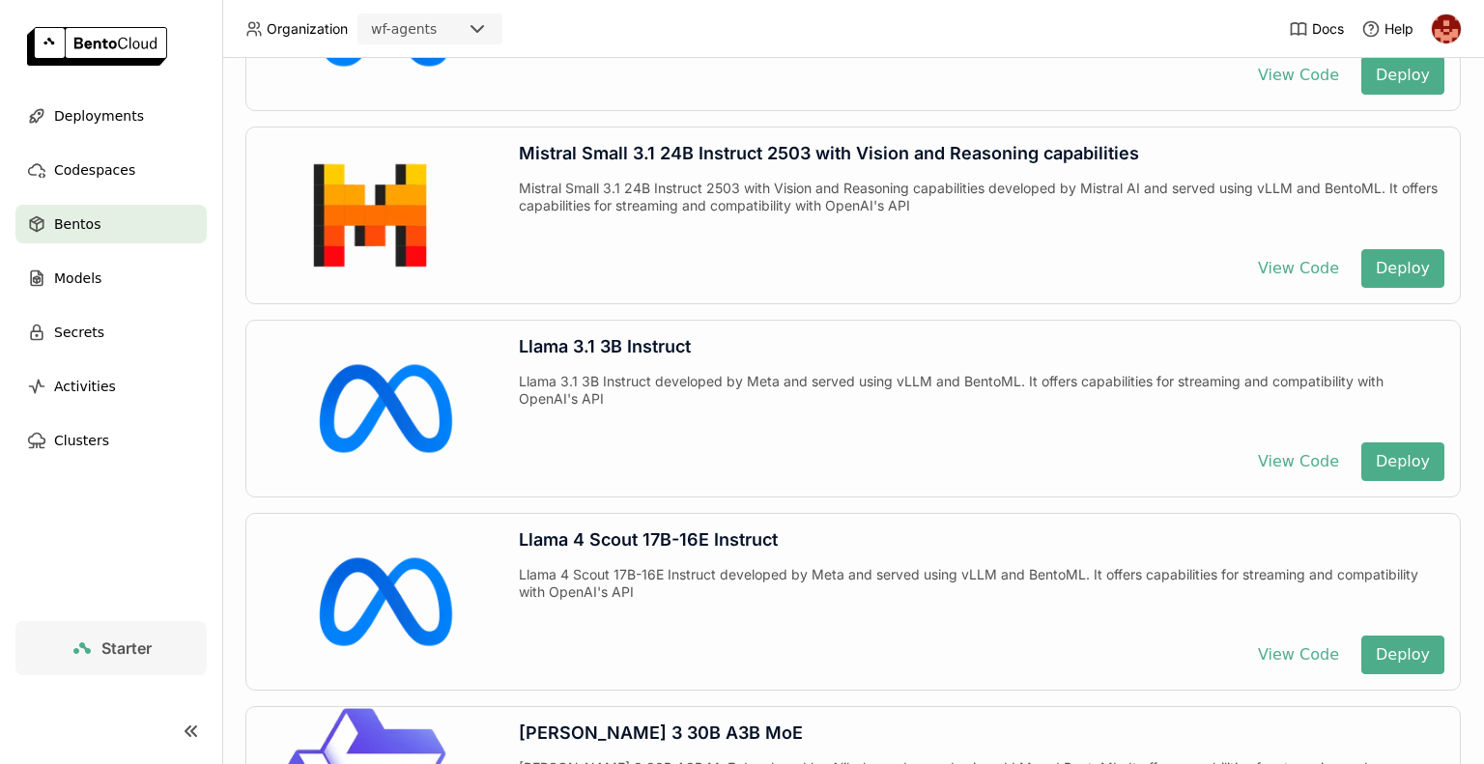
scroll to position [4828, 0]
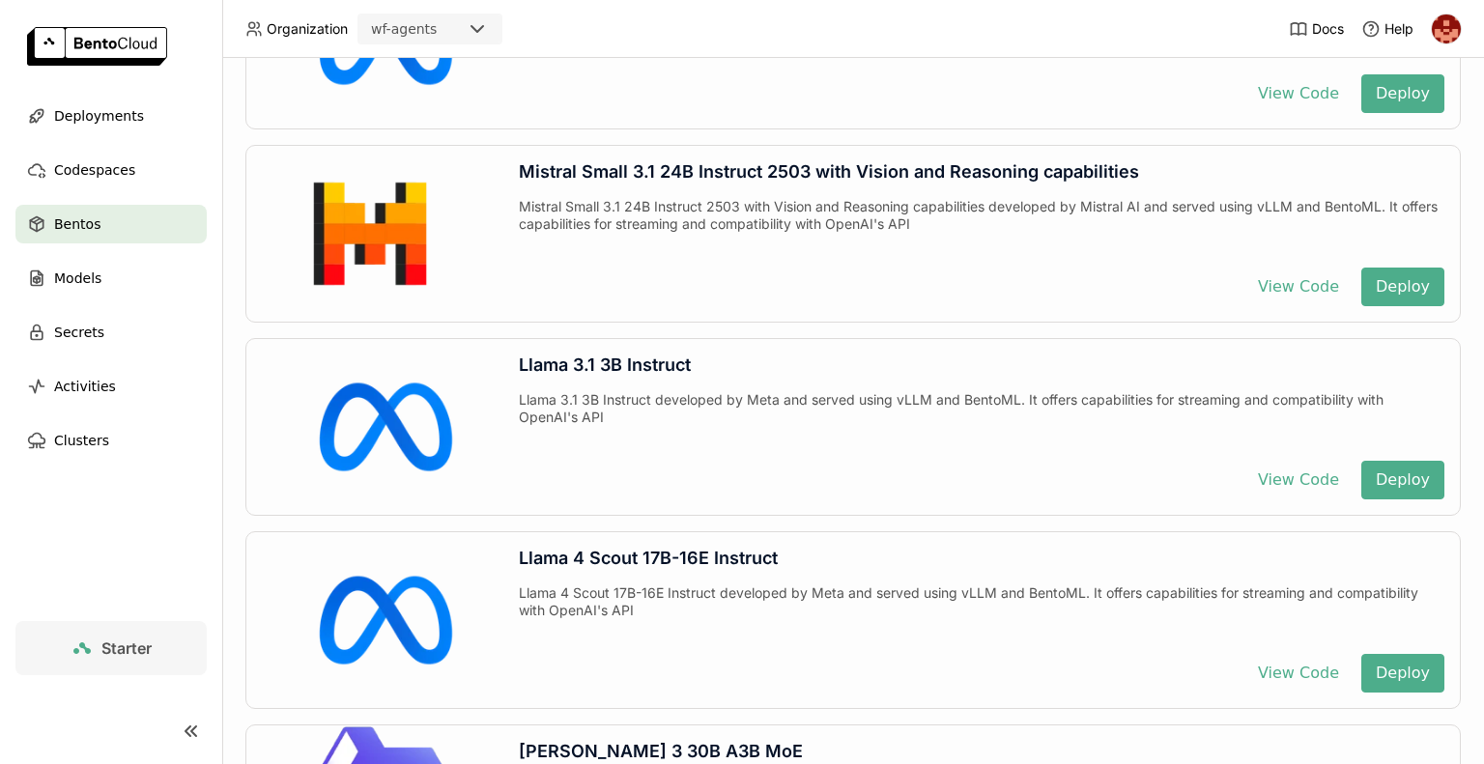
click at [937, 587] on div "Llama 4 Scout 17B-16E Instruct developed by Meta and served using vLLM and Bent…" at bounding box center [981, 611] width 925 height 54
drag, startPoint x: 694, startPoint y: 360, endPoint x: 552, endPoint y: 359, distance: 142.0
click at [552, 359] on div "Llama 3.1 3B Instruct" at bounding box center [981, 364] width 925 height 21
click at [565, 363] on div "Llama 3.1 3B Instruct" at bounding box center [981, 364] width 925 height 21
drag, startPoint x: 688, startPoint y: 358, endPoint x: 514, endPoint y: 353, distance: 174.0
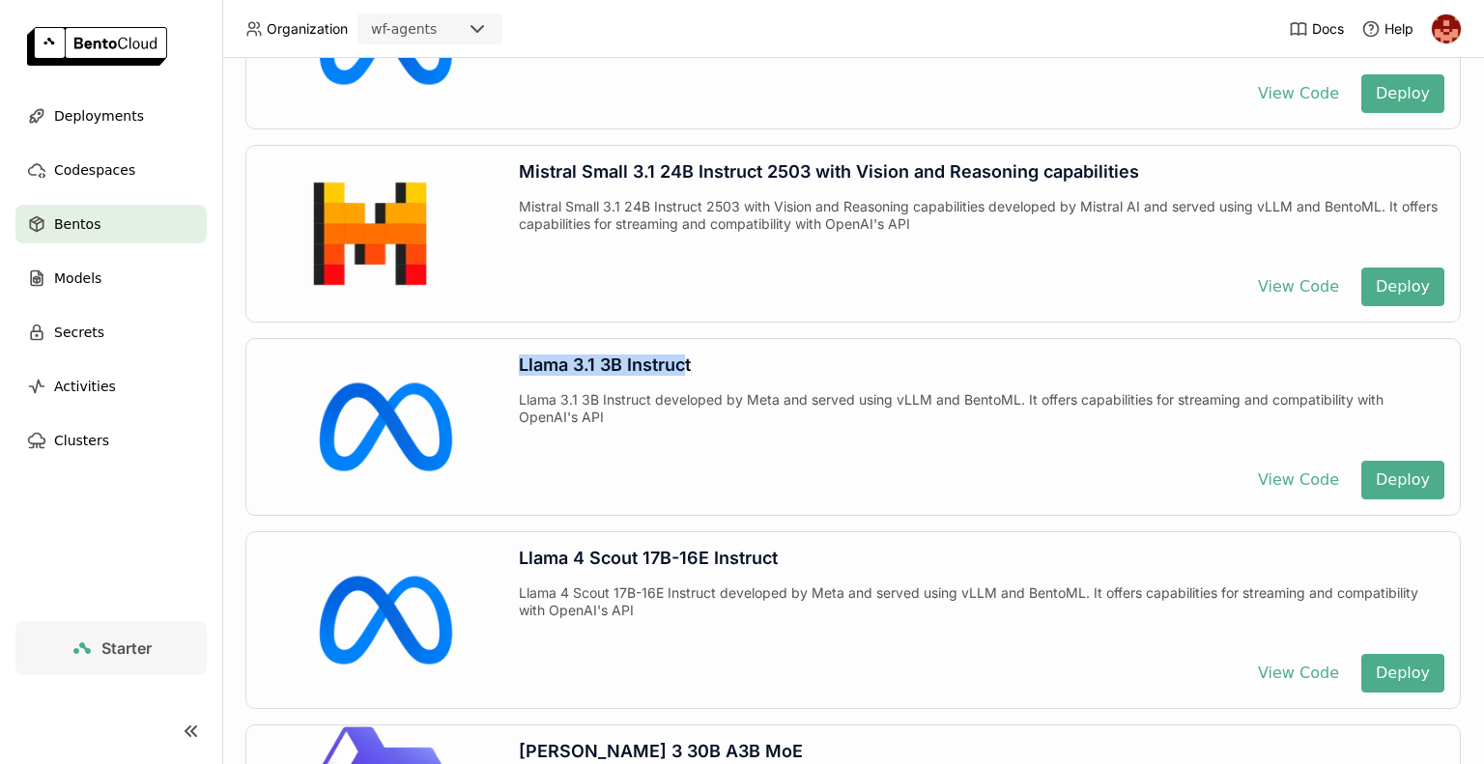
click at [514, 353] on div "Llama 3.1 3B Instruct Llama 3.1 3B Instruct developed by Meta and served using …" at bounding box center [981, 427] width 956 height 176
copy div "Llama 3.1 3B Instruc"
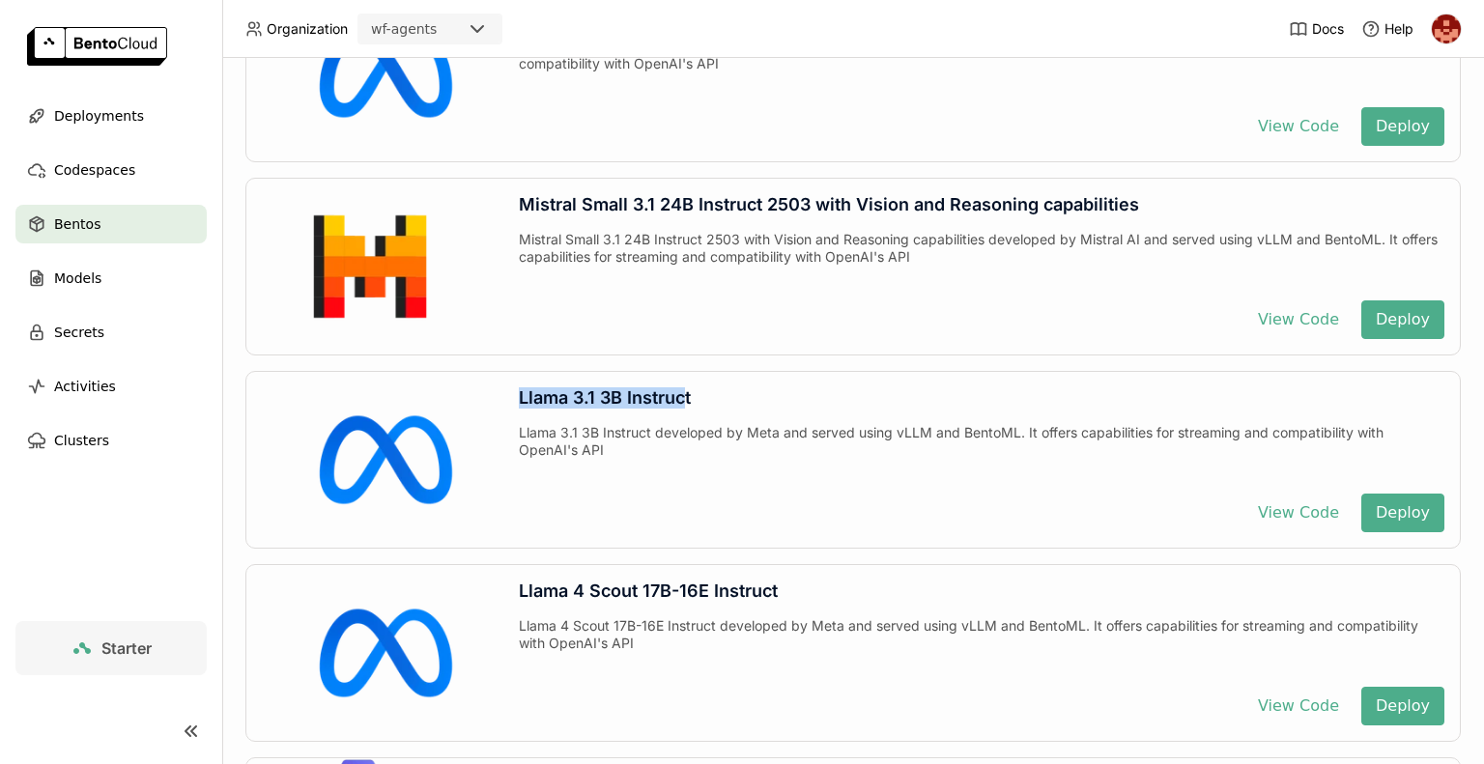
scroll to position [4789, 0]
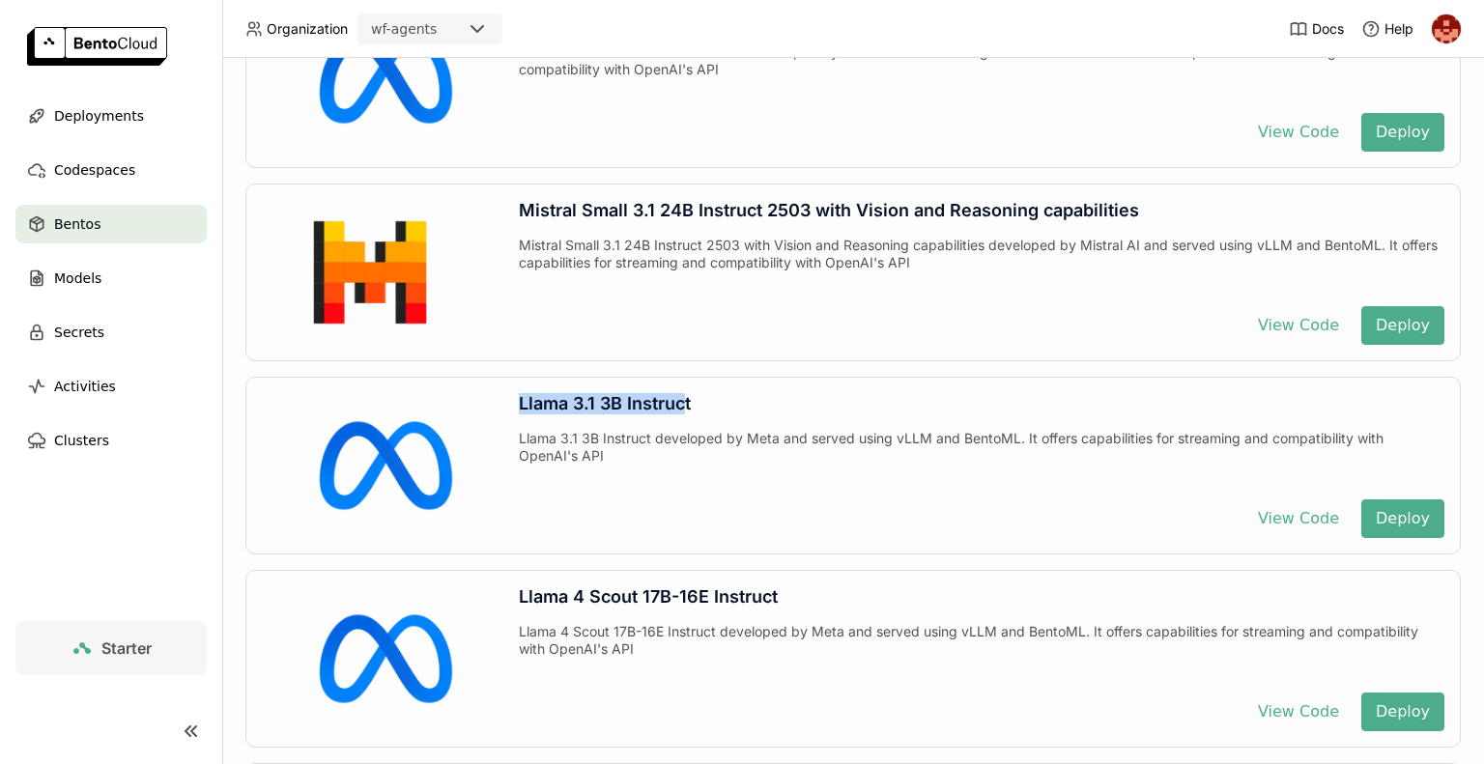
click at [81, 164] on span "Codespaces" at bounding box center [94, 169] width 81 height 23
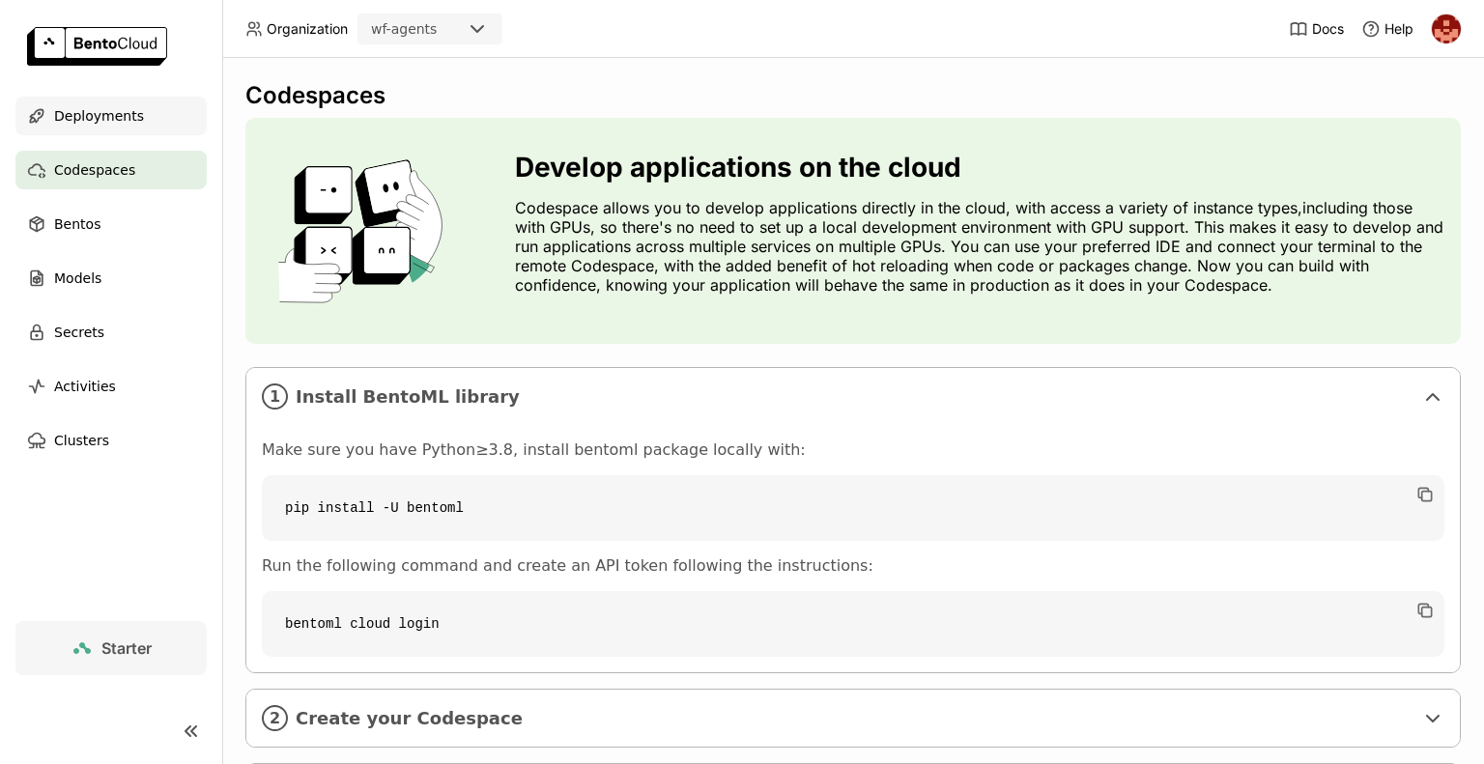
click at [106, 114] on span "Deployments" at bounding box center [99, 115] width 90 height 23
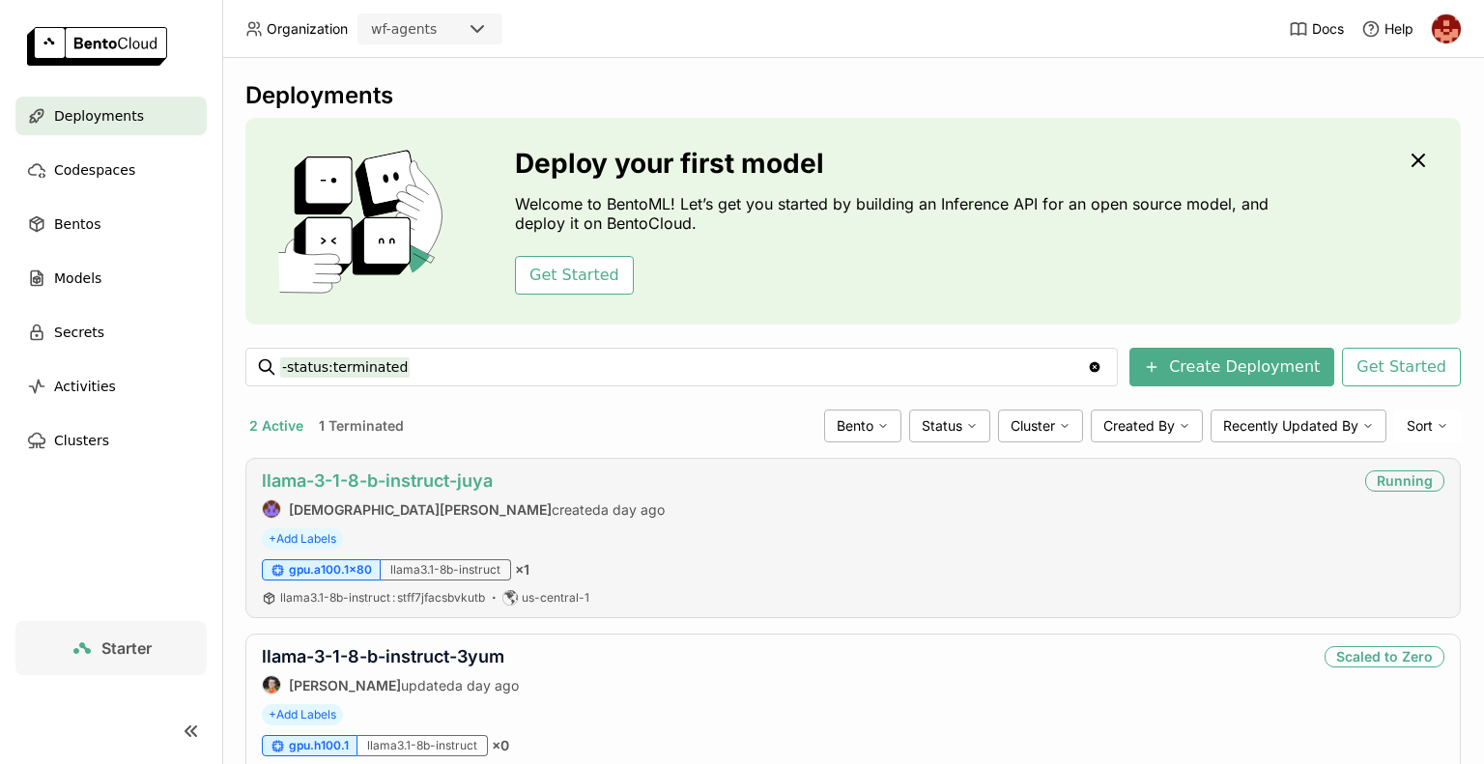
click at [427, 489] on link "llama-3-1-8-b-instruct-juya" at bounding box center [377, 480] width 231 height 20
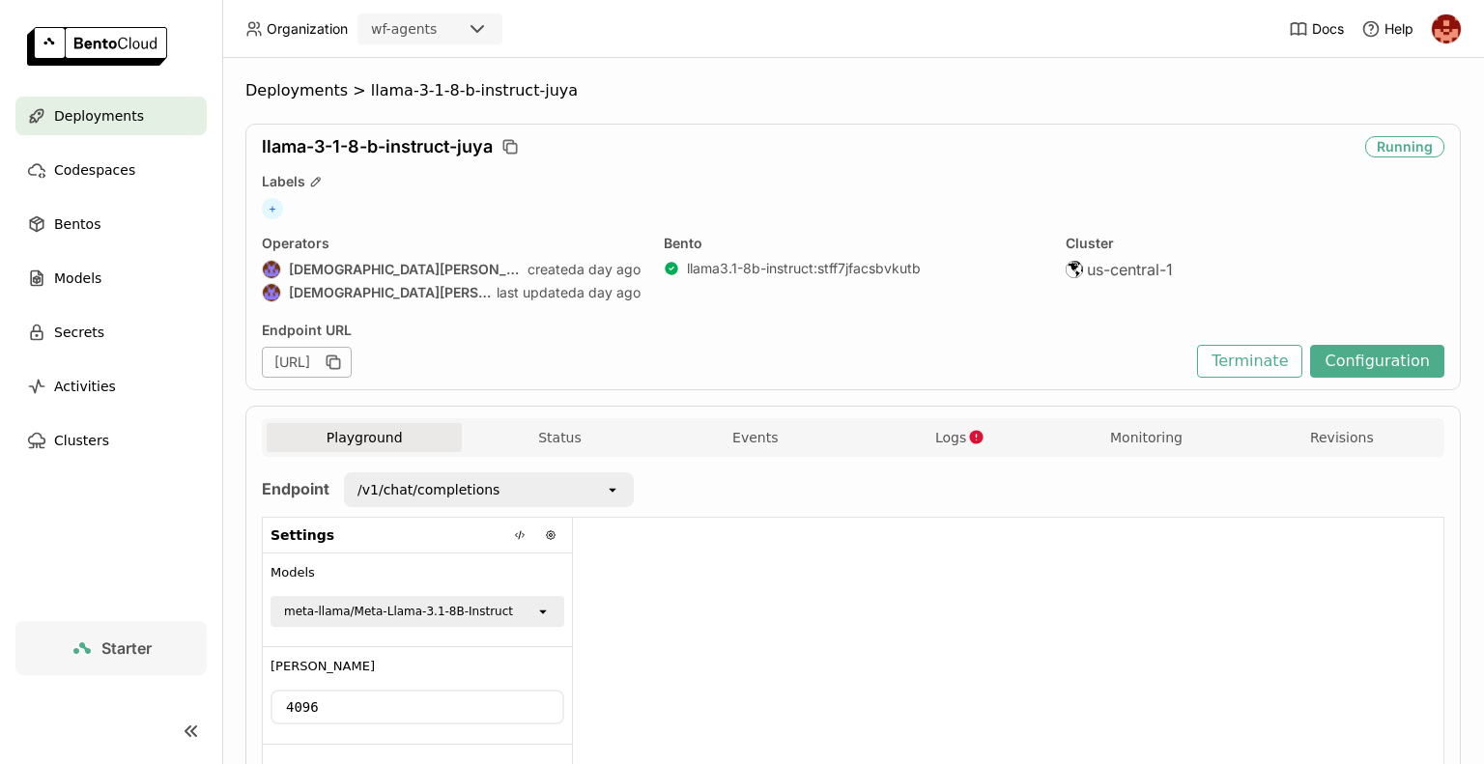
click at [838, 560] on div at bounding box center [1008, 675] width 870 height 314
click at [71, 294] on div "Models" at bounding box center [110, 278] width 191 height 39
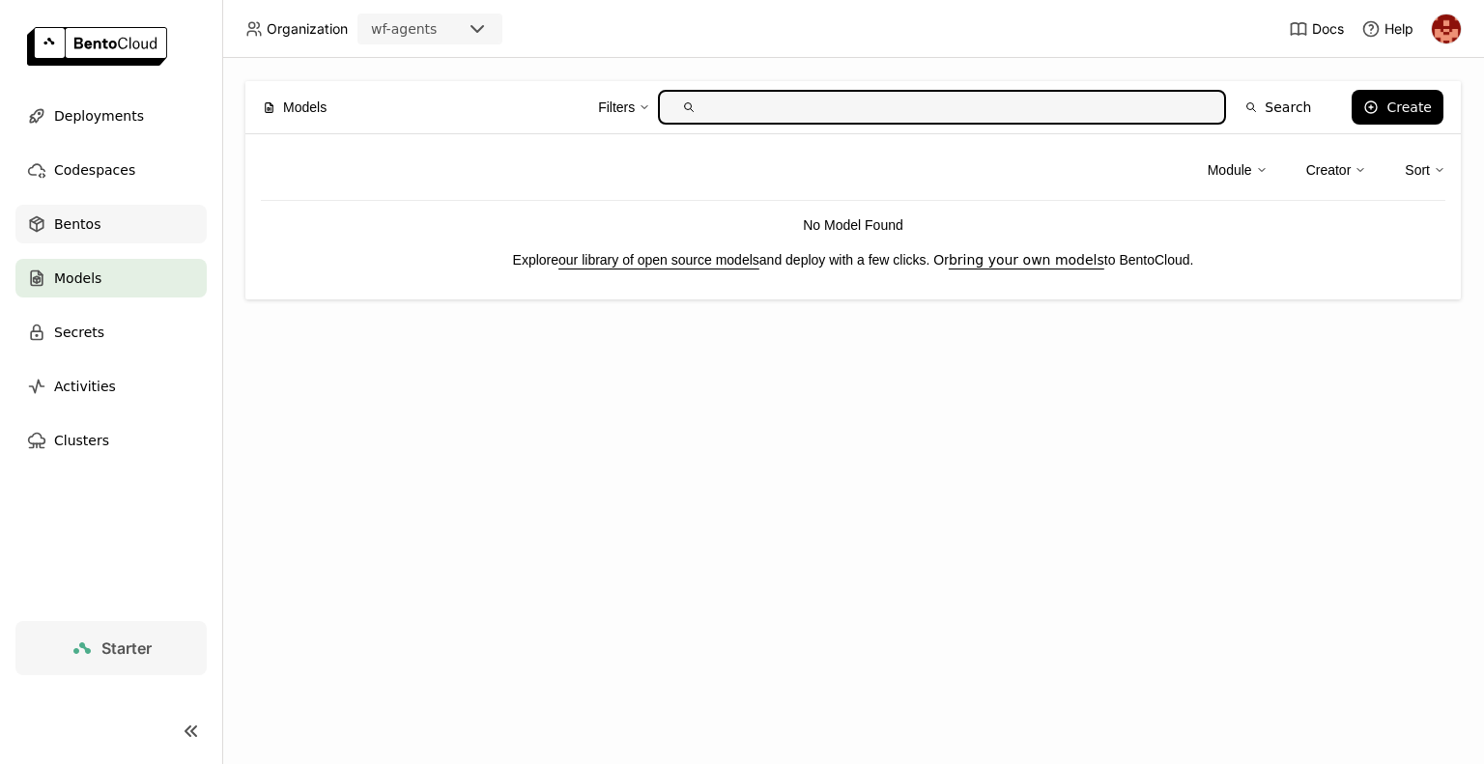
click at [93, 228] on span "Bentos" at bounding box center [77, 223] width 46 height 23
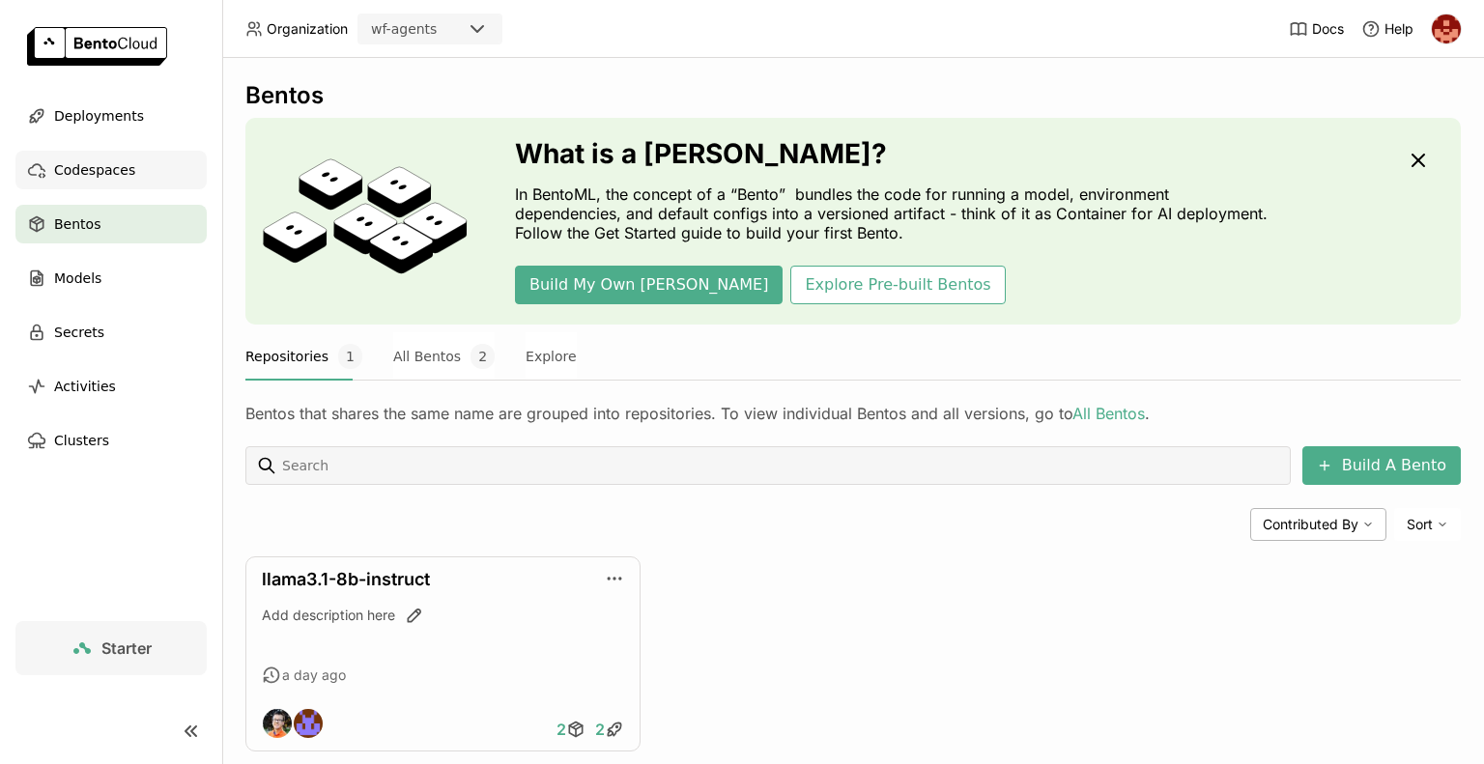
click at [112, 152] on div "Codespaces" at bounding box center [110, 170] width 191 height 39
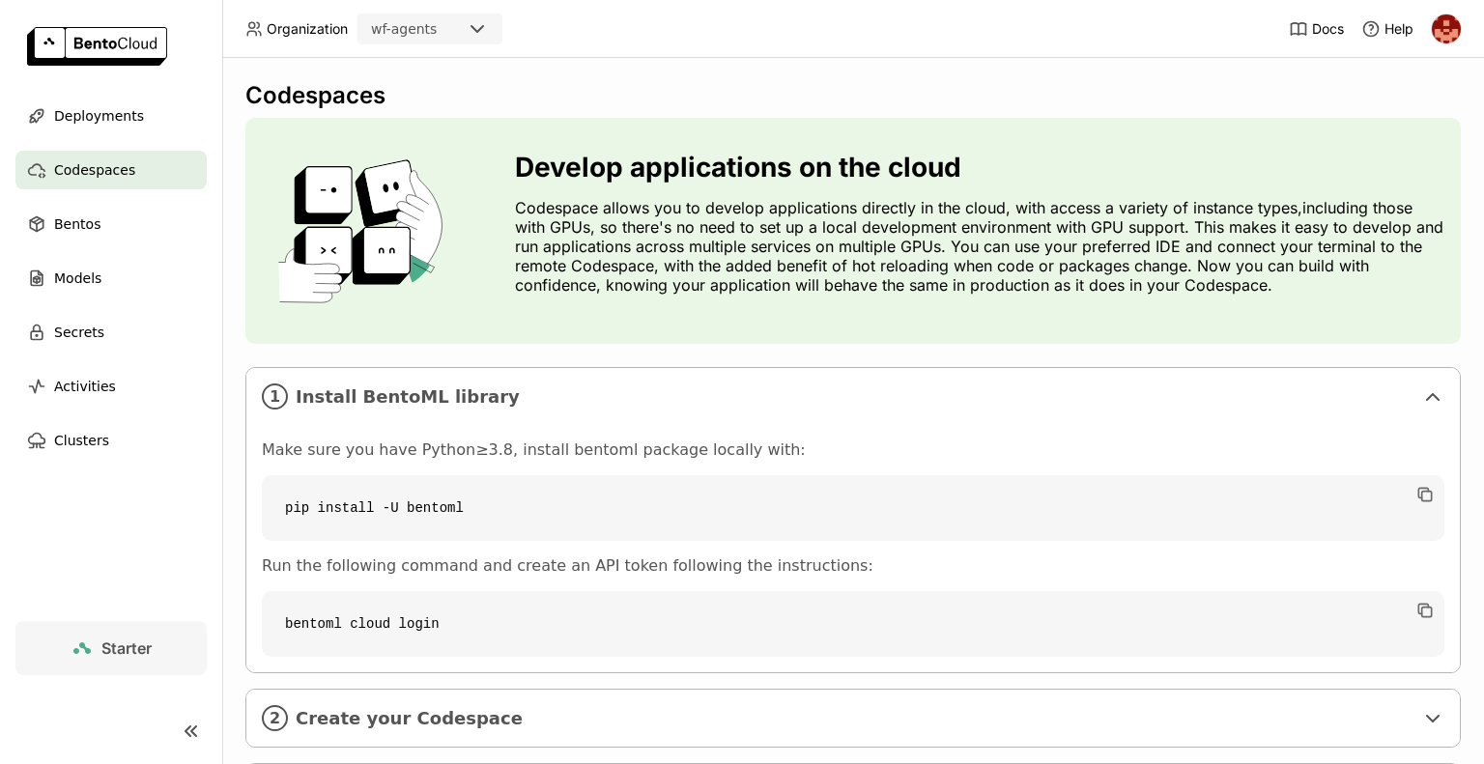
click at [596, 499] on code "pip install -U bentoml" at bounding box center [853, 508] width 1182 height 66
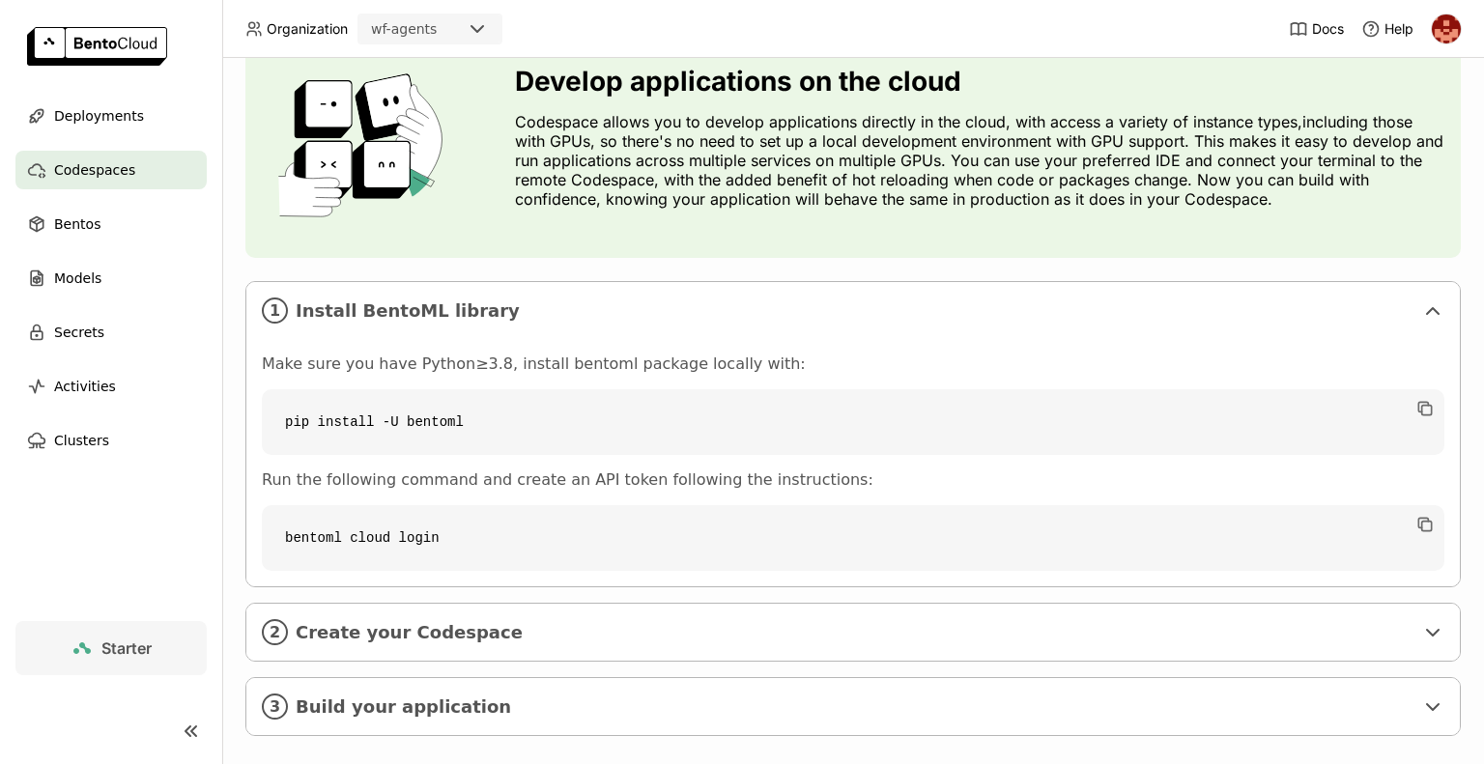
scroll to position [108, 0]
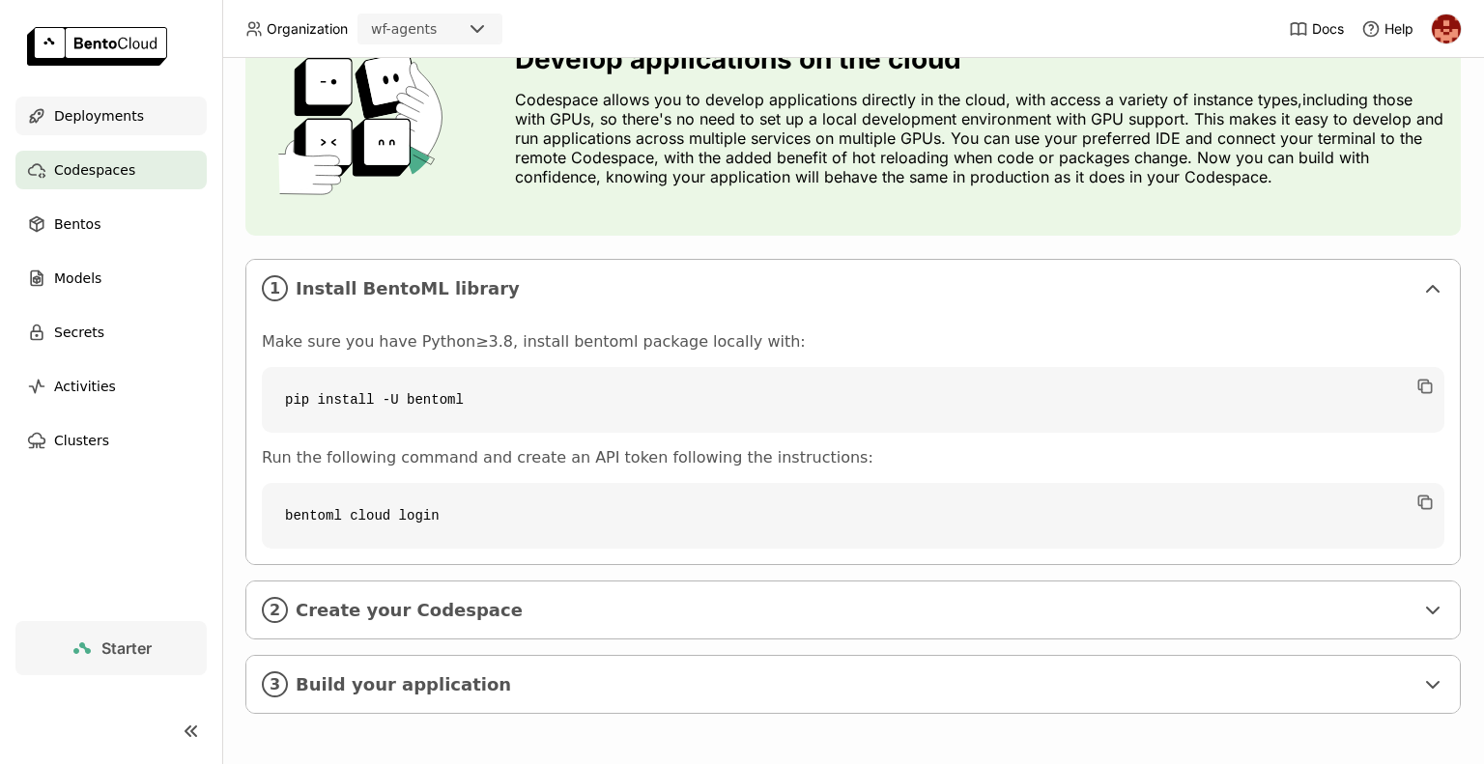
click at [127, 118] on span "Deployments" at bounding box center [99, 115] width 90 height 23
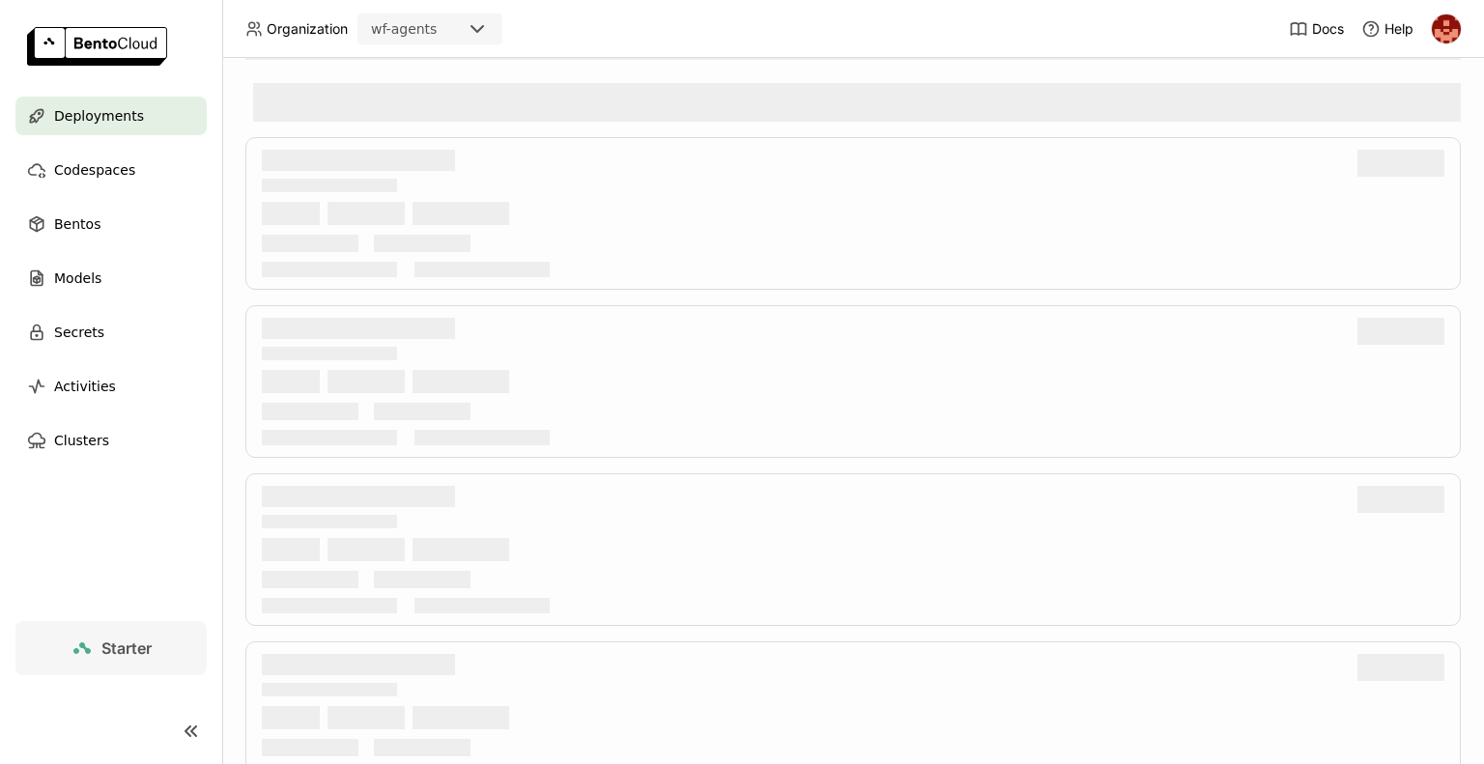
scroll to position [79, 0]
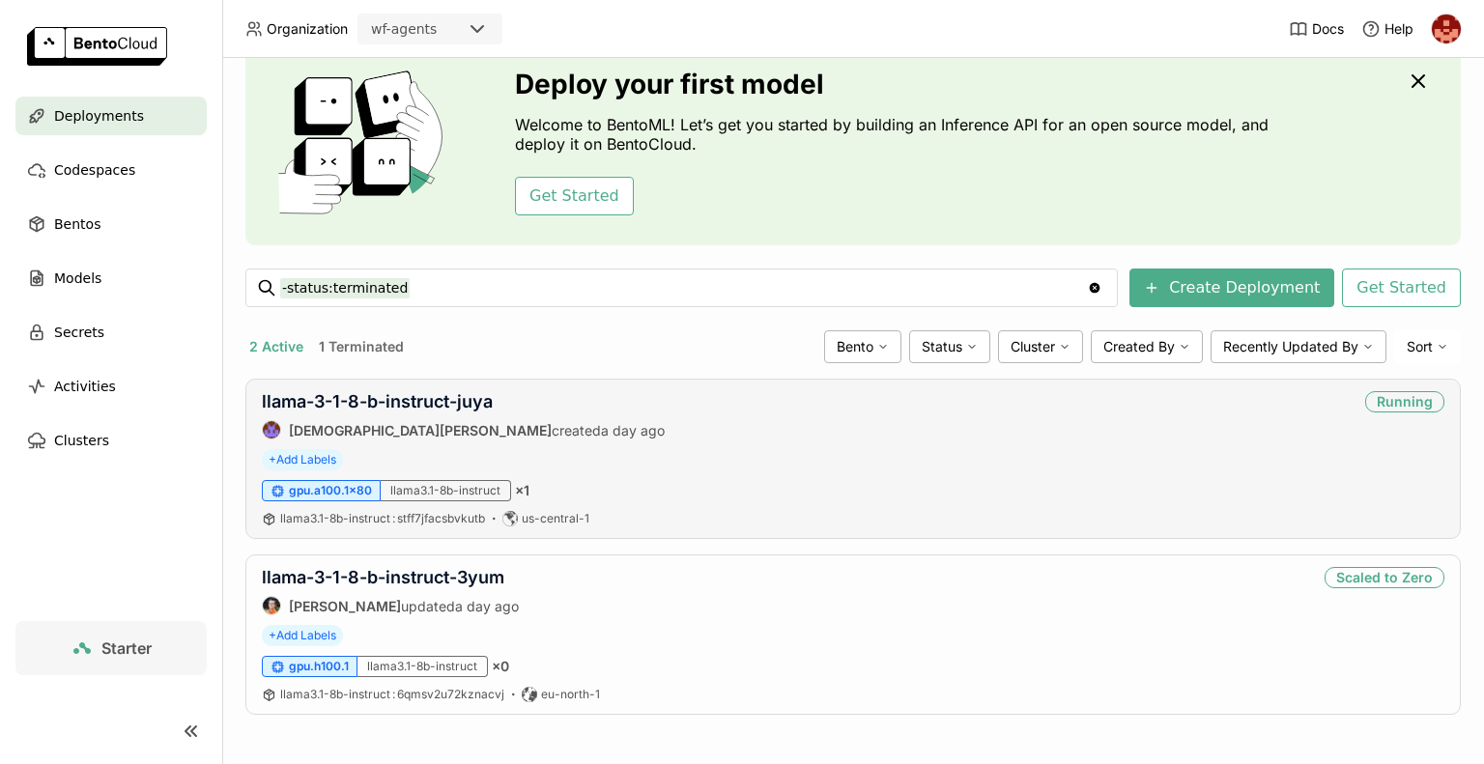
click at [921, 436] on div "llama-3-1-8-b-instruct-juya Krishna Paleti created a day ago Running" at bounding box center [853, 415] width 1182 height 48
click at [85, 445] on span "Clusters" at bounding box center [81, 440] width 55 height 23
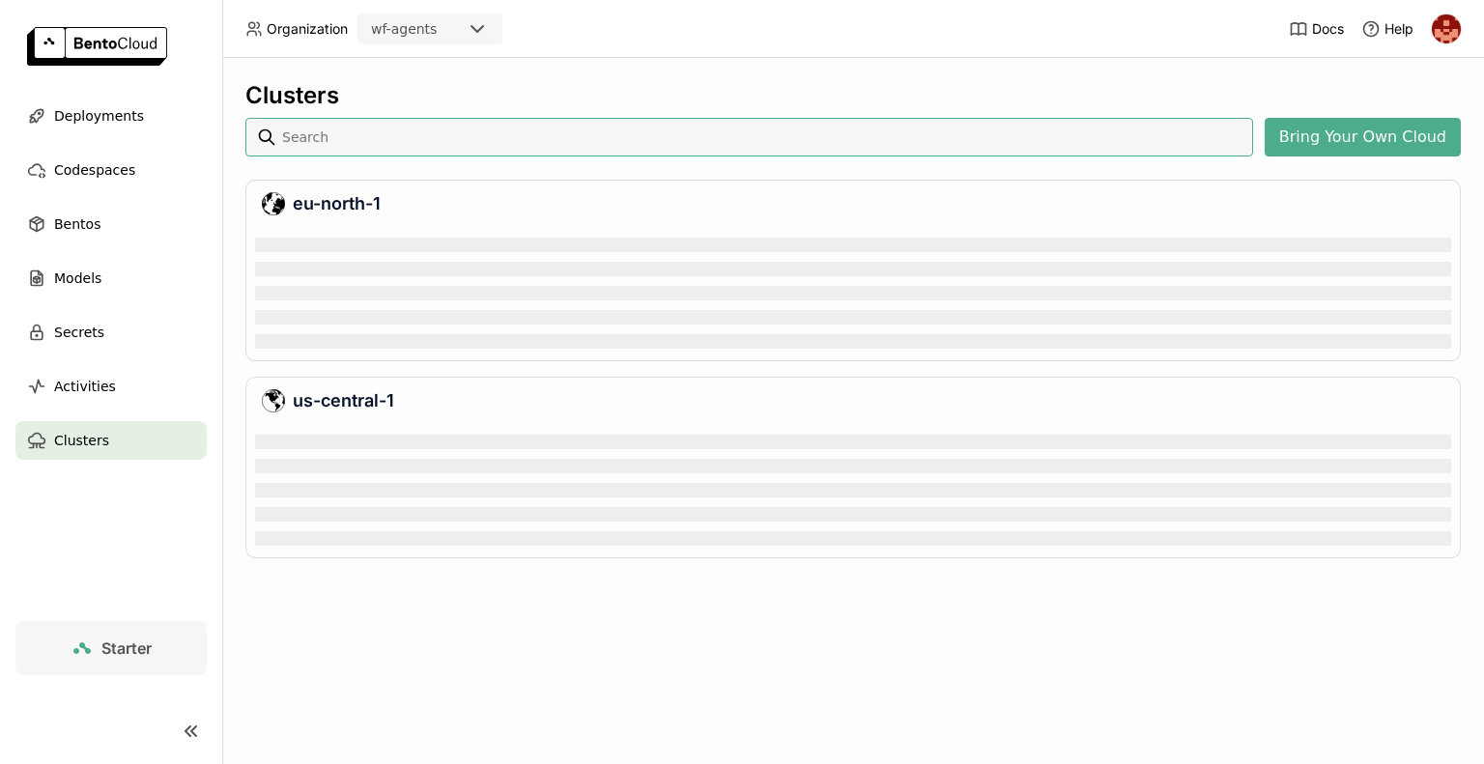
scroll to position [118, 1188]
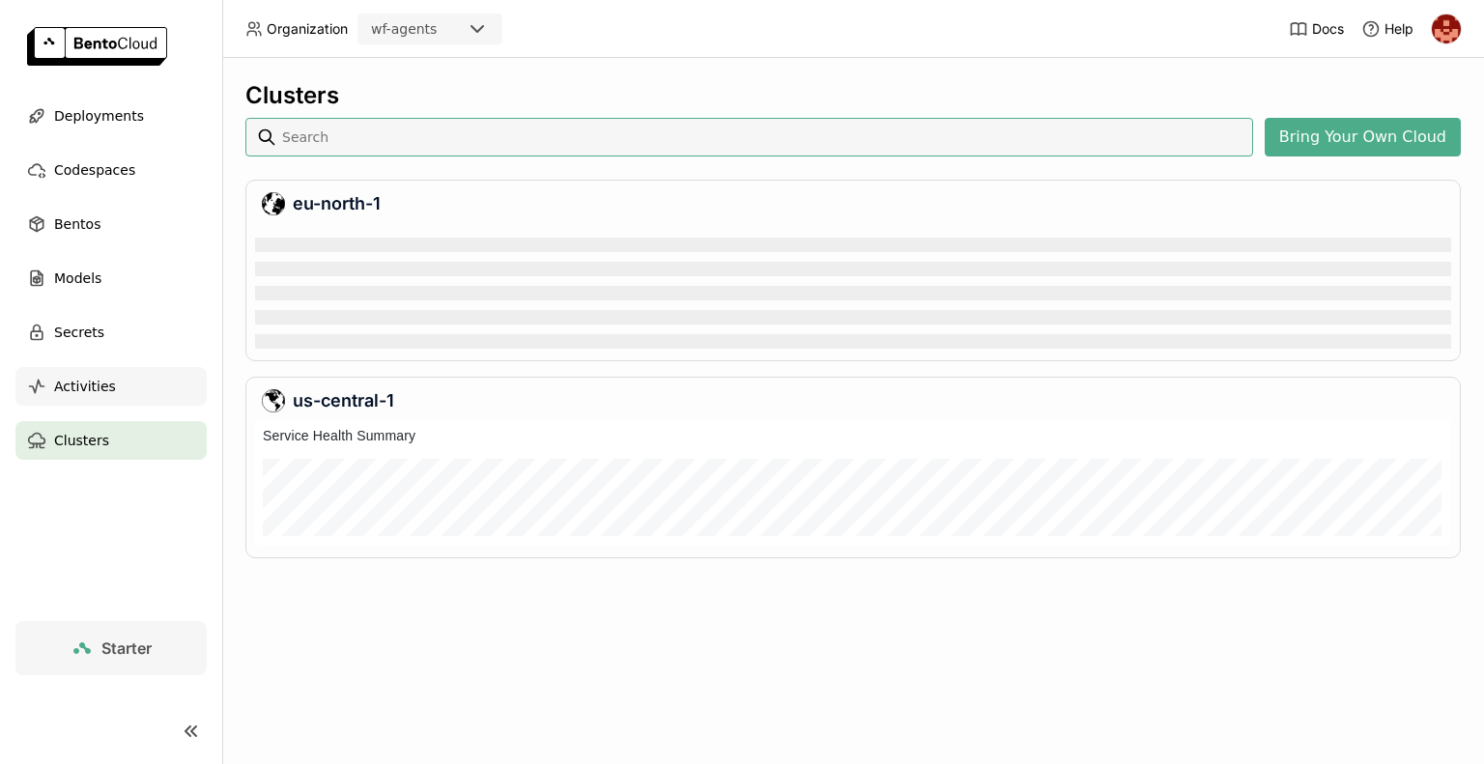
click at [75, 388] on span "Activities" at bounding box center [85, 386] width 62 height 23
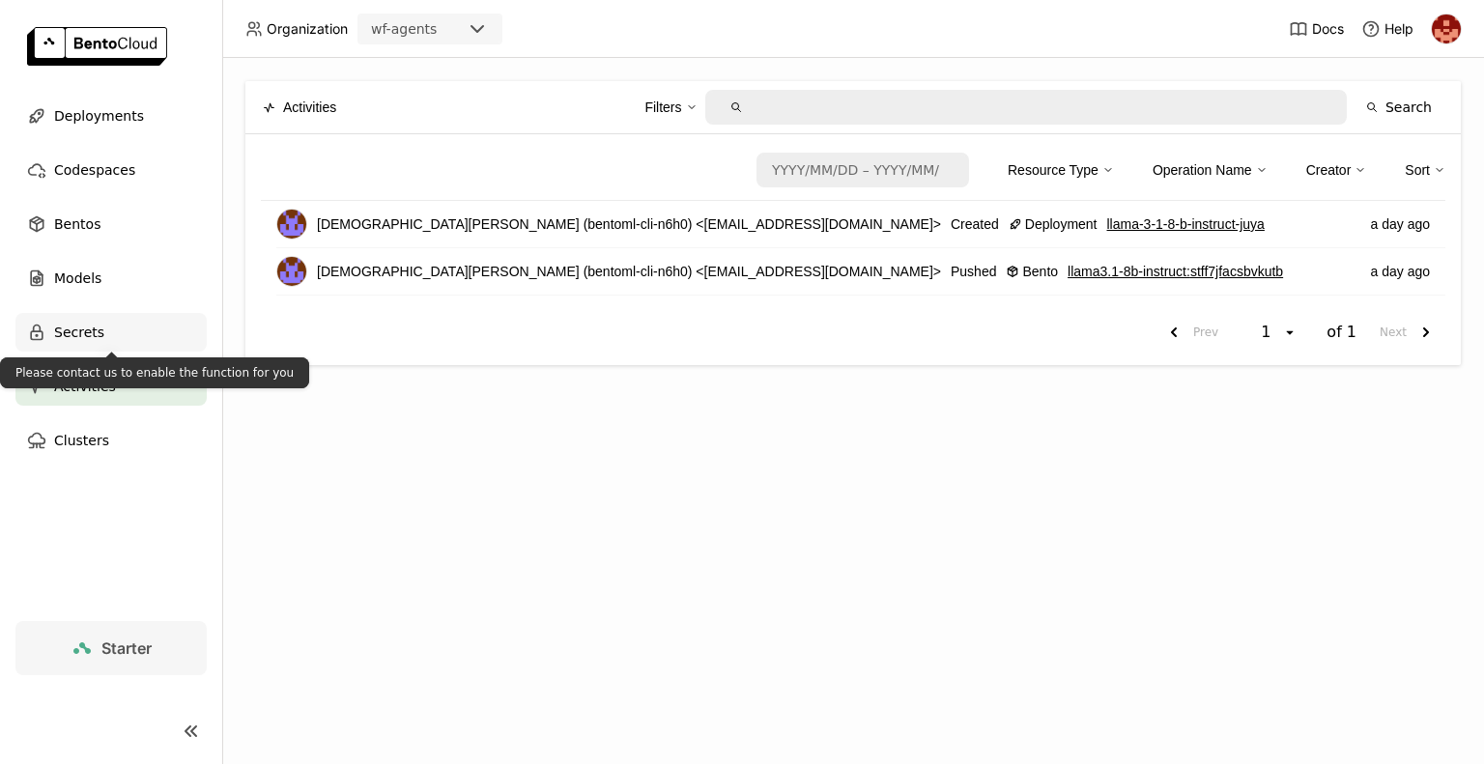
click at [78, 329] on span "Secrets" at bounding box center [79, 332] width 50 height 23
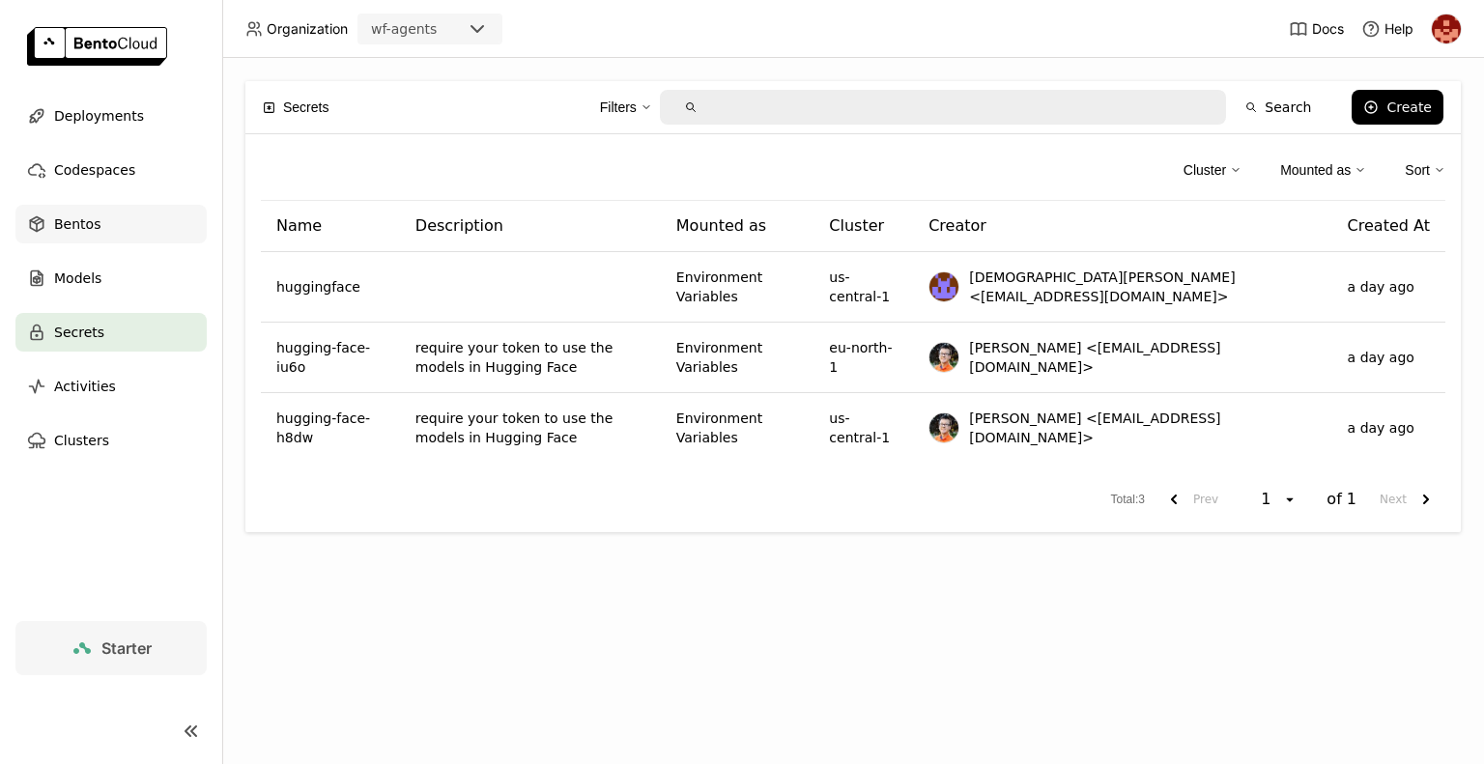
click at [91, 232] on span "Bentos" at bounding box center [77, 223] width 46 height 23
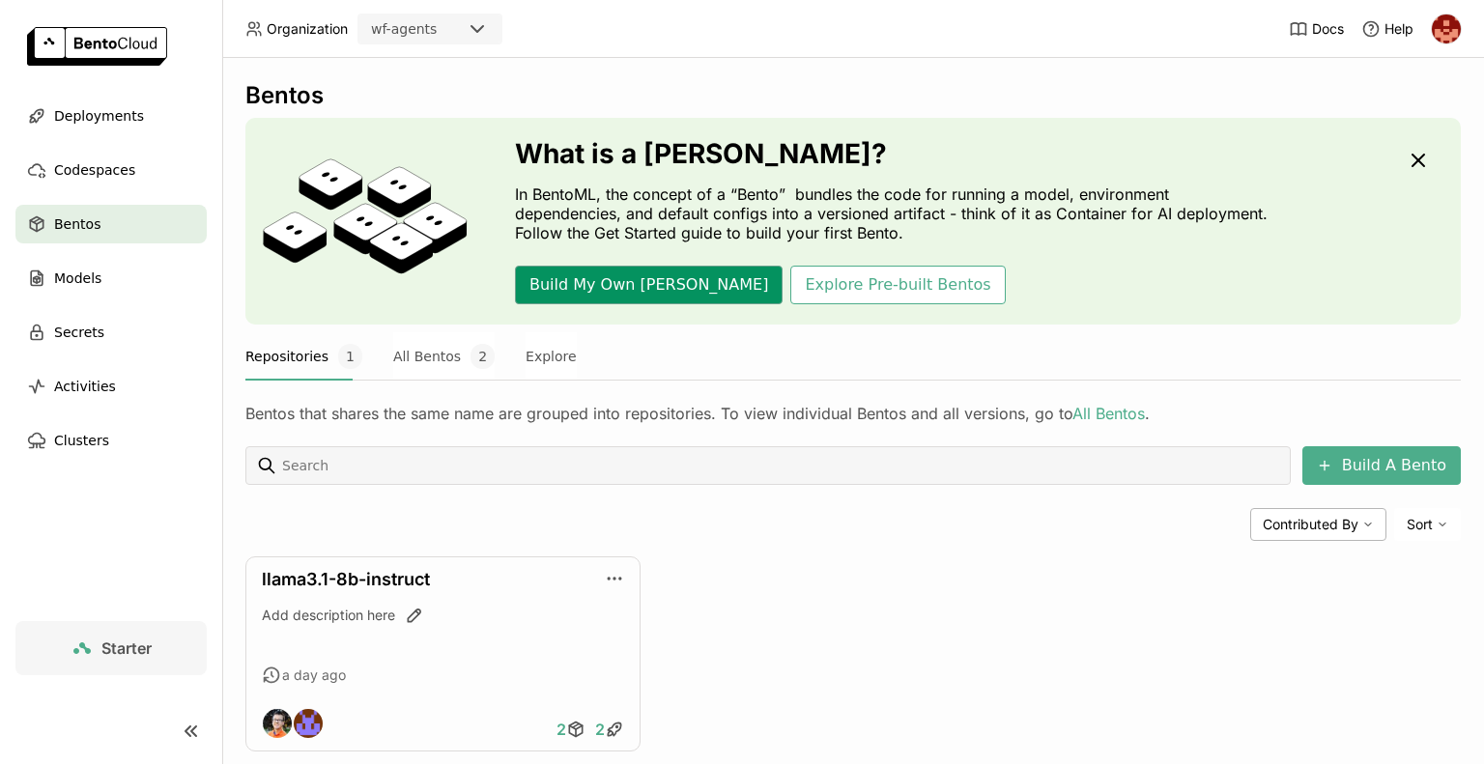
click at [560, 291] on button "Build My Own Bento" at bounding box center [649, 285] width 268 height 39
